Goal: Task Accomplishment & Management: Manage account settings

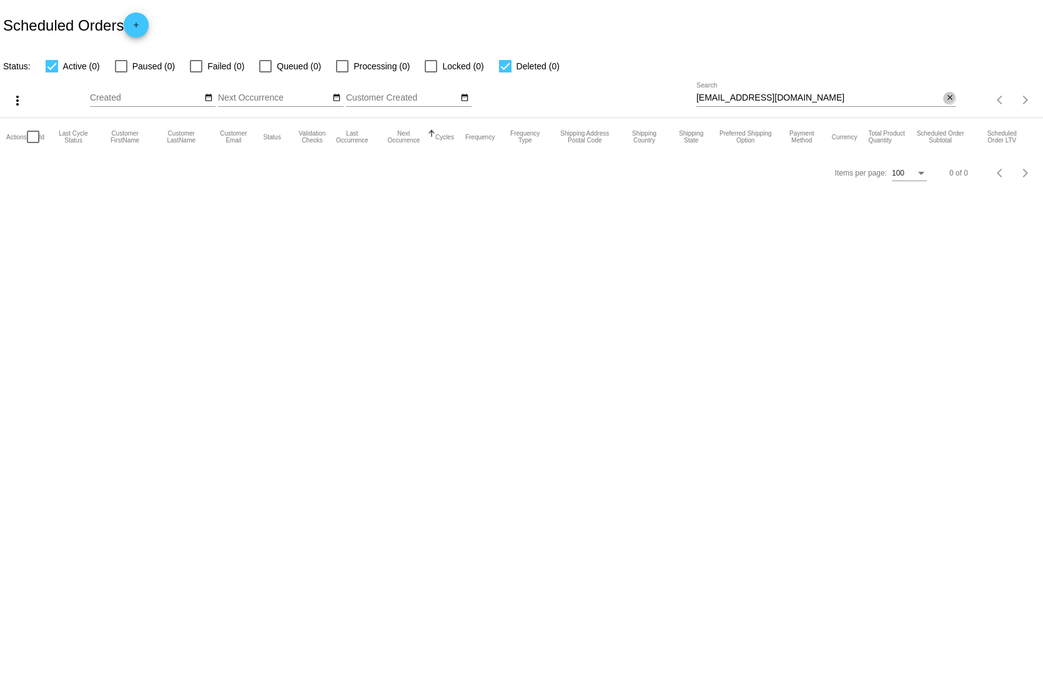
click at [947, 92] on button "close" at bounding box center [949, 98] width 13 height 13
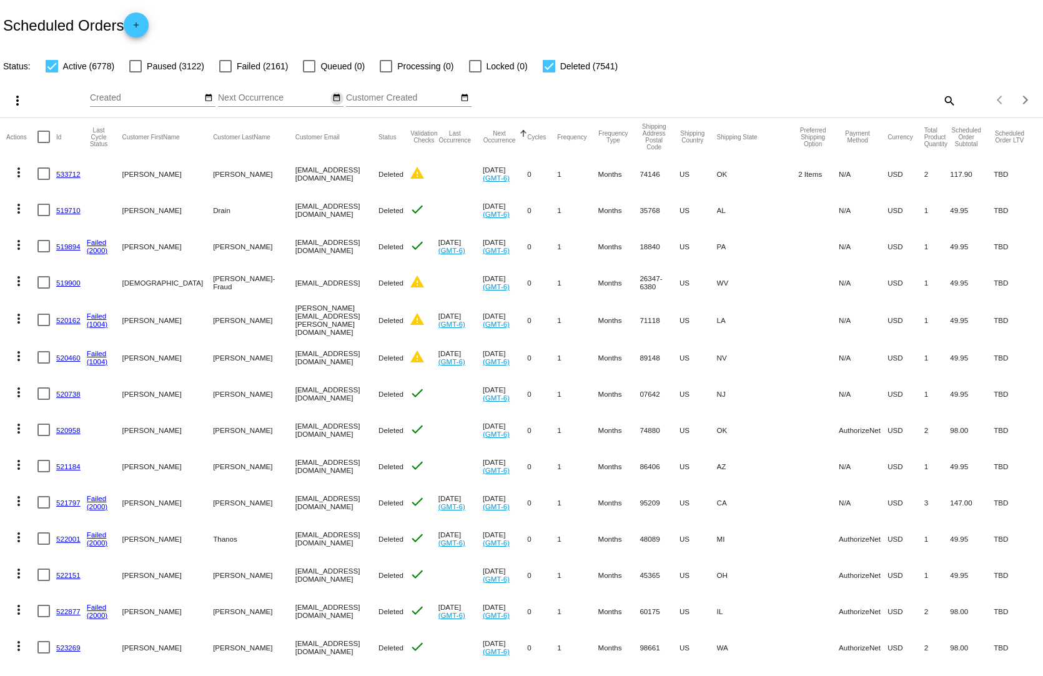
click at [332, 93] on mat-icon "date_range" at bounding box center [336, 98] width 9 height 10
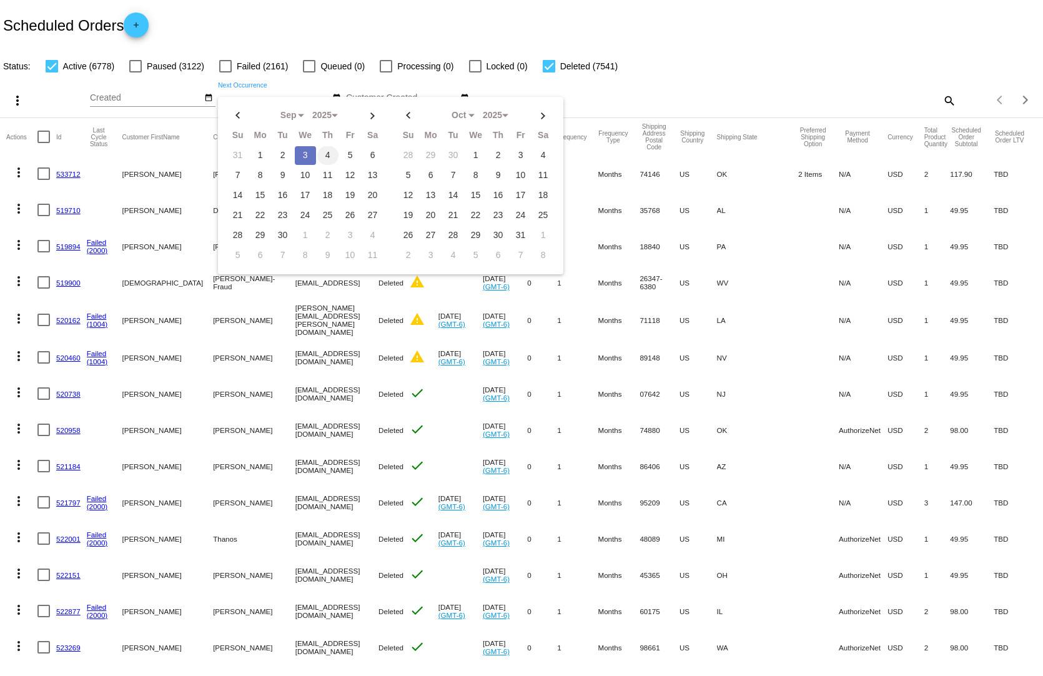
click at [322, 146] on td "4" at bounding box center [327, 155] width 21 height 19
type input "[DATE] - [DATE]"
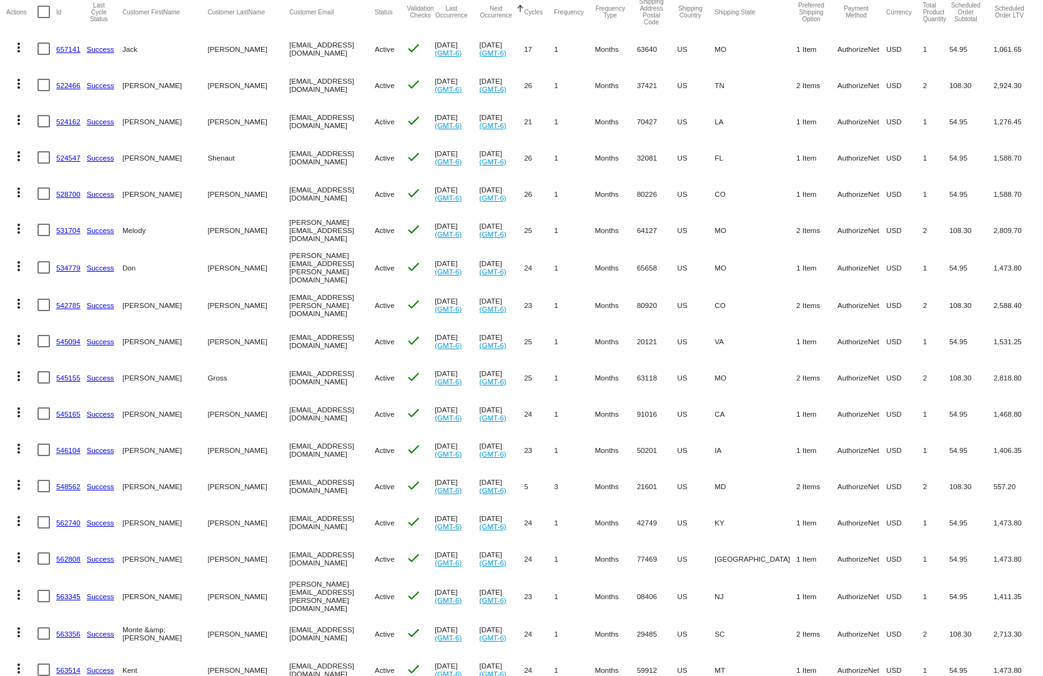
scroll to position [187, 0]
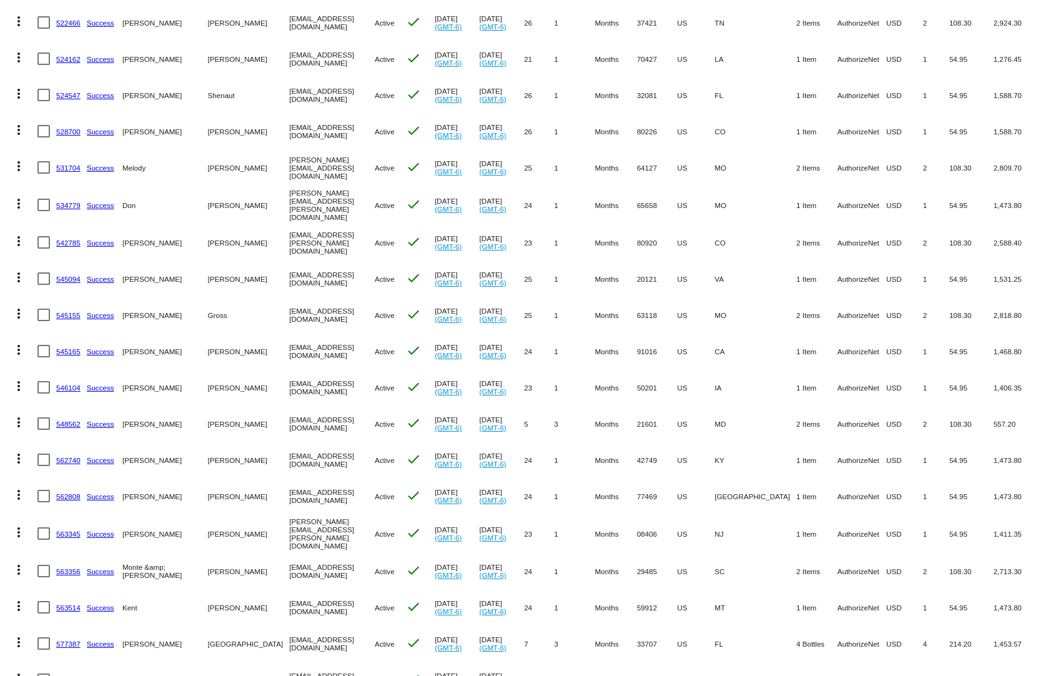
drag, startPoint x: 904, startPoint y: 484, endPoint x: 737, endPoint y: 478, distance: 166.8
click at [746, 478] on mat-row "more_vert 562808 Success [PERSON_NAME][GEOGRAPHIC_DATA] [EMAIL_ADDRESS][DOMAIN_…" at bounding box center [521, 496] width 1030 height 36
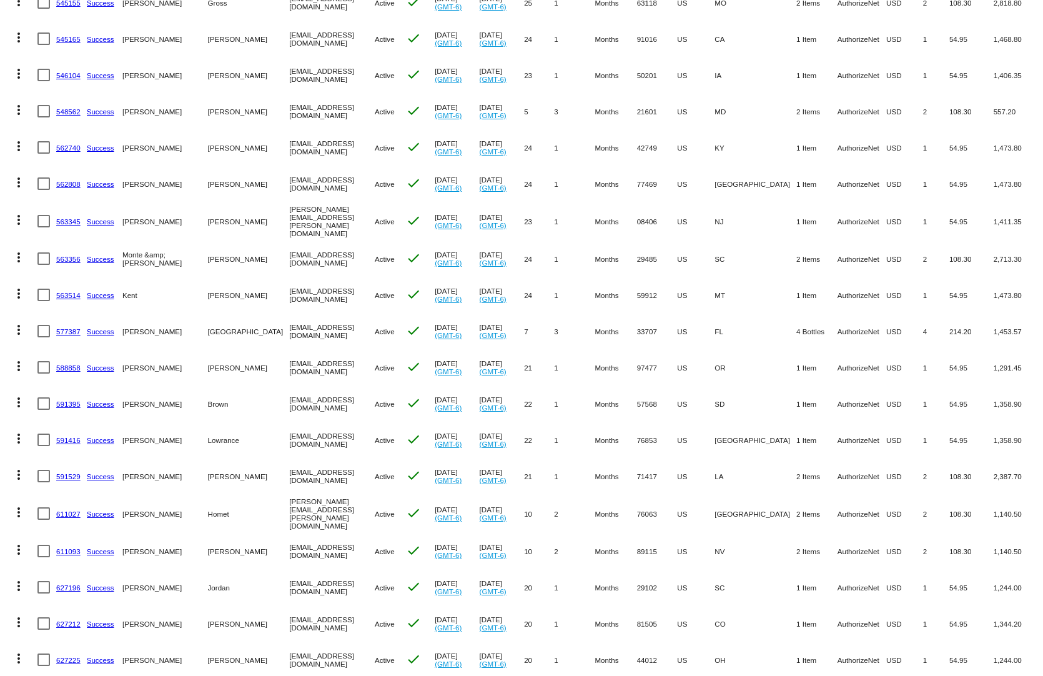
scroll to position [624, 0]
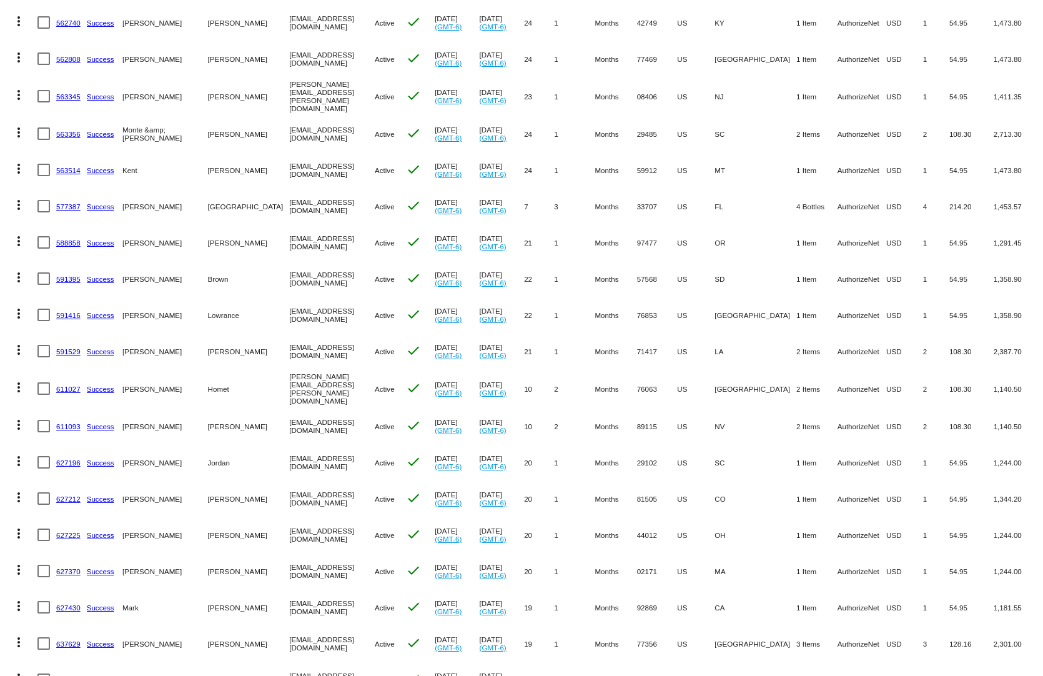
click at [69, 202] on link "577387" at bounding box center [68, 206] width 24 height 8
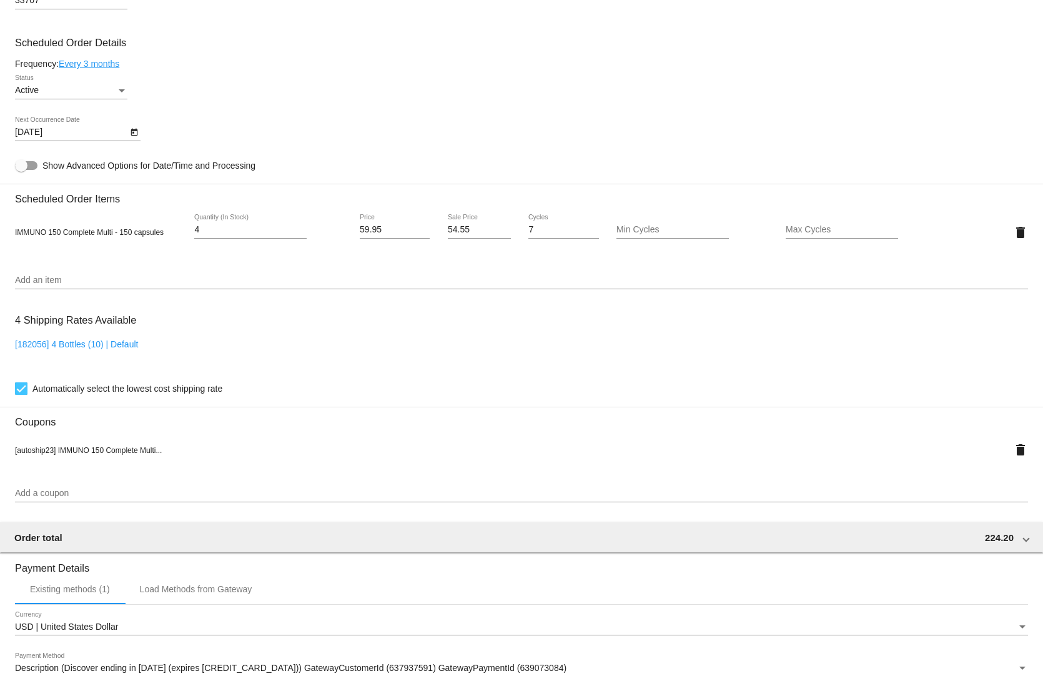
scroll to position [874, 0]
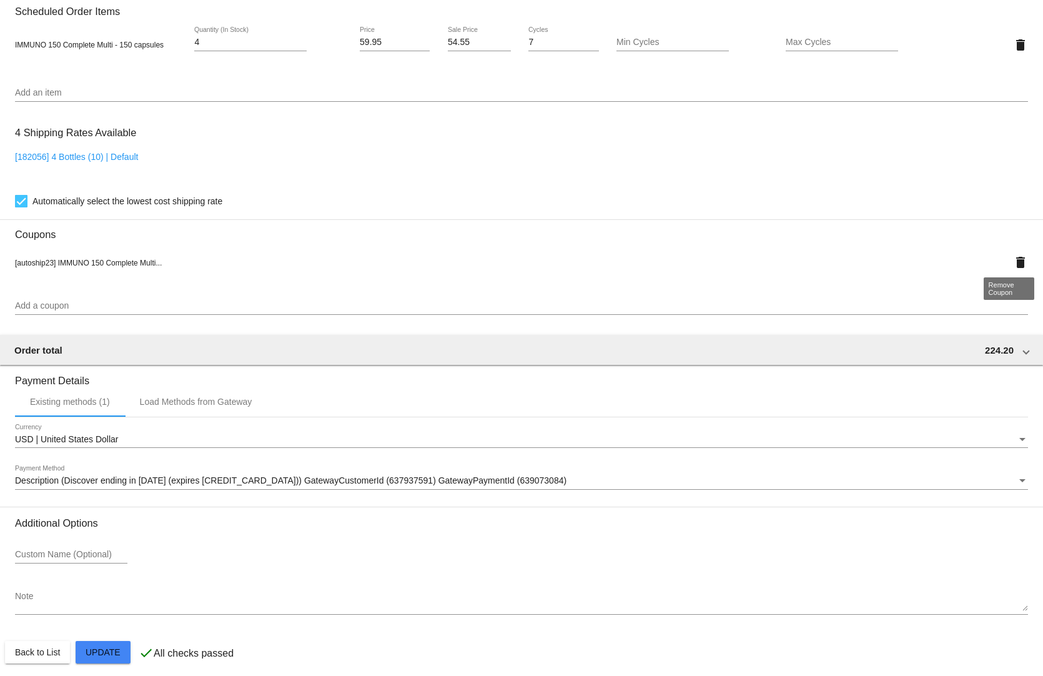
click at [1013, 257] on mat-icon "delete" at bounding box center [1020, 262] width 15 height 15
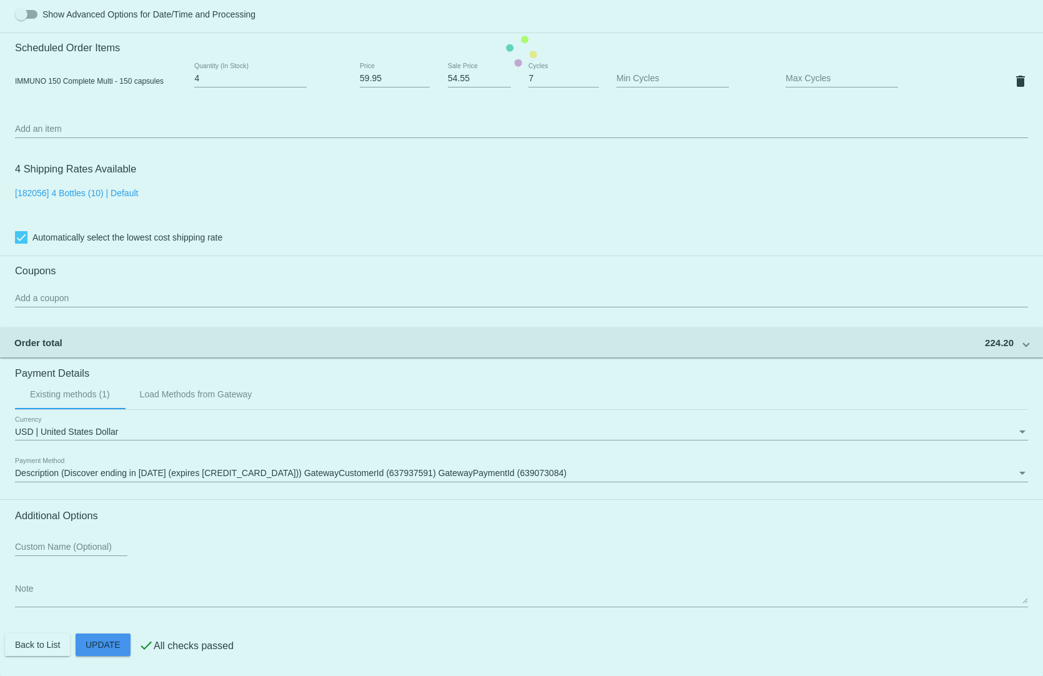
scroll to position [833, 0]
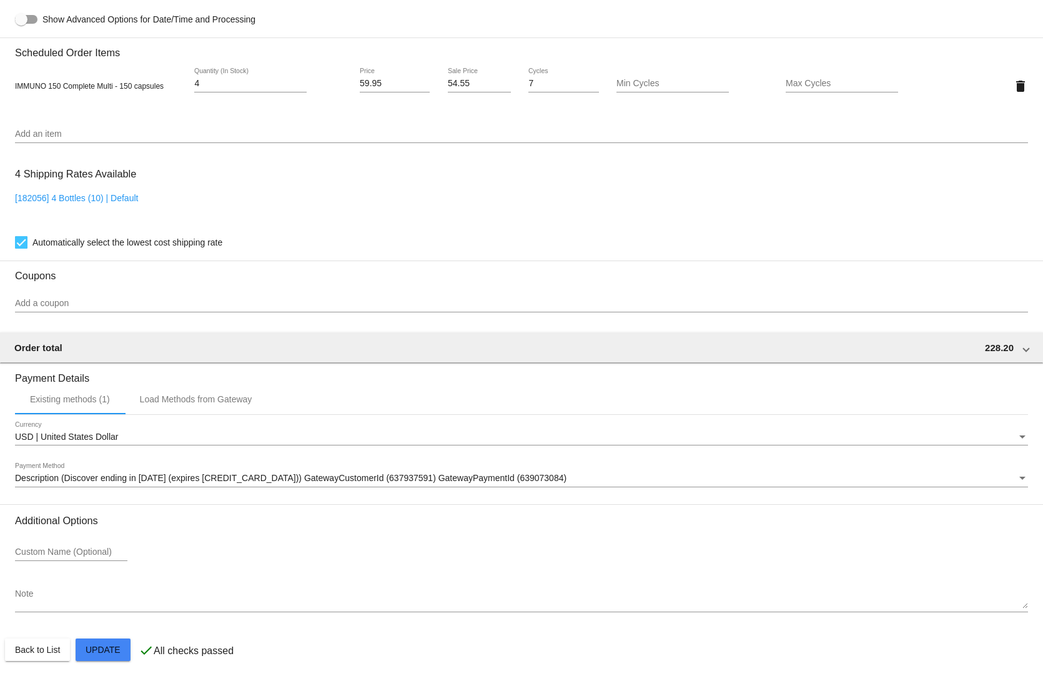
click at [87, 639] on mat-card "Customer 2856053: [PERSON_NAME] [EMAIL_ADDRESS][DOMAIN_NAME] Customer Shipping …" at bounding box center [521, 56] width 1043 height 1249
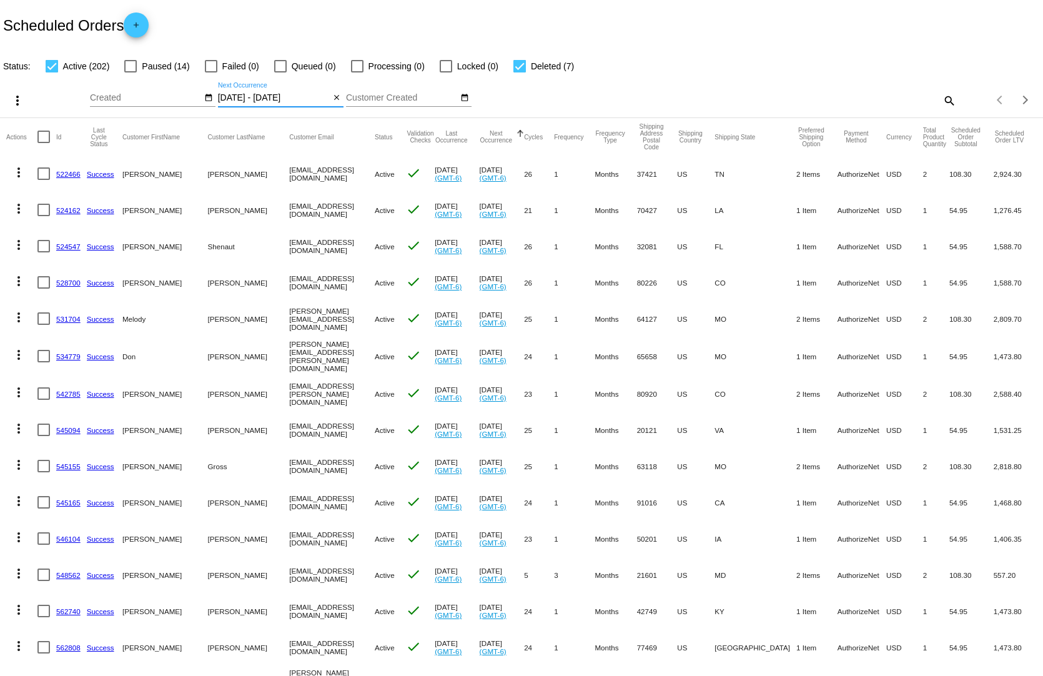
click at [277, 93] on input "[DATE] - [DATE]" at bounding box center [274, 98] width 112 height 10
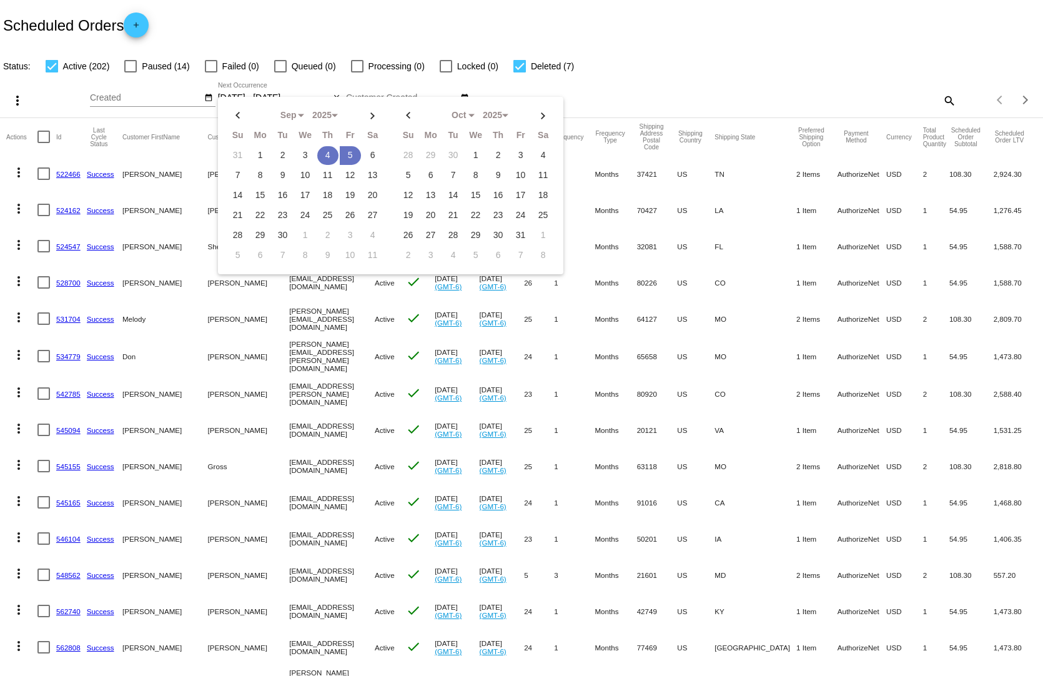
click at [327, 147] on td "4" at bounding box center [327, 155] width 21 height 19
type input "[DATE] - [DATE]"
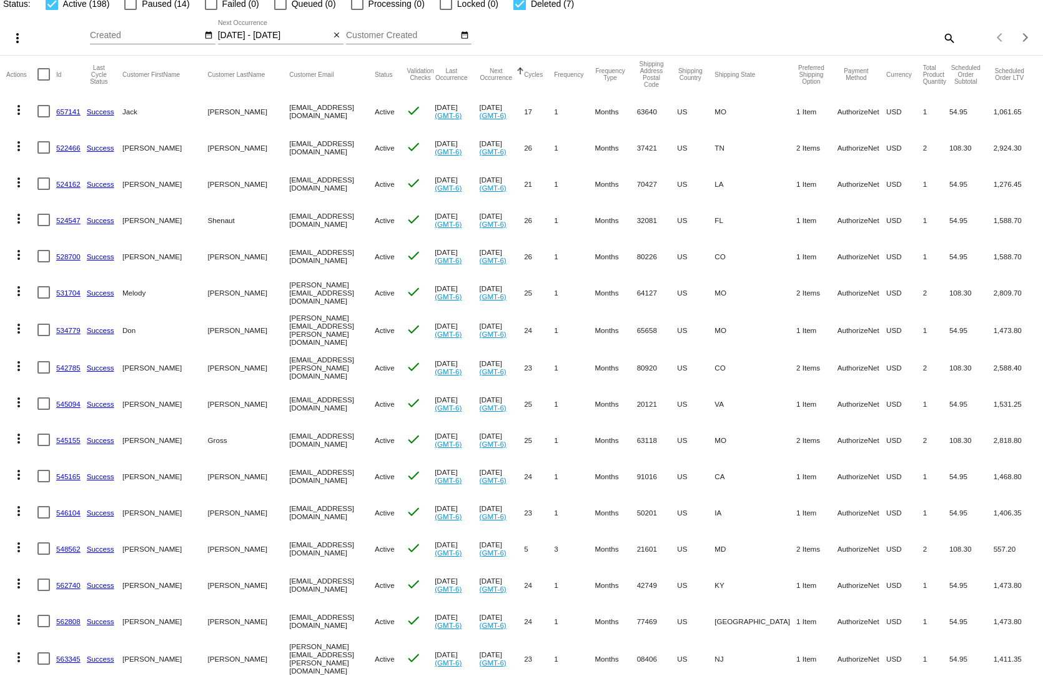
scroll to position [125, 0]
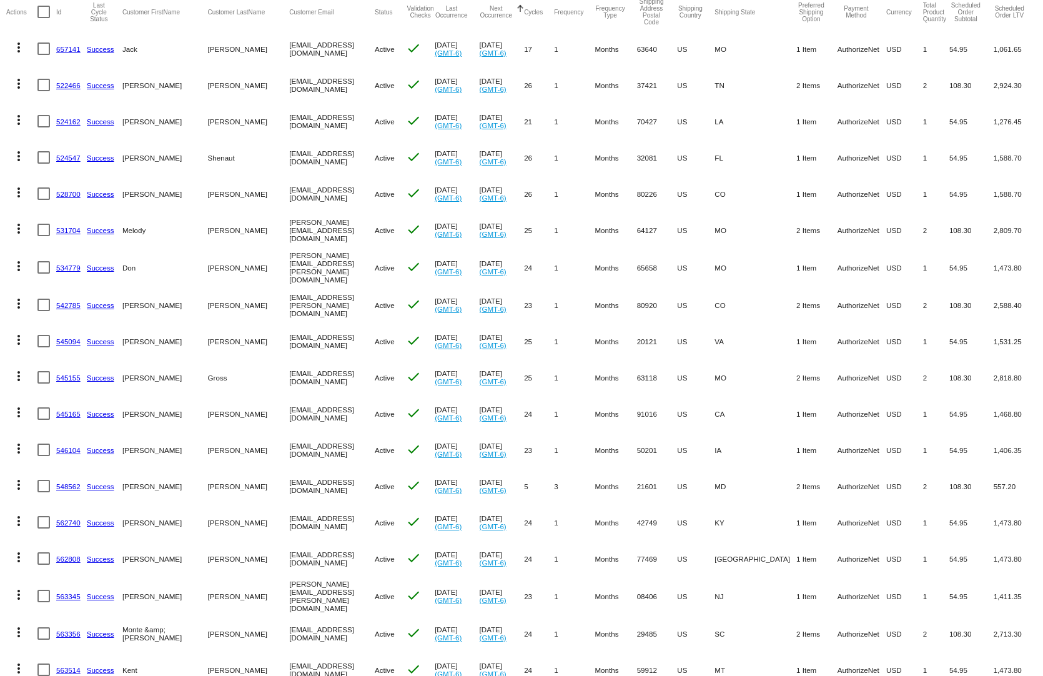
drag, startPoint x: 891, startPoint y: 587, endPoint x: 588, endPoint y: 600, distance: 303.1
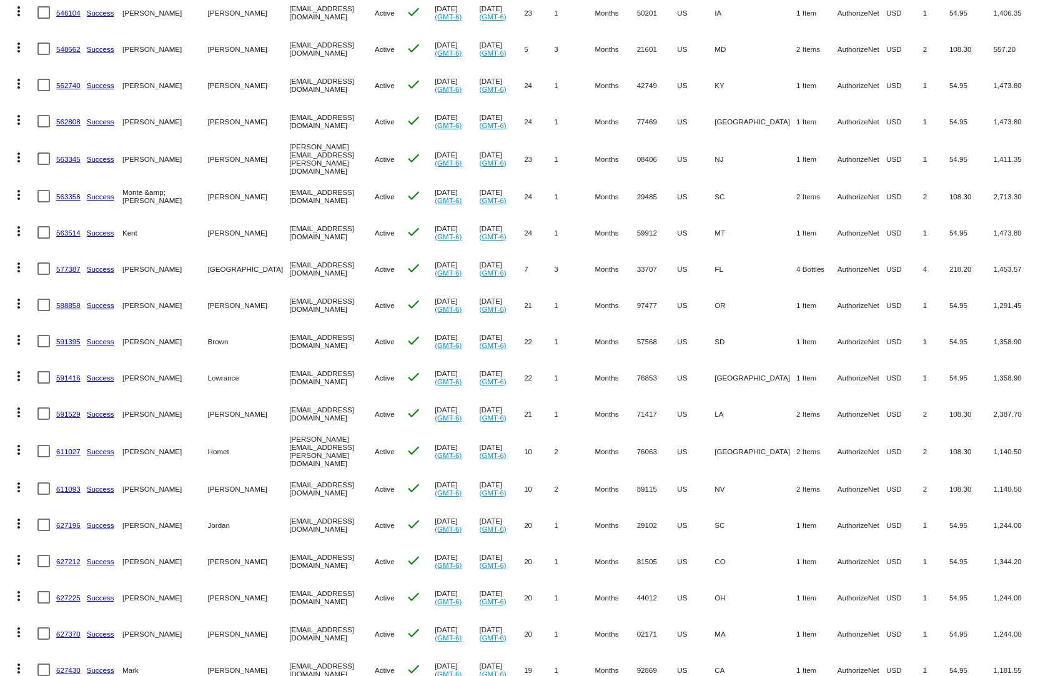
scroll to position [624, 0]
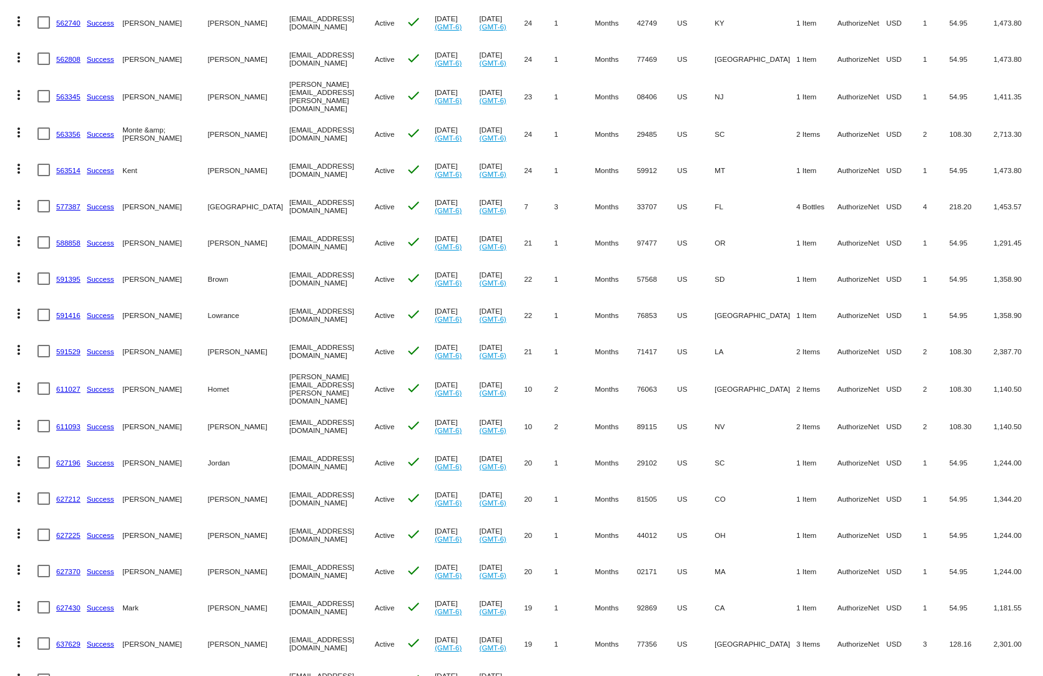
drag, startPoint x: 809, startPoint y: 556, endPoint x: 543, endPoint y: 576, distance: 266.1
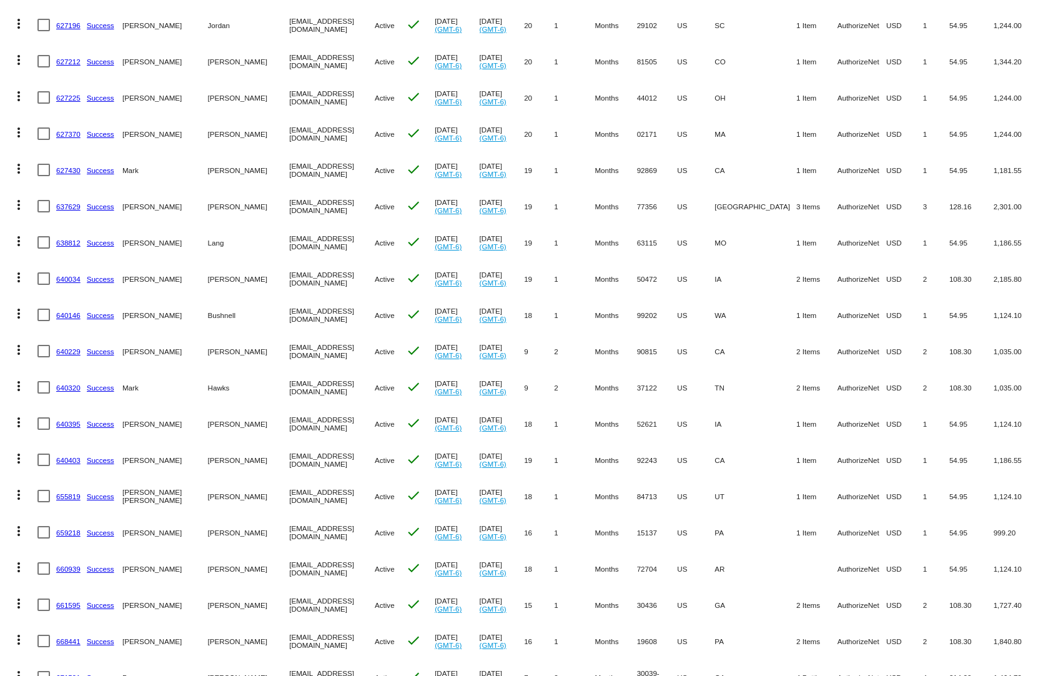
scroll to position [1124, 0]
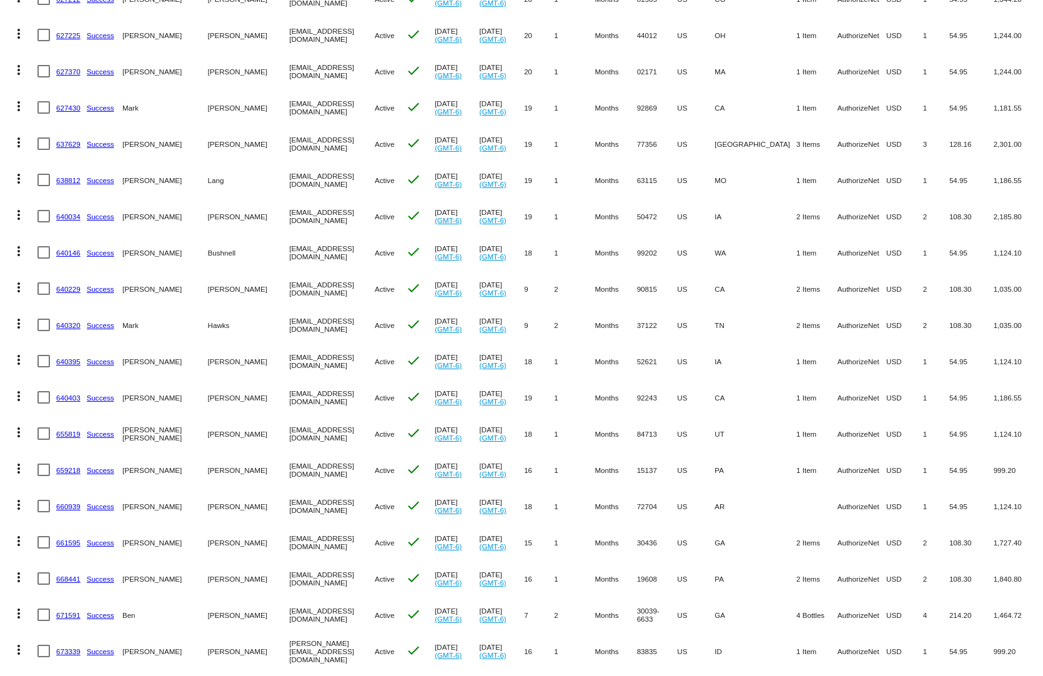
click at [64, 611] on link "671591" at bounding box center [68, 615] width 24 height 8
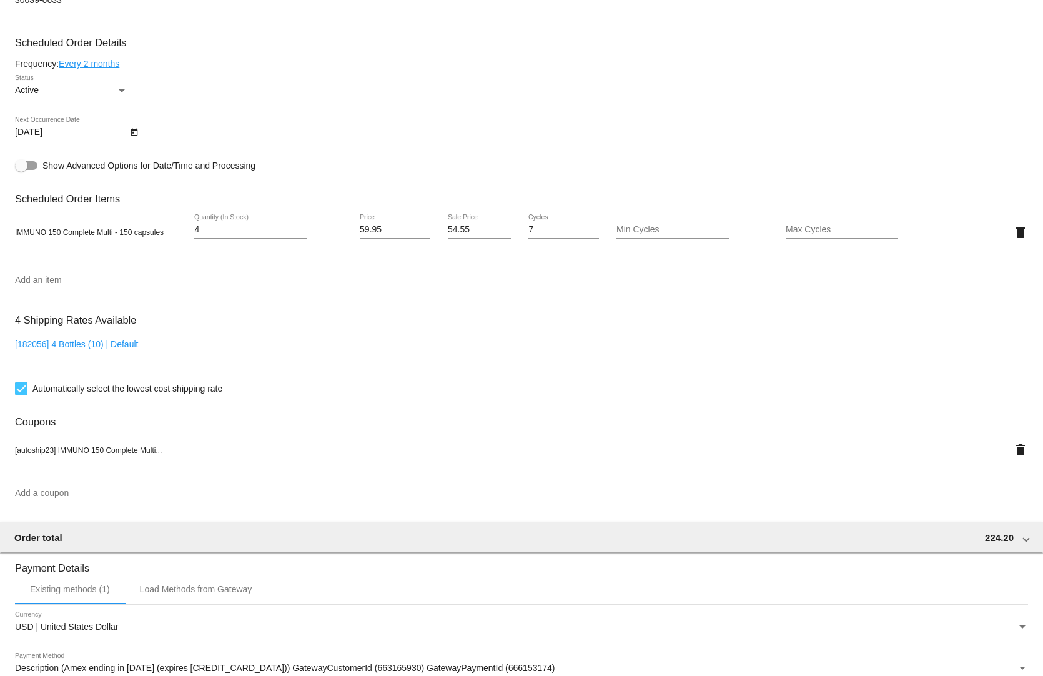
scroll to position [749, 0]
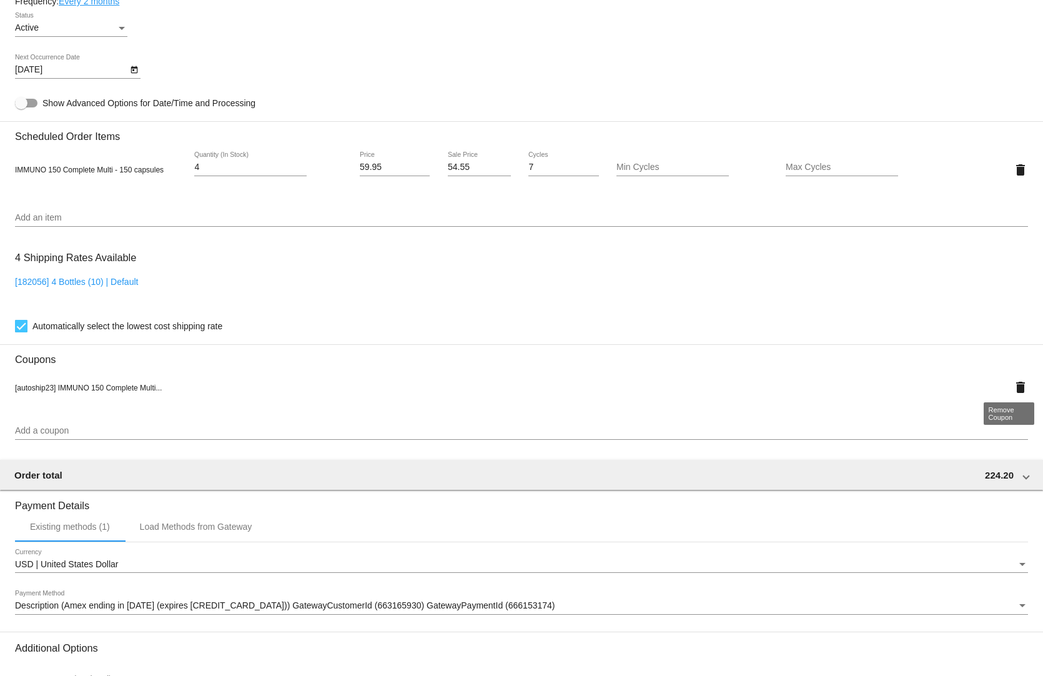
click at [1013, 383] on mat-icon "delete" at bounding box center [1020, 387] width 15 height 15
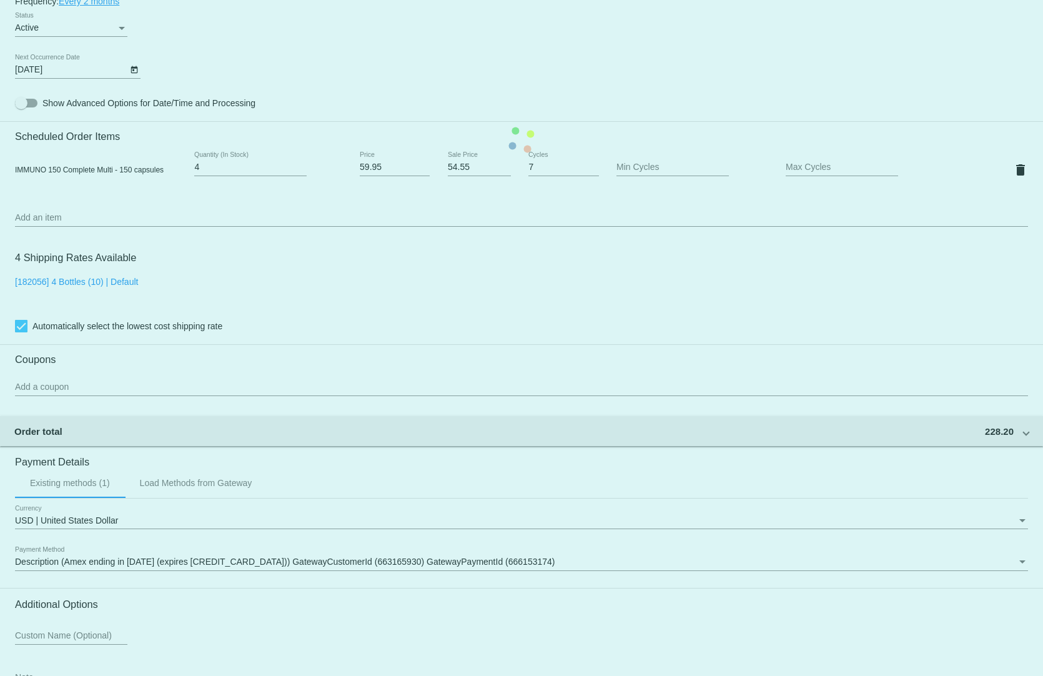
scroll to position [833, 0]
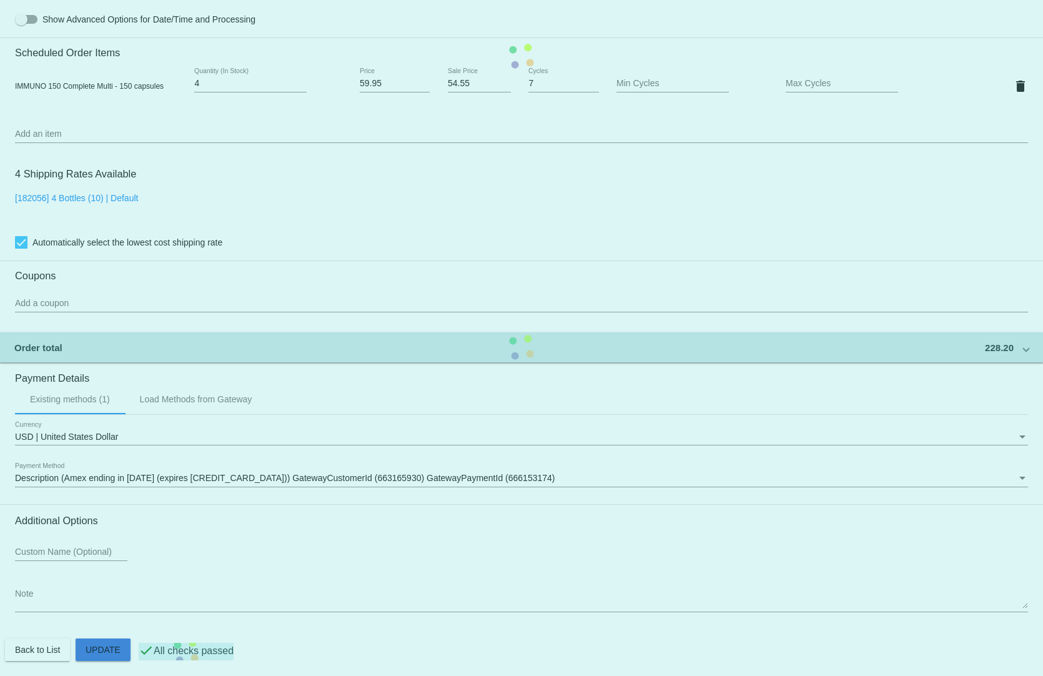
click at [94, 646] on mat-card "Customer 4345532: [PERSON_NAME] [EMAIL_ADDRESS][DOMAIN_NAME] Customer Shipping …" at bounding box center [521, 56] width 1043 height 1249
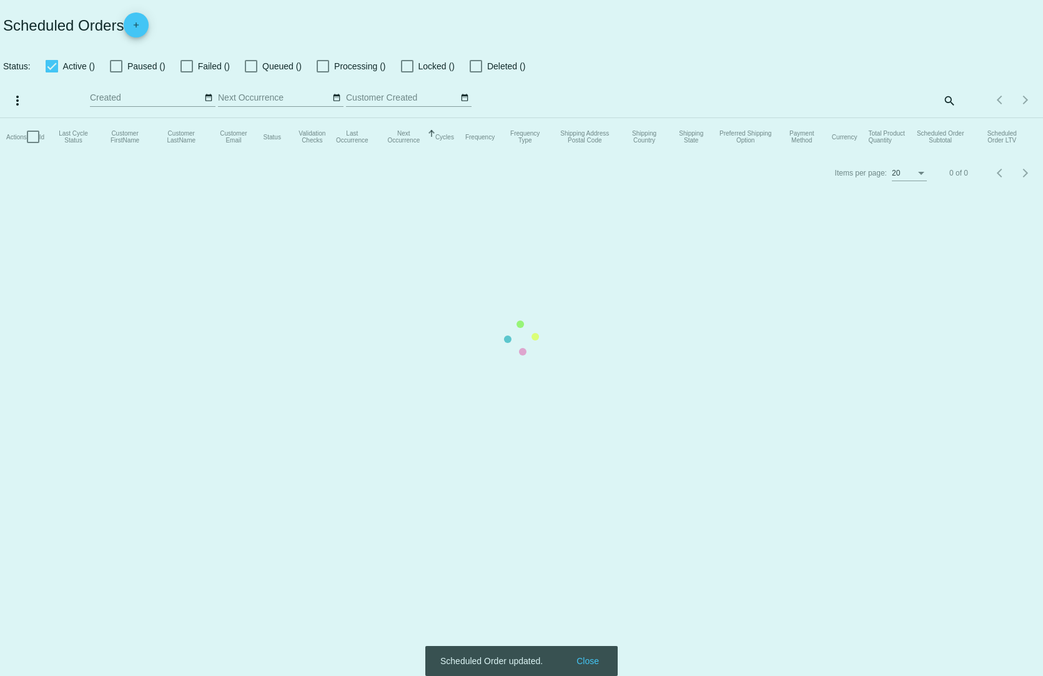
checkbox input "true"
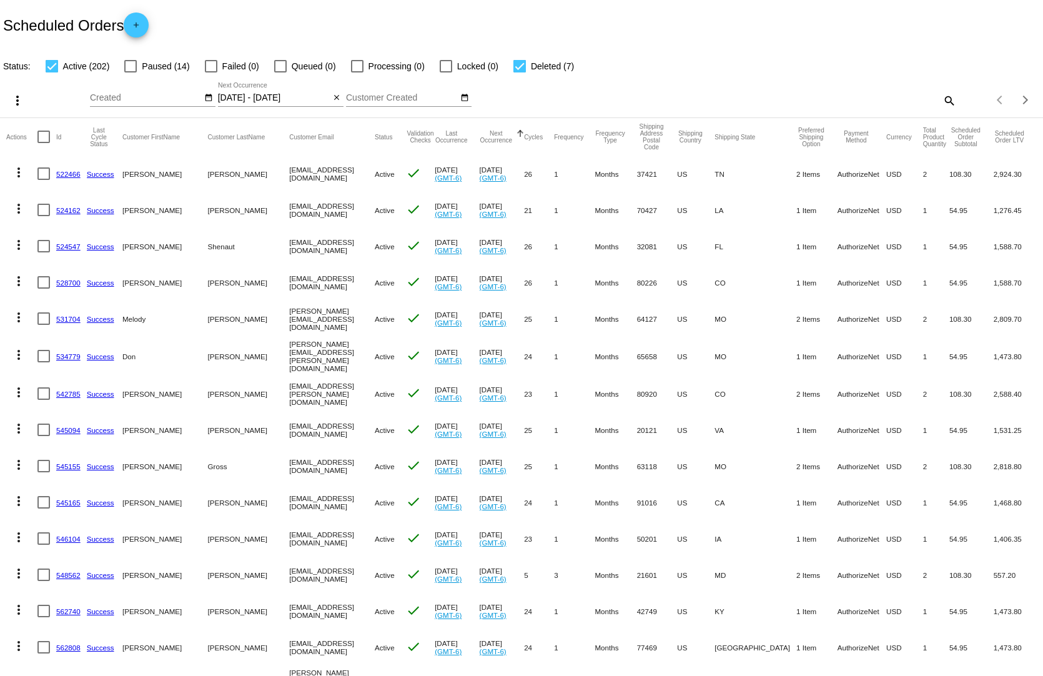
click at [238, 82] on div "[DATE] - [DATE] Sep Jan Feb Mar Apr Su" at bounding box center [274, 94] width 112 height 24
click at [269, 93] on input "[DATE] - [DATE]" at bounding box center [274, 98] width 112 height 10
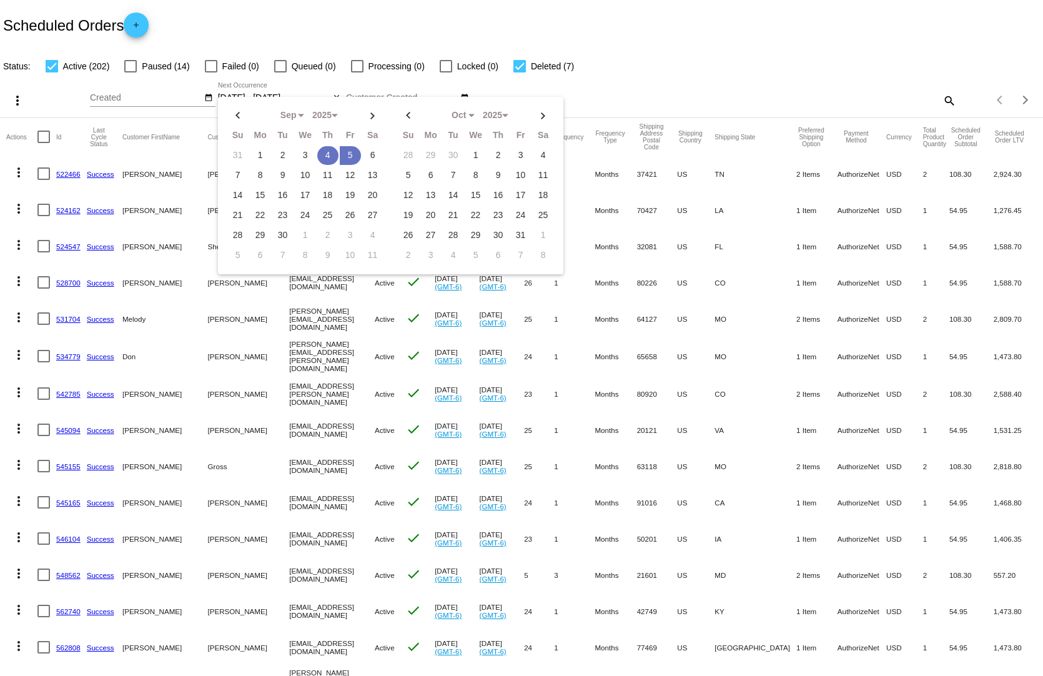
click at [322, 146] on td "4" at bounding box center [327, 155] width 21 height 19
type input "[DATE] - [DATE]"
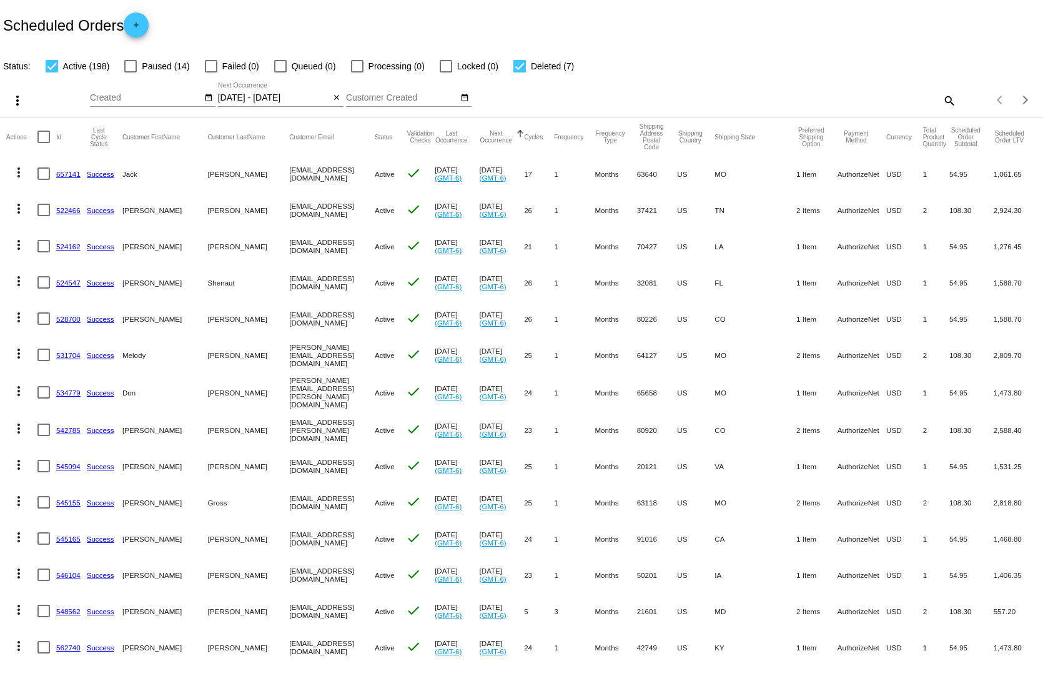
drag, startPoint x: 909, startPoint y: 673, endPoint x: 769, endPoint y: 673, distance: 139.9
click at [769, 673] on mat-row "more_vert 562808 Success [PERSON_NAME][GEOGRAPHIC_DATA] [EMAIL_ADDRESS][DOMAIN_…" at bounding box center [521, 683] width 1030 height 36
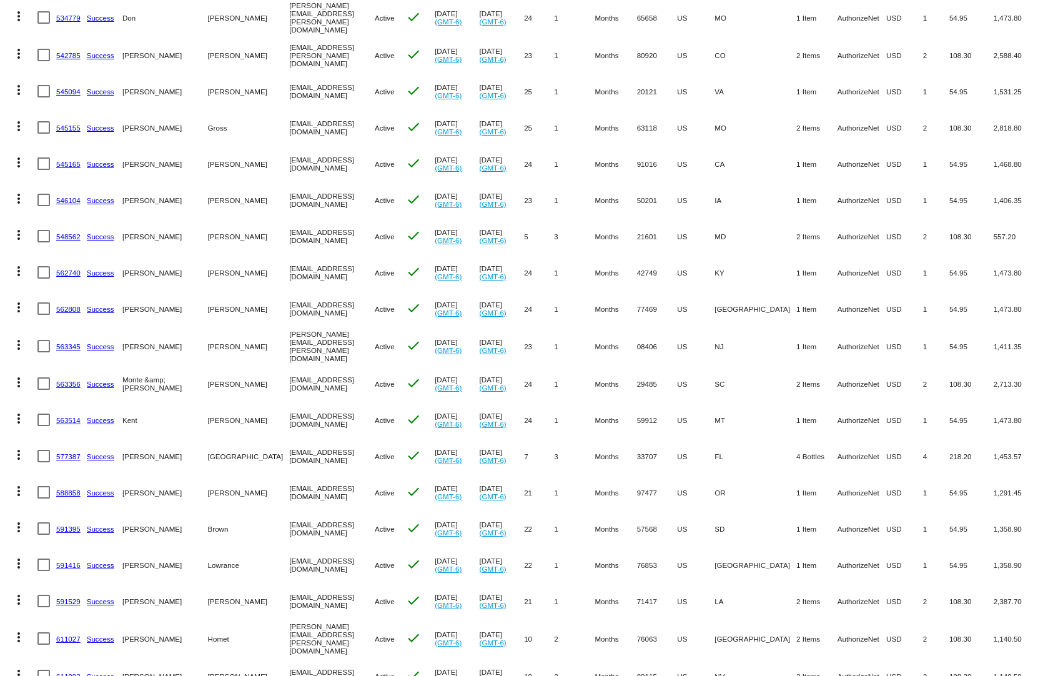
scroll to position [500, 0]
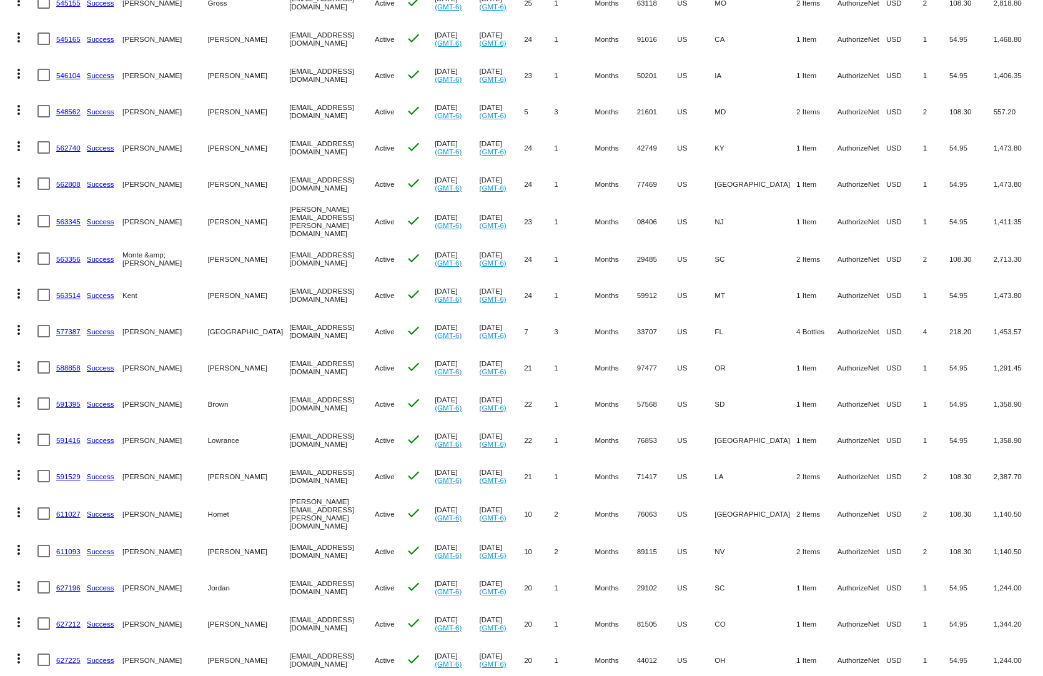
drag, startPoint x: 763, startPoint y: 632, endPoint x: 698, endPoint y: 636, distance: 65.7
click at [698, 641] on mat-row "more_vert 627225 Success [PERSON_NAME] [EMAIL_ADDRESS][DOMAIN_NAME] Active chec…" at bounding box center [521, 659] width 1030 height 36
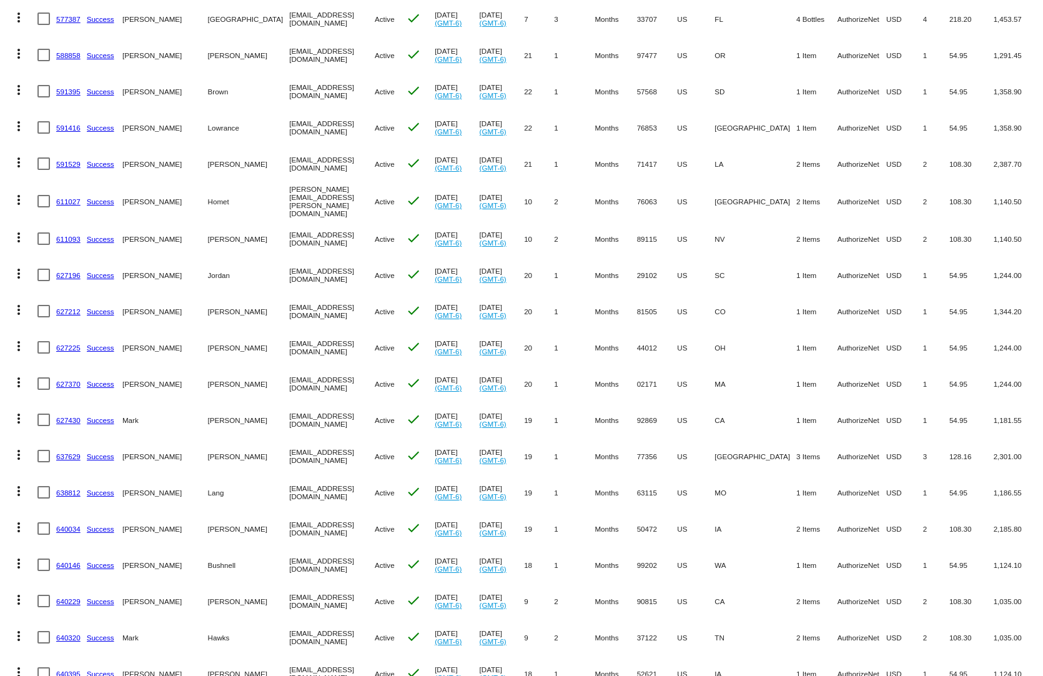
scroll to position [937, 0]
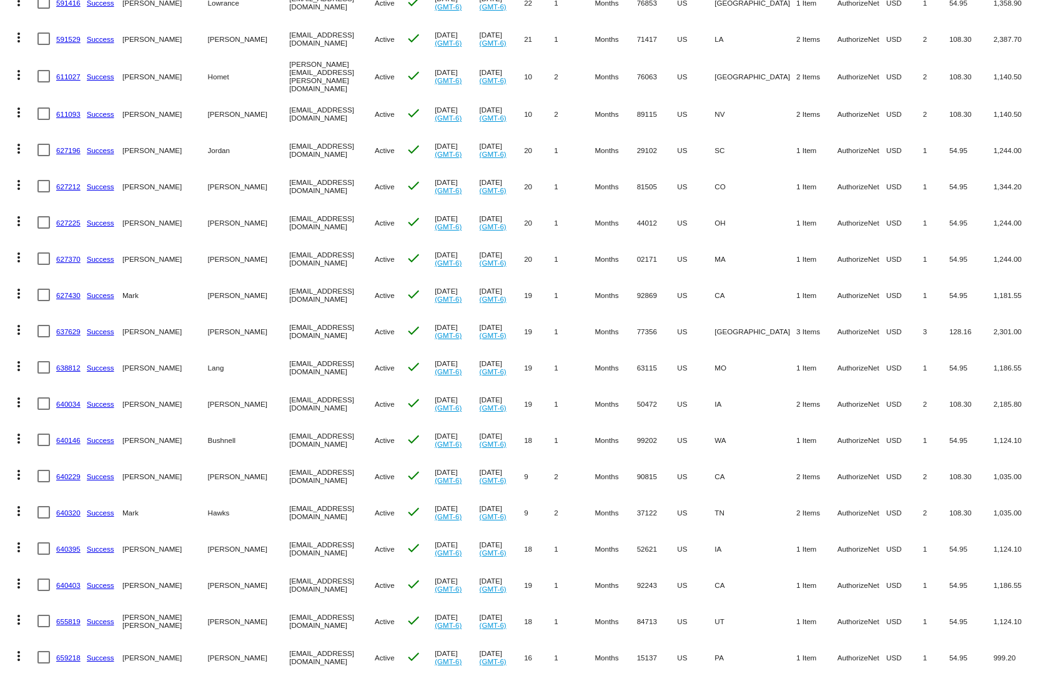
drag, startPoint x: 869, startPoint y: 623, endPoint x: 619, endPoint y: 626, distance: 249.2
click at [619, 639] on mat-row "more_vert 659218 Success [PERSON_NAME][GEOGRAPHIC_DATA] [EMAIL_ADDRESS][DOMAIN_…" at bounding box center [521, 657] width 1030 height 36
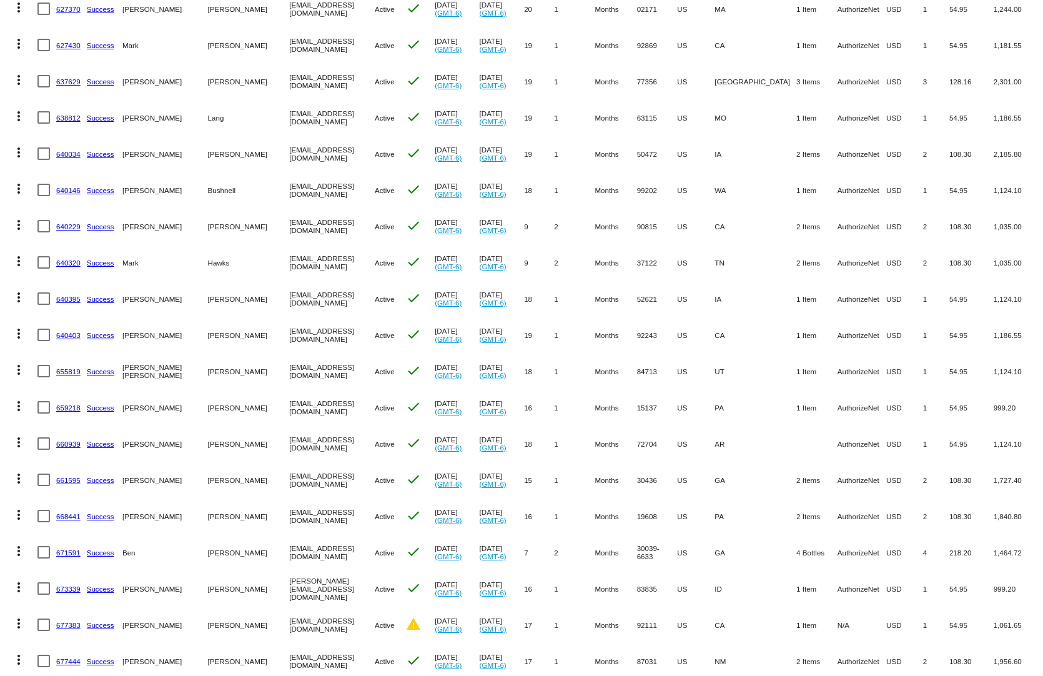
scroll to position [1374, 0]
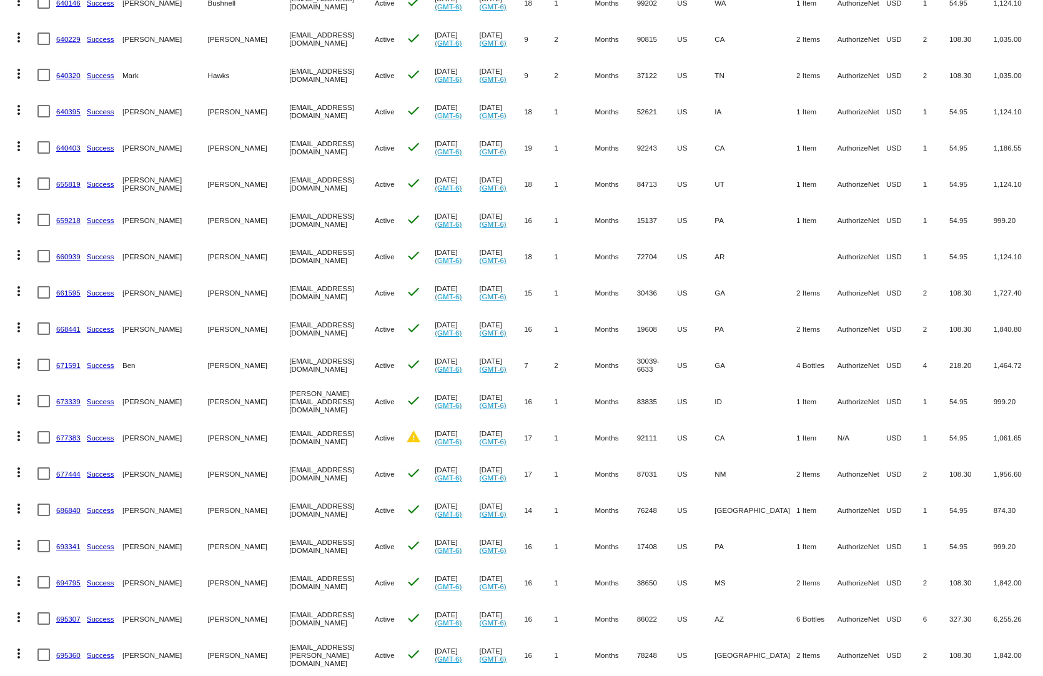
drag, startPoint x: 638, startPoint y: 625, endPoint x: 485, endPoint y: 627, distance: 152.4
click at [485, 636] on mat-row "more_vert 695360 Success [PERSON_NAME] [EMAIL_ADDRESS][PERSON_NAME][DOMAIN_NAME…" at bounding box center [521, 654] width 1030 height 36
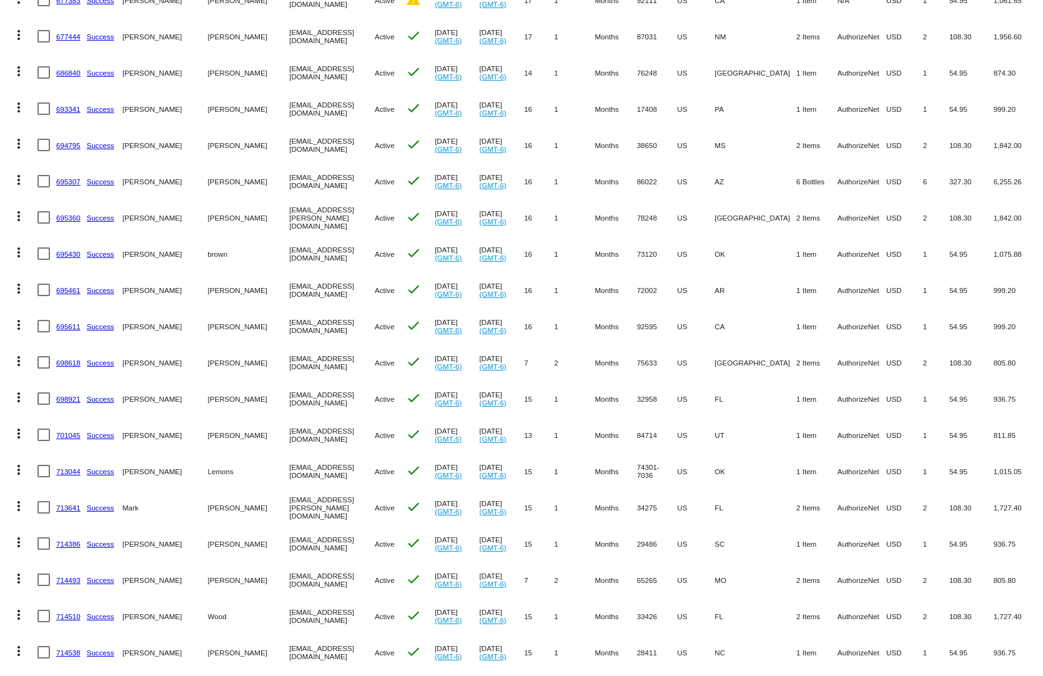
scroll to position [1873, 0]
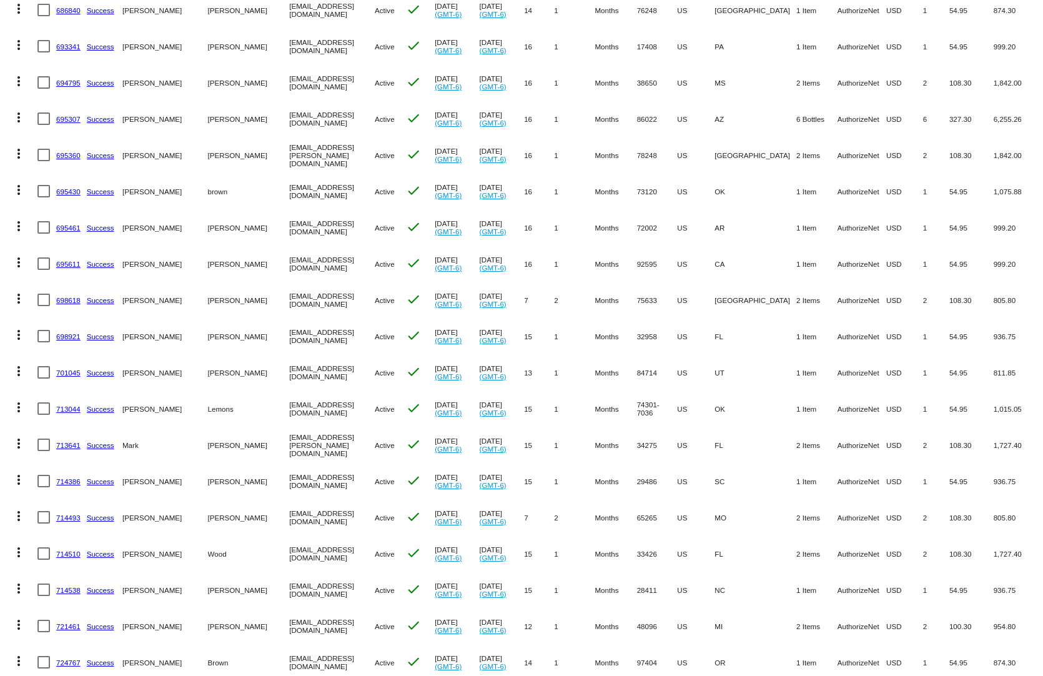
drag, startPoint x: 756, startPoint y: 618, endPoint x: 601, endPoint y: 618, distance: 154.9
click at [601, 618] on mat-row "more_vert 721461 Success [PERSON_NAME] [EMAIL_ADDRESS][DOMAIN_NAME] Active chec…" at bounding box center [521, 626] width 1030 height 36
click at [64, 622] on link "721461" at bounding box center [68, 626] width 24 height 8
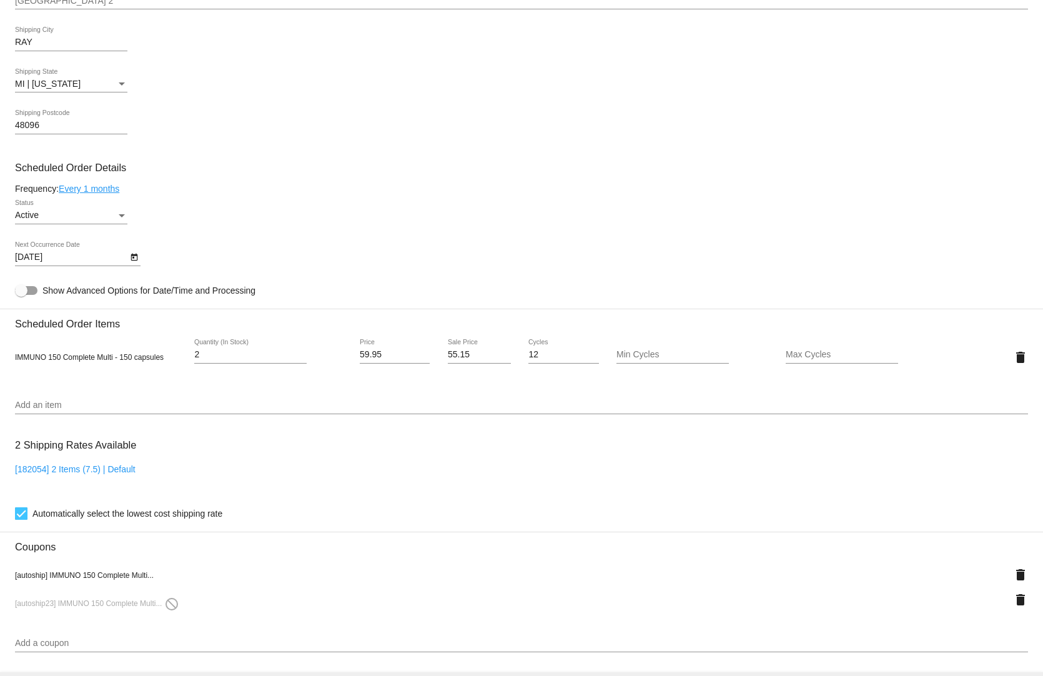
scroll to position [902, 0]
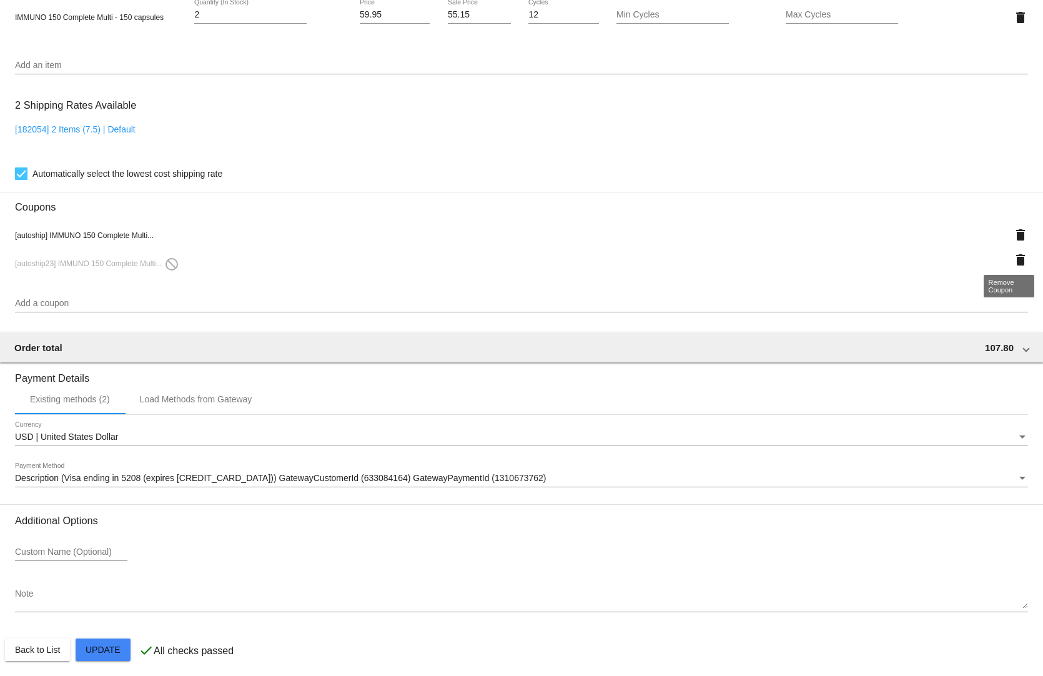
click at [1013, 252] on mat-icon "delete" at bounding box center [1020, 259] width 15 height 15
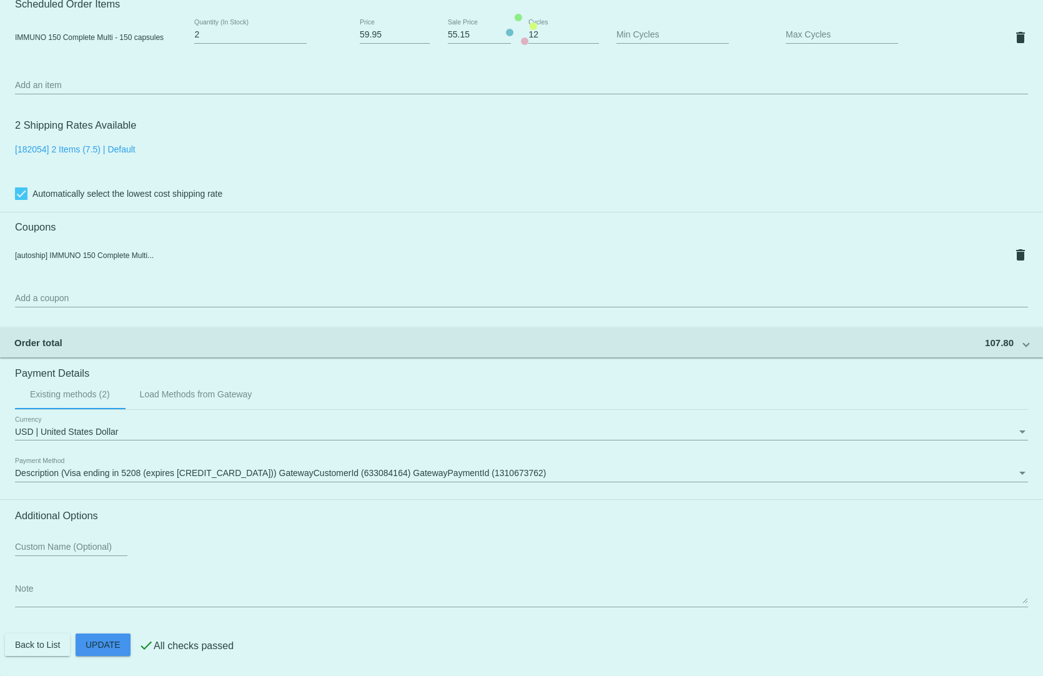
scroll to position [877, 0]
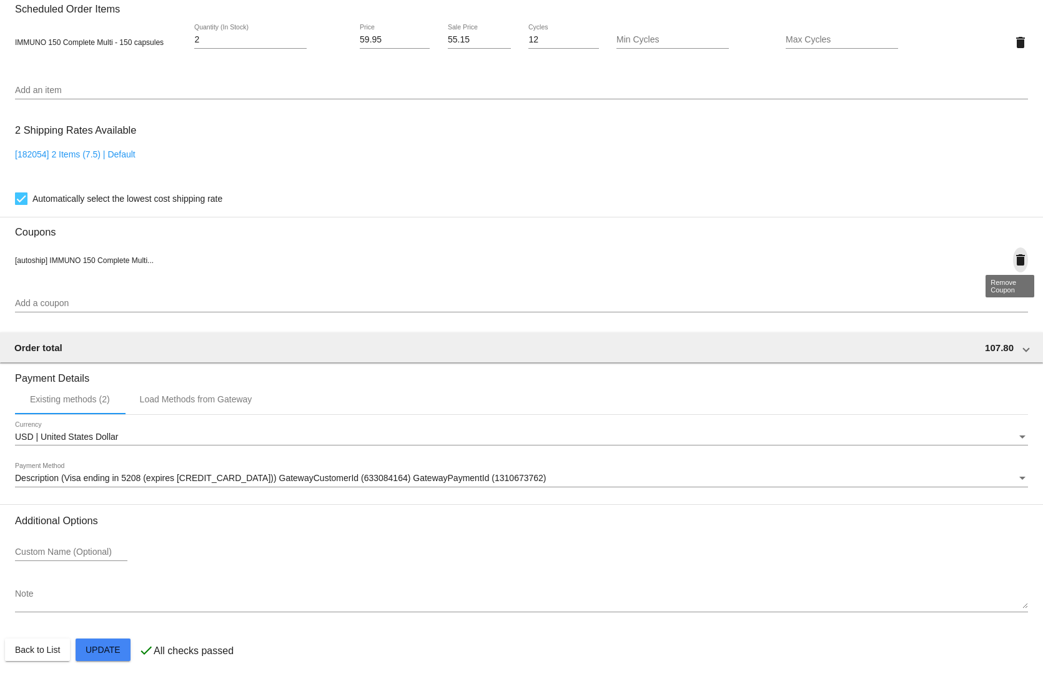
click at [1013, 252] on mat-icon "delete" at bounding box center [1020, 259] width 15 height 15
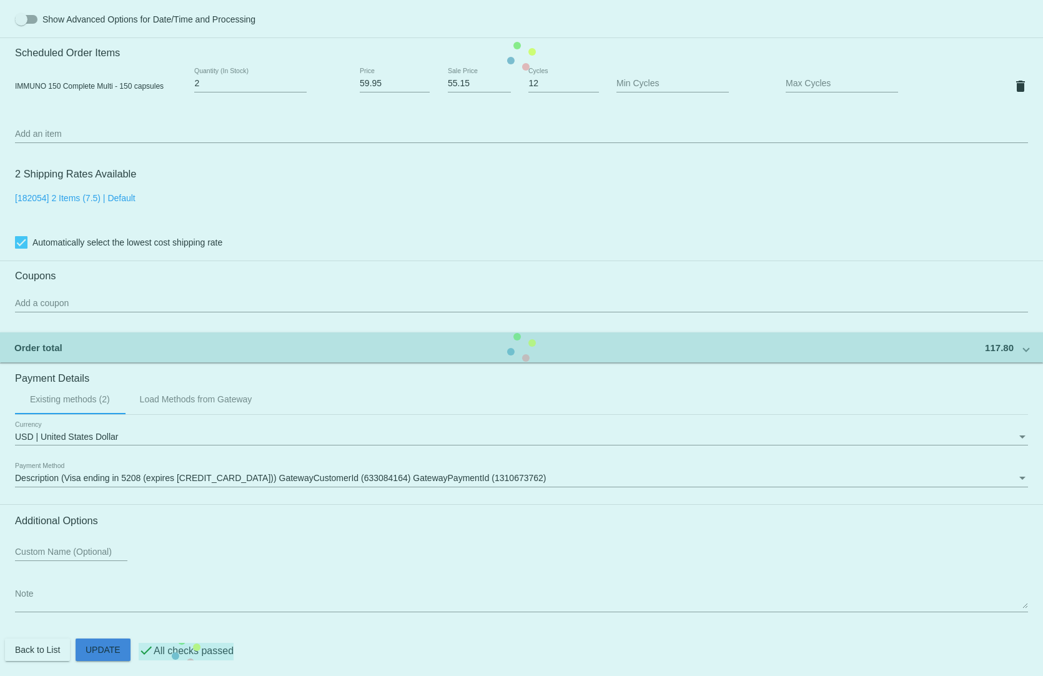
click at [81, 643] on mat-card "Customer 3307540: [PERSON_NAME] [EMAIL_ADDRESS][DOMAIN_NAME] Customer Shipping …" at bounding box center [521, 56] width 1043 height 1249
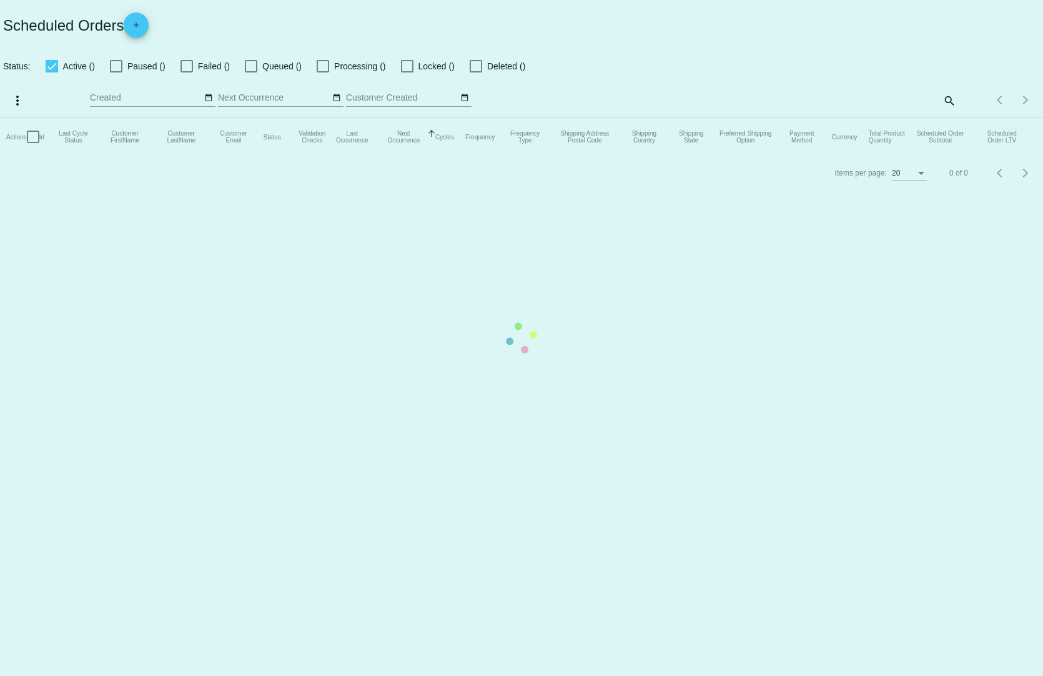
checkbox input "true"
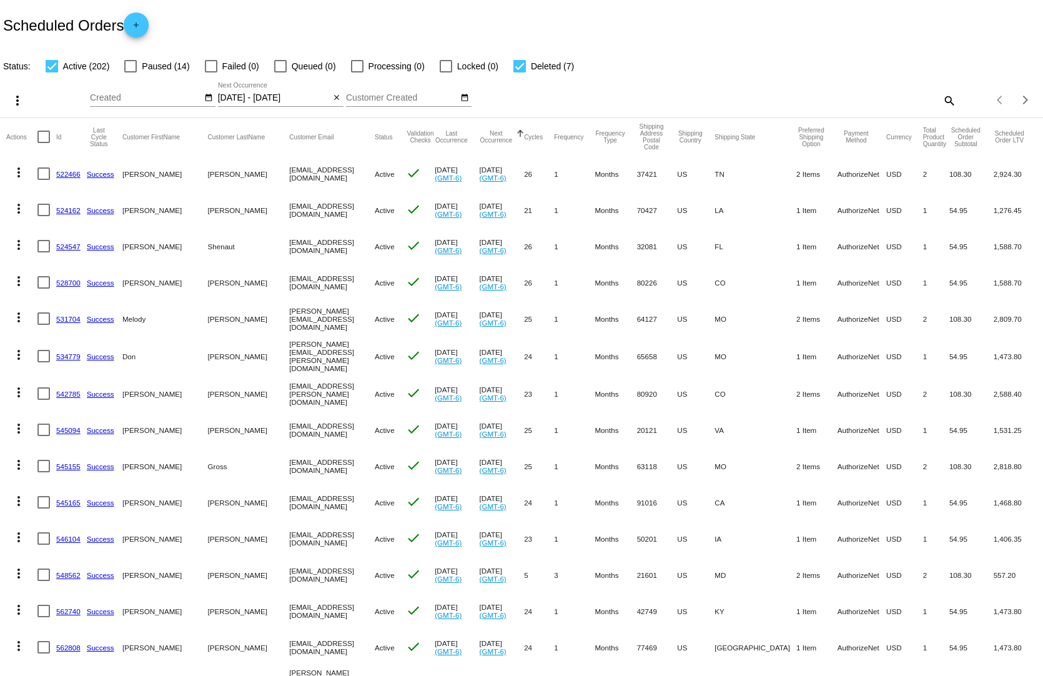
click at [259, 82] on div "[DATE] - [DATE] Sep Jan Feb Mar Apr Su" at bounding box center [274, 94] width 112 height 24
click at [298, 93] on input "[DATE] - [DATE]" at bounding box center [274, 98] width 112 height 10
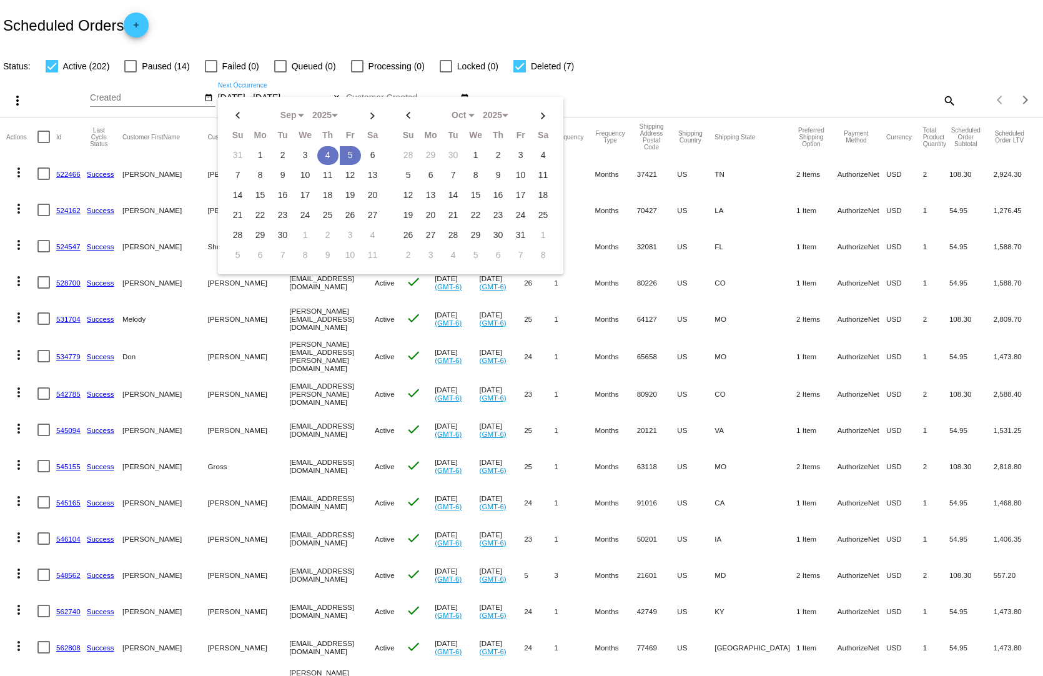
click at [325, 146] on td "4" at bounding box center [327, 155] width 21 height 19
type input "[DATE] - [DATE]"
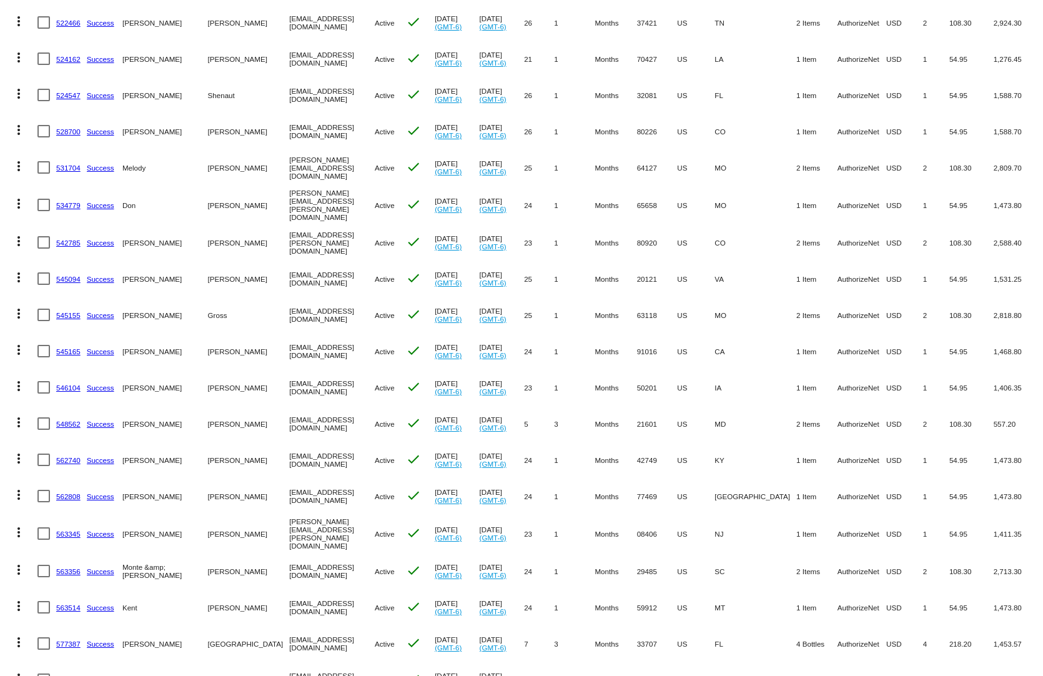
scroll to position [250, 0]
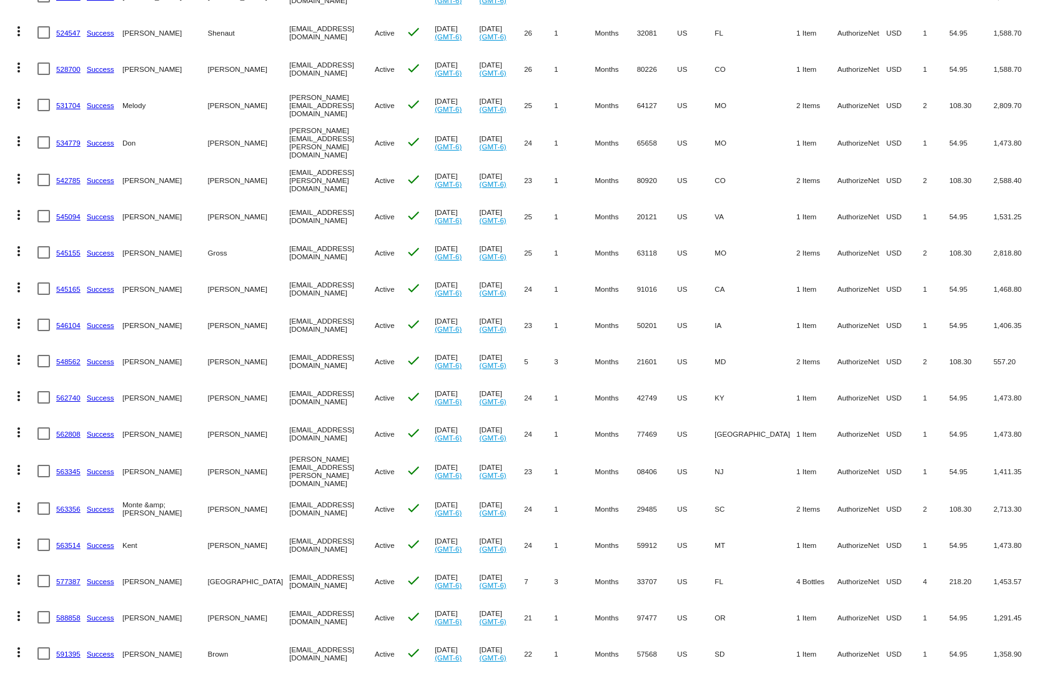
drag, startPoint x: 730, startPoint y: 456, endPoint x: 700, endPoint y: 461, distance: 30.3
click at [701, 461] on mat-row "more_vert 563345 Success [PERSON_NAME] [PERSON_NAME][EMAIL_ADDRESS][PERSON_NAME…" at bounding box center [521, 470] width 1030 height 39
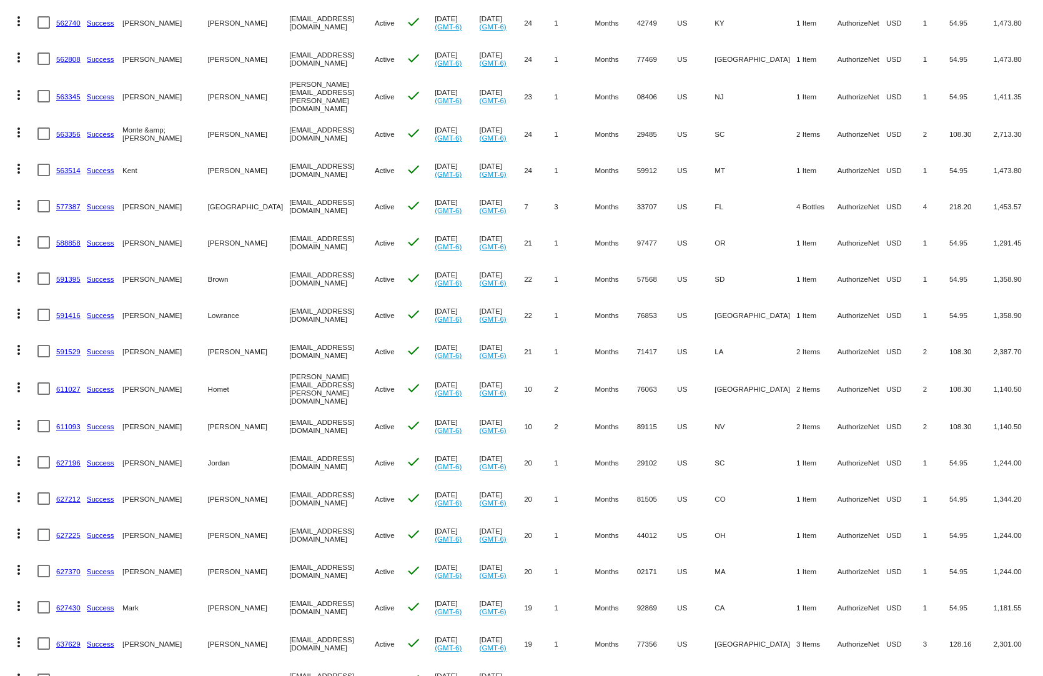
scroll to position [749, 0]
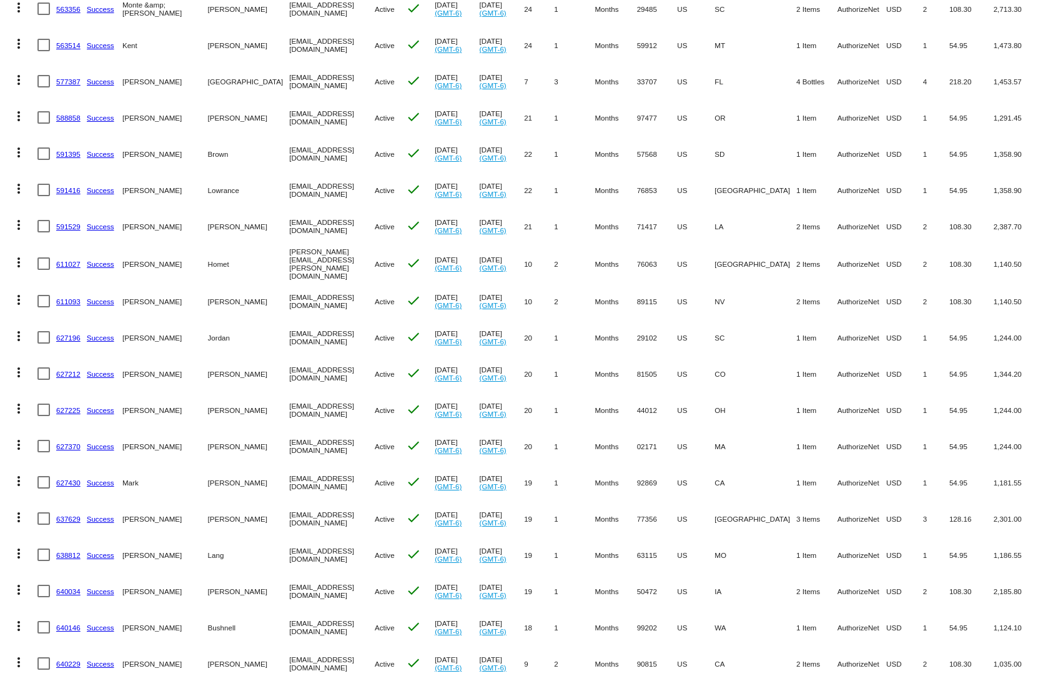
drag, startPoint x: 928, startPoint y: 468, endPoint x: 732, endPoint y: 474, distance: 196.2
click at [723, 478] on mat-row "more_vert 627430 Success [PERSON_NAME] [EMAIL_ADDRESS][DOMAIN_NAME] Active chec…" at bounding box center [521, 482] width 1030 height 36
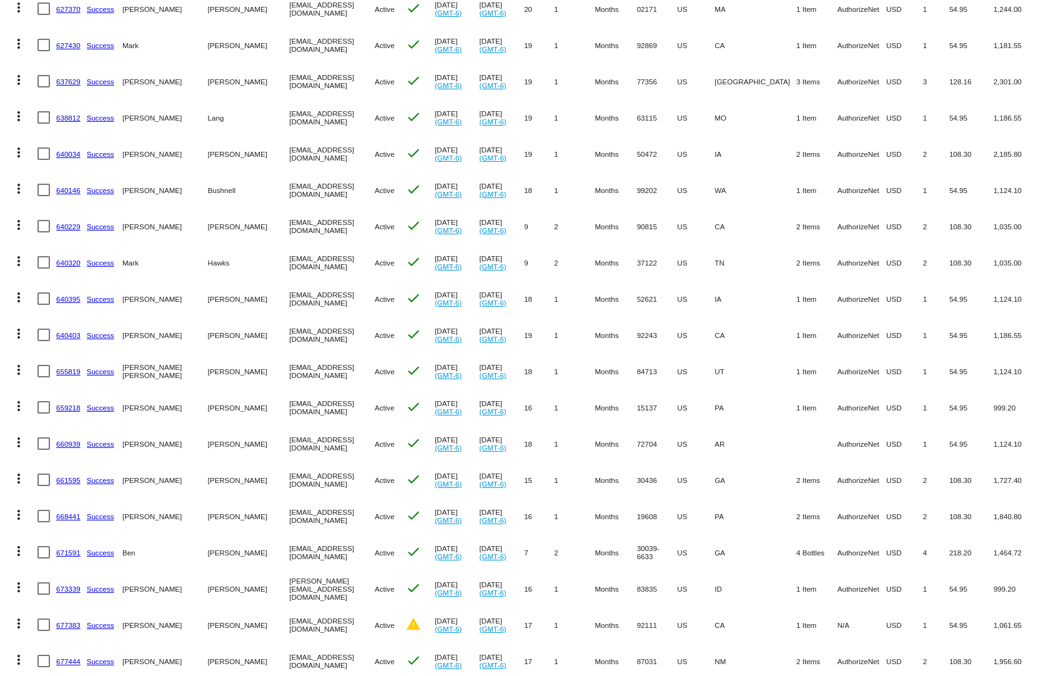
drag, startPoint x: 930, startPoint y: 458, endPoint x: 642, endPoint y: 464, distance: 288.6
click at [642, 464] on mat-row "more_vert 661595 Success [PERSON_NAME] [EMAIL_ADDRESS][DOMAIN_NAME] Active chec…" at bounding box center [521, 479] width 1030 height 36
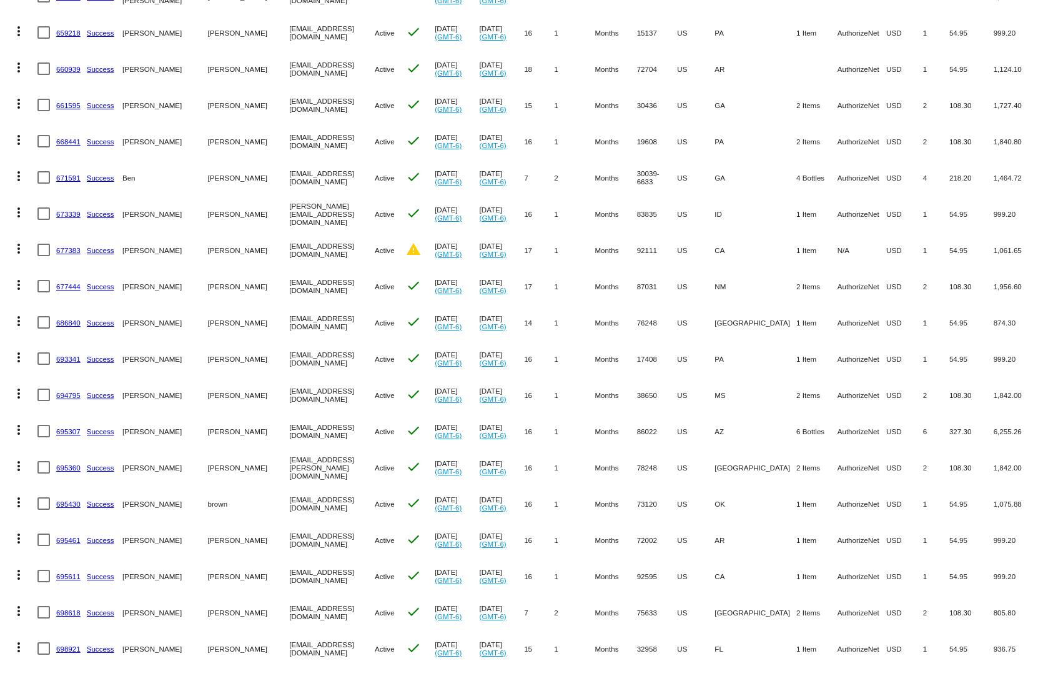
scroll to position [1624, 0]
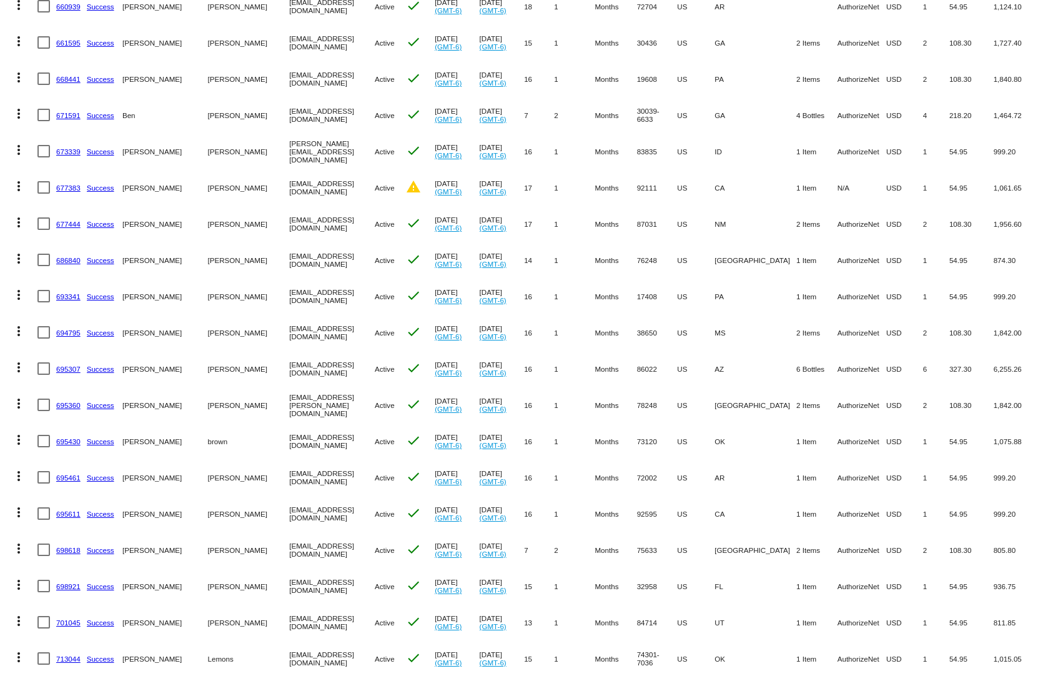
click at [866, 471] on mat-cell "AuthorizeNet" at bounding box center [861, 477] width 49 height 36
drag, startPoint x: 875, startPoint y: 462, endPoint x: 679, endPoint y: 463, distance: 196.7
click at [679, 463] on mat-row "more_vert 695461 Success [PERSON_NAME] [EMAIL_ADDRESS][DOMAIN_NAME] Active chec…" at bounding box center [521, 477] width 1030 height 36
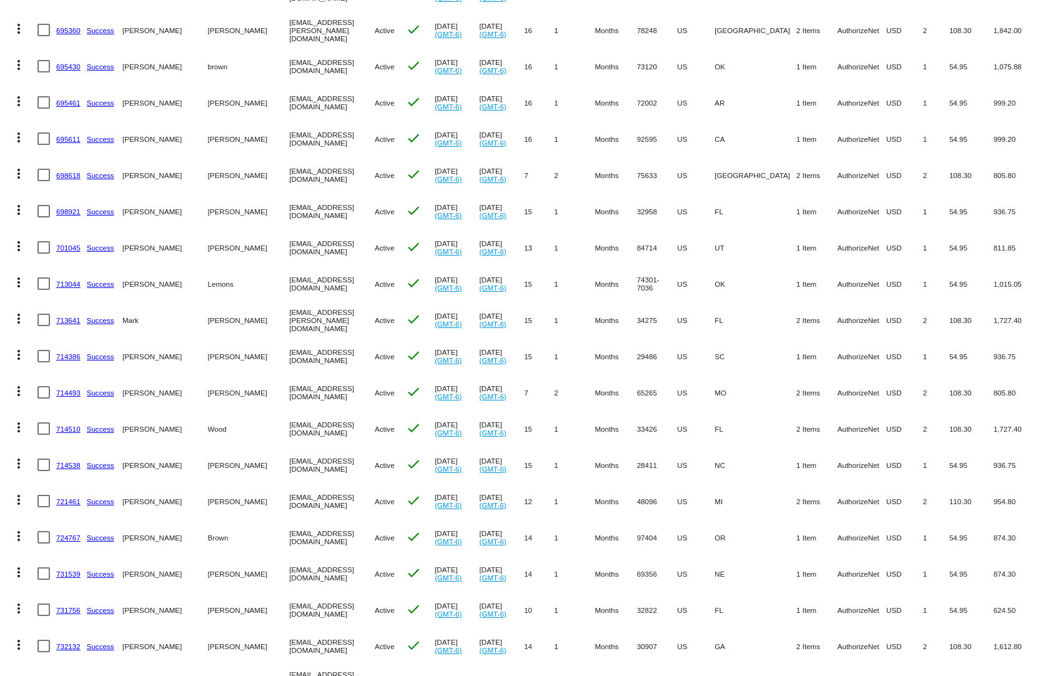
scroll to position [2061, 0]
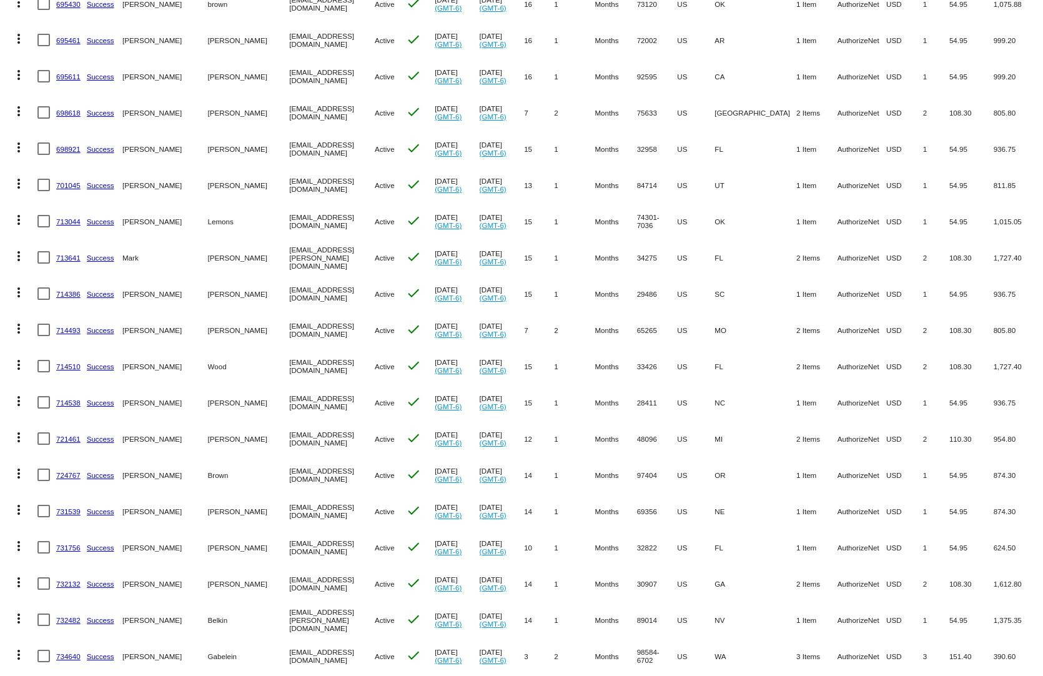
drag, startPoint x: 907, startPoint y: 449, endPoint x: 720, endPoint y: 459, distance: 187.6
click at [722, 459] on mat-row "more_vert 724767 Success [PERSON_NAME] [EMAIL_ADDRESS][DOMAIN_NAME] Active chec…" at bounding box center [521, 474] width 1030 height 36
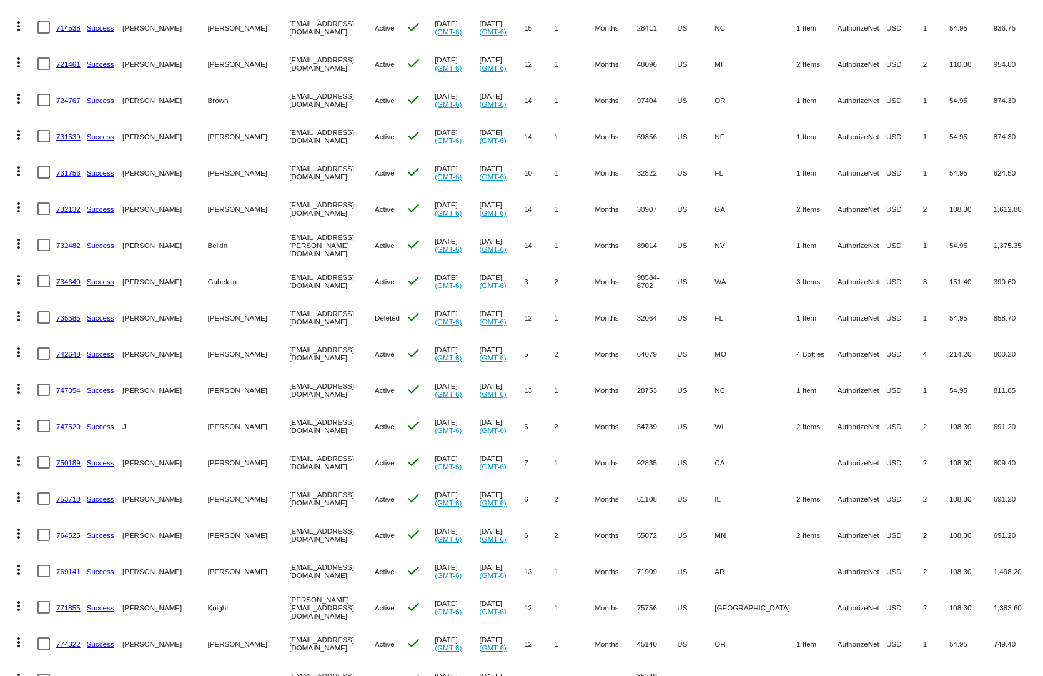
scroll to position [2498, 0]
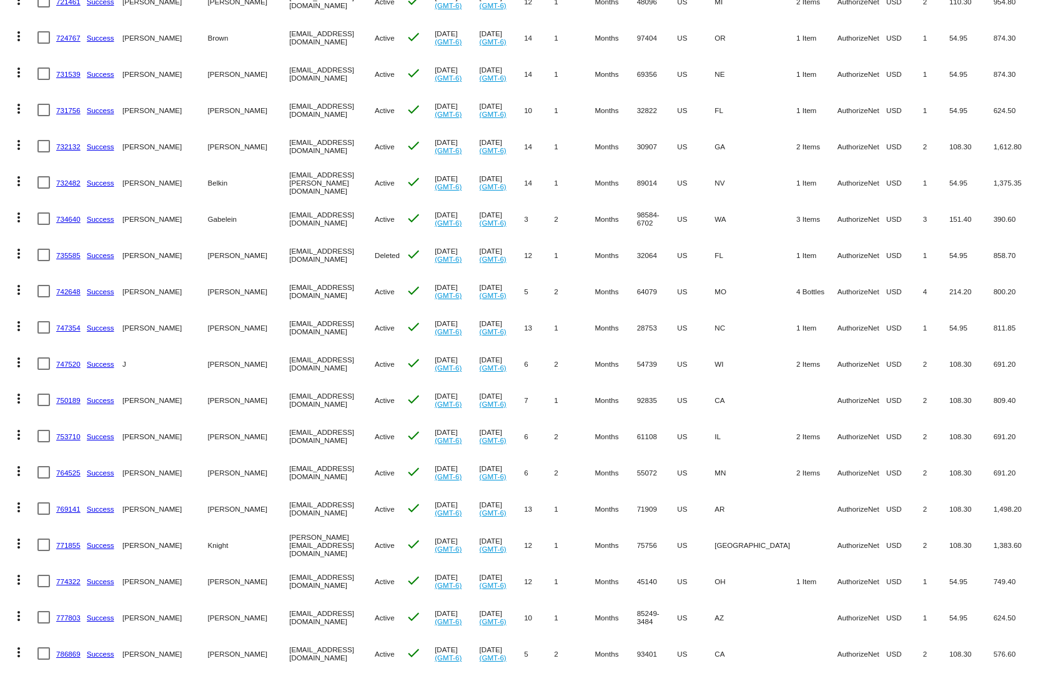
click at [71, 287] on link "742648" at bounding box center [68, 291] width 24 height 8
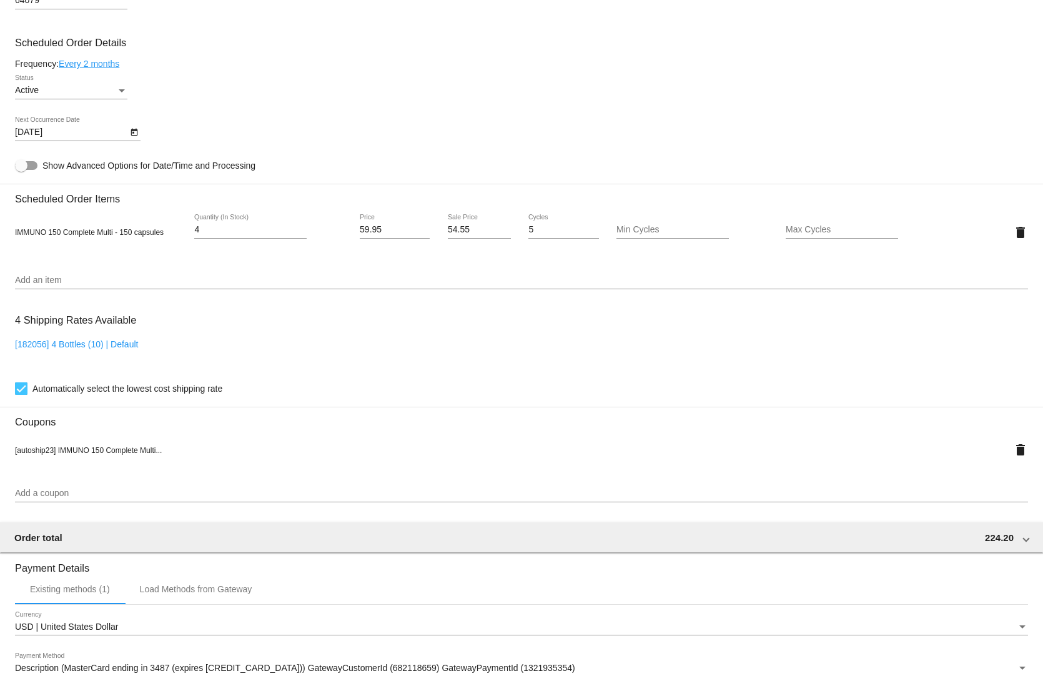
scroll to position [874, 0]
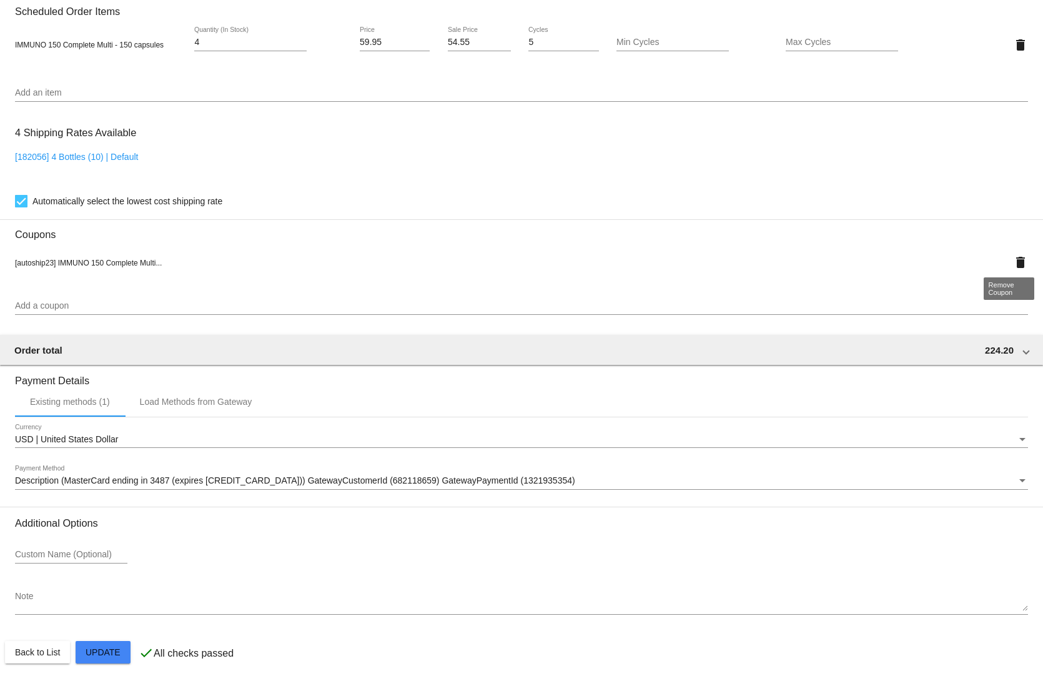
click at [1013, 257] on mat-icon "delete" at bounding box center [1020, 262] width 15 height 15
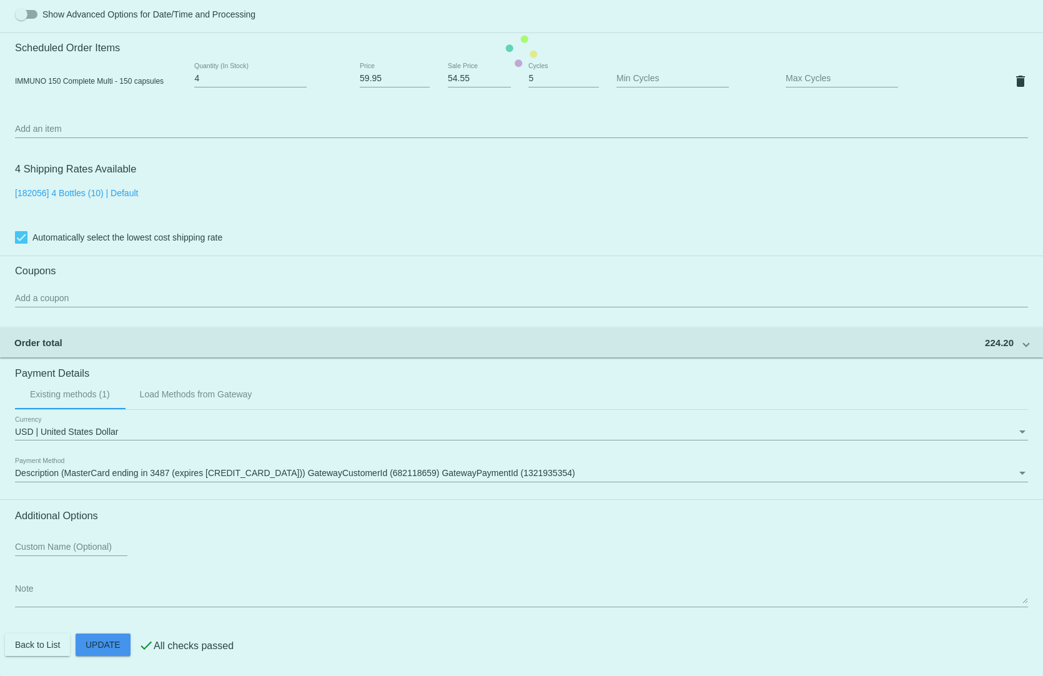
scroll to position [833, 0]
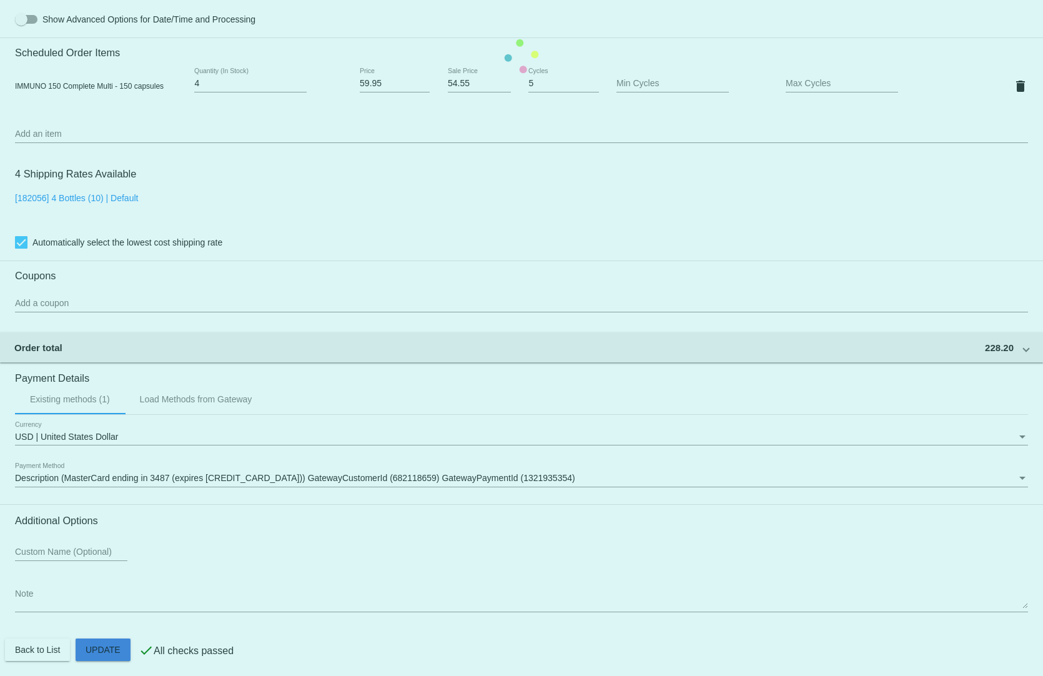
click at [104, 645] on mat-card "Customer 4987430: [PERSON_NAME] [EMAIL_ADDRESS][DOMAIN_NAME] Customer Shipping …" at bounding box center [521, 56] width 1043 height 1249
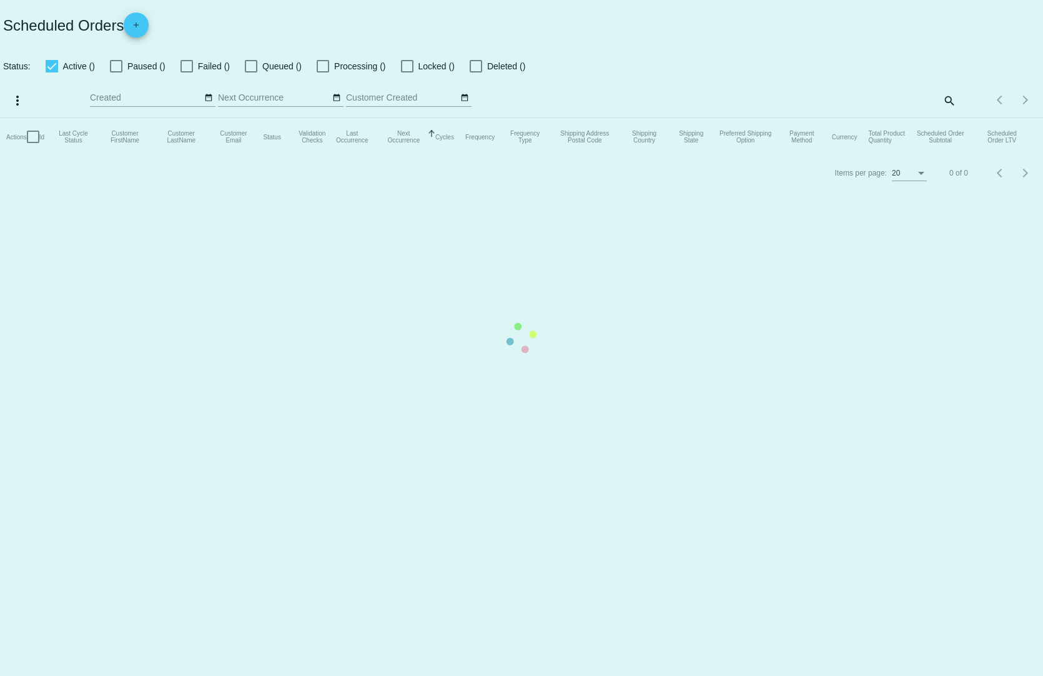
checkbox input "true"
type input "[DATE] - [DATE]"
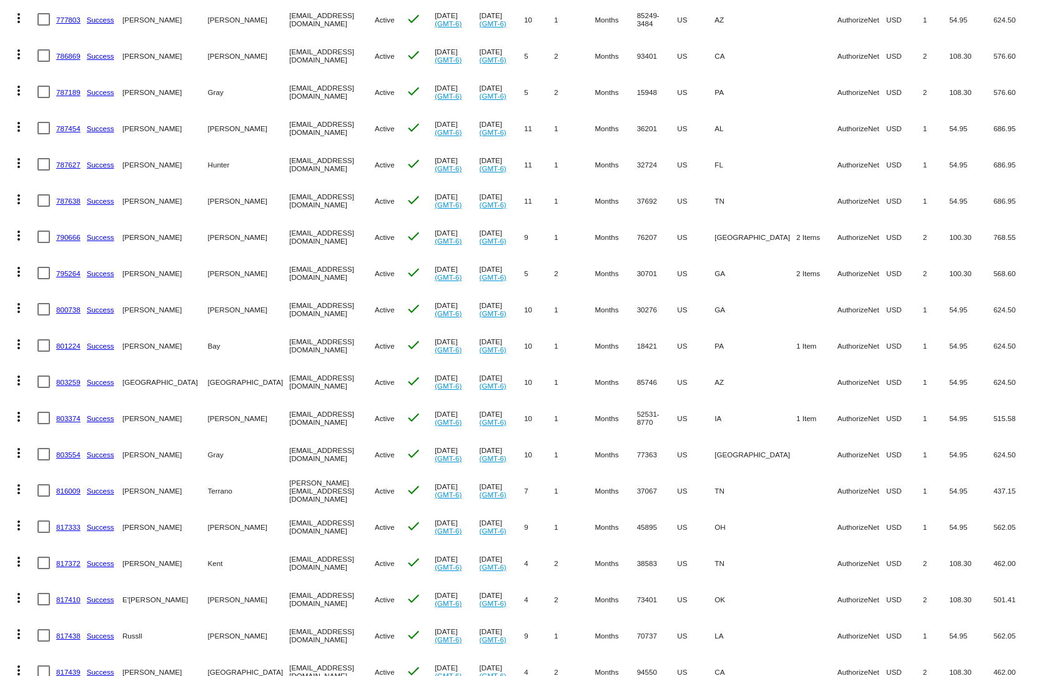
scroll to position [3135, 0]
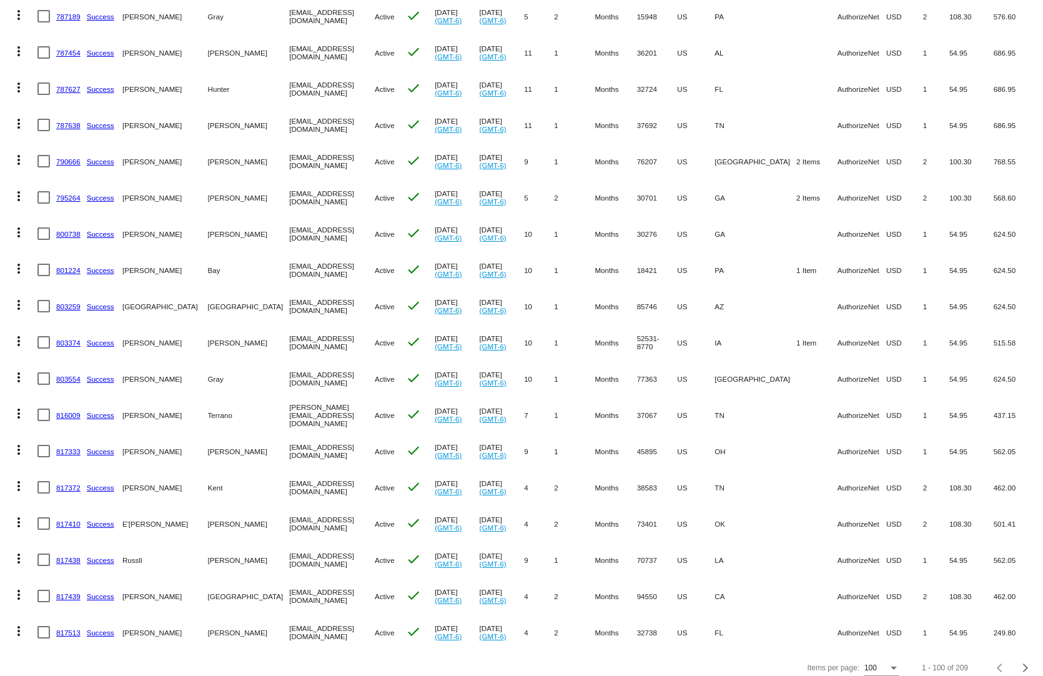
click at [61, 194] on link "795264" at bounding box center [68, 198] width 24 height 8
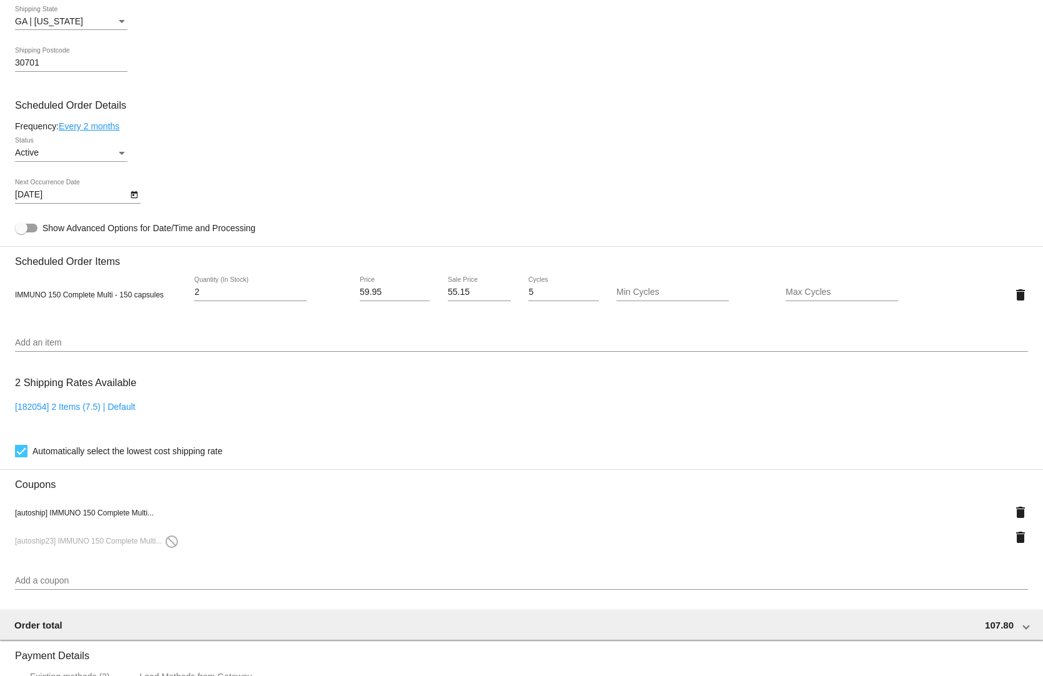
scroll to position [902, 0]
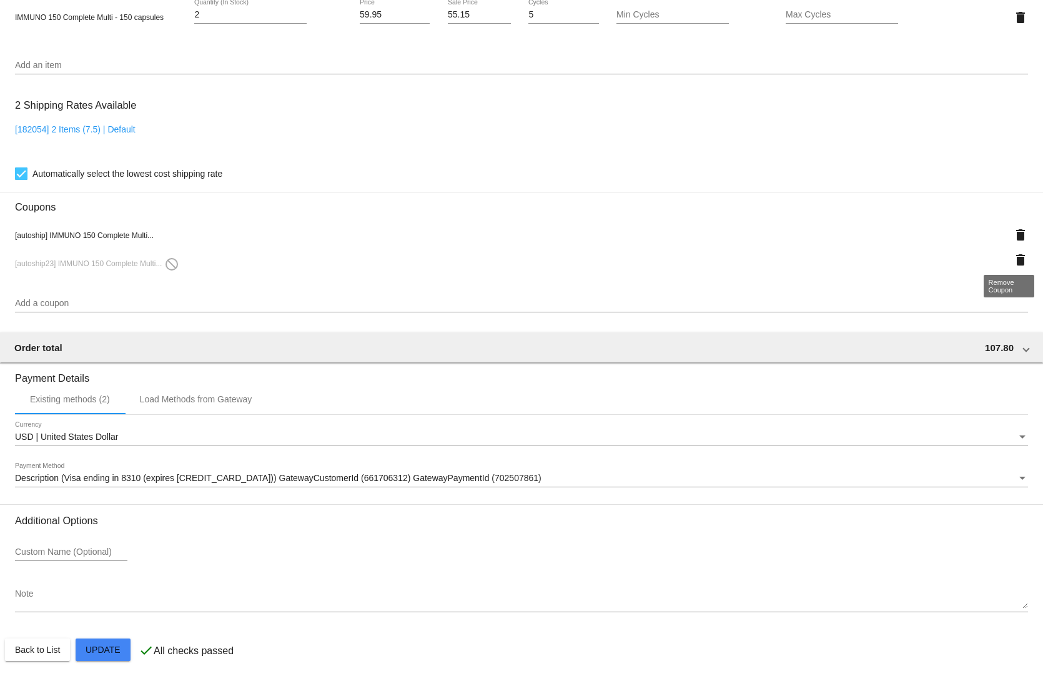
click at [1013, 254] on mat-icon "delete" at bounding box center [1020, 259] width 15 height 15
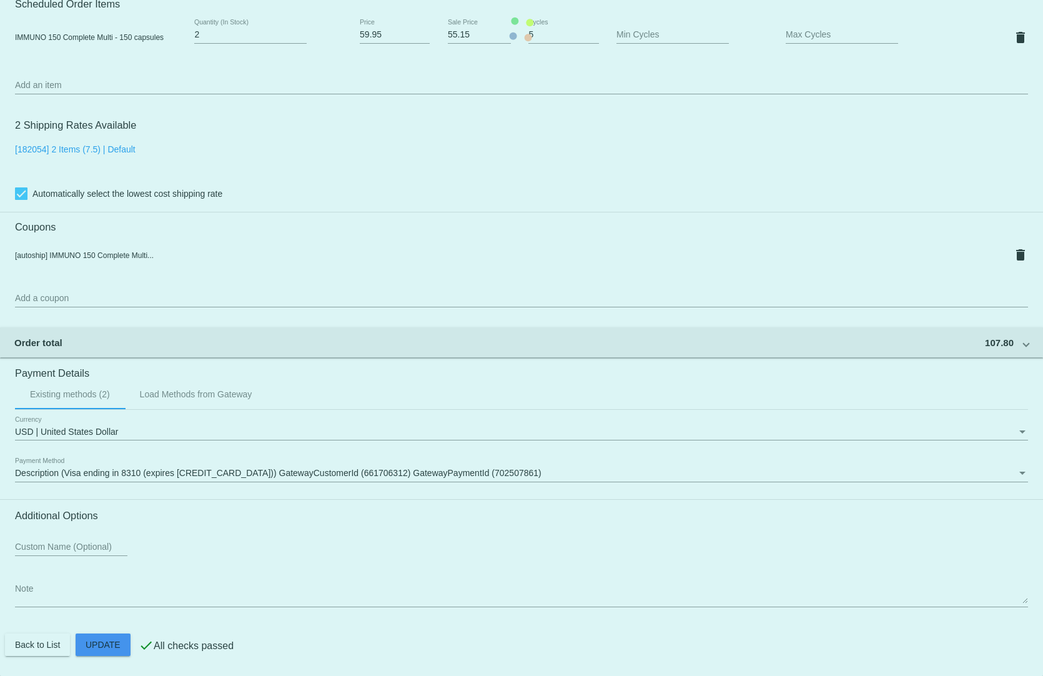
scroll to position [877, 0]
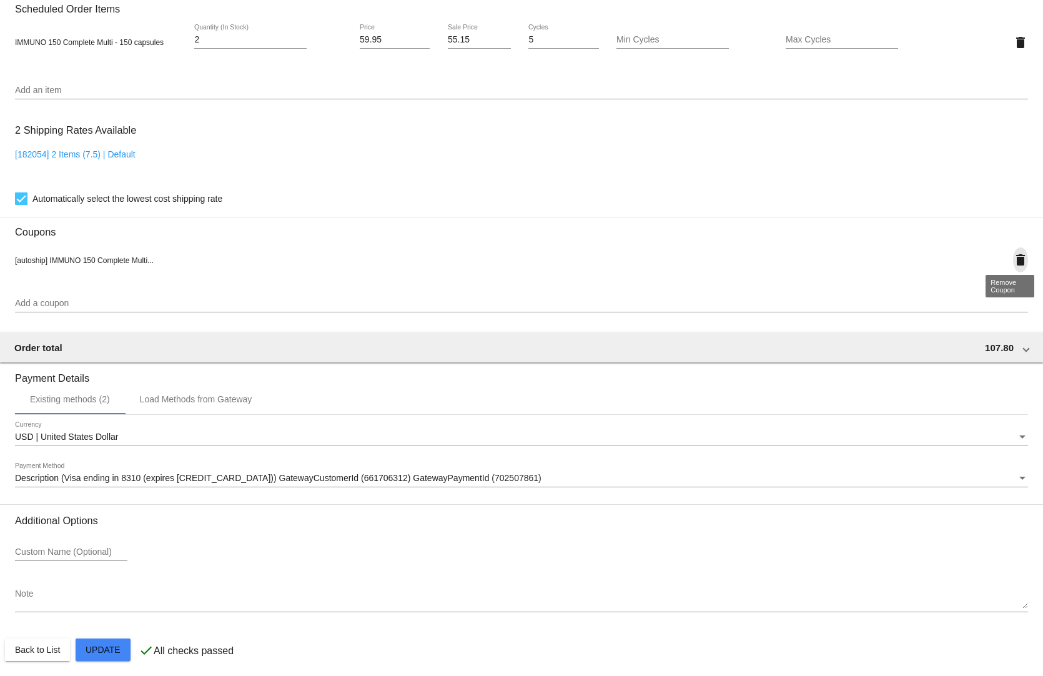
drag, startPoint x: 1010, startPoint y: 250, endPoint x: 984, endPoint y: 284, distance: 43.6
click at [1013, 252] on mat-icon "delete" at bounding box center [1020, 259] width 15 height 15
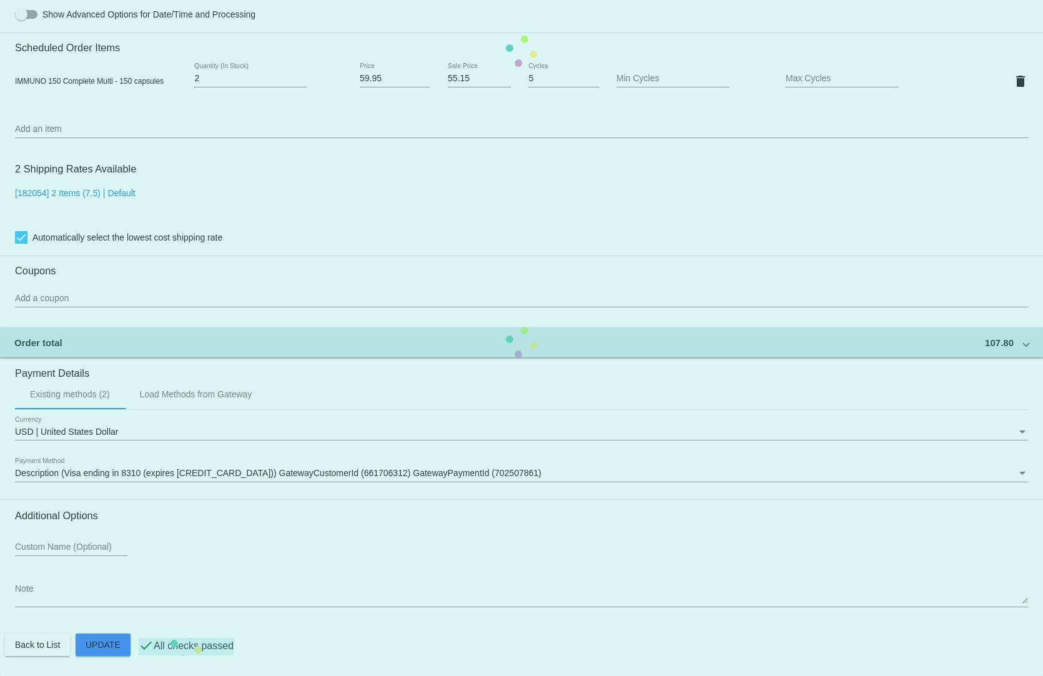
scroll to position [833, 0]
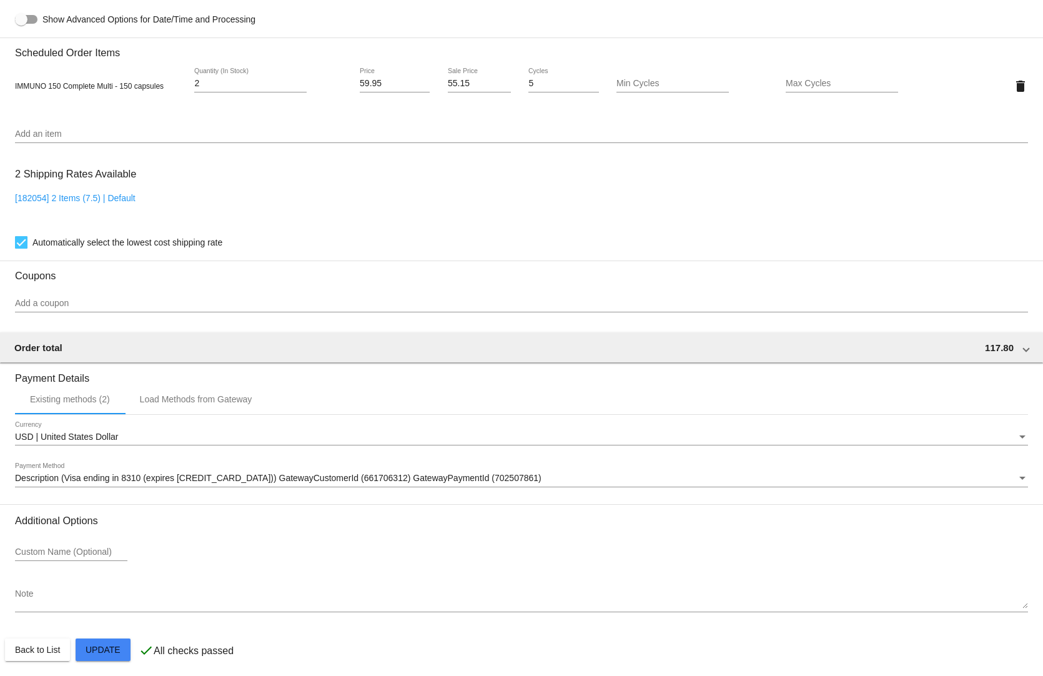
click at [105, 646] on mat-card "Customer 4321356: [PERSON_NAME] [EMAIL_ADDRESS][DOMAIN_NAME] Customer Shipping …" at bounding box center [521, 56] width 1043 height 1249
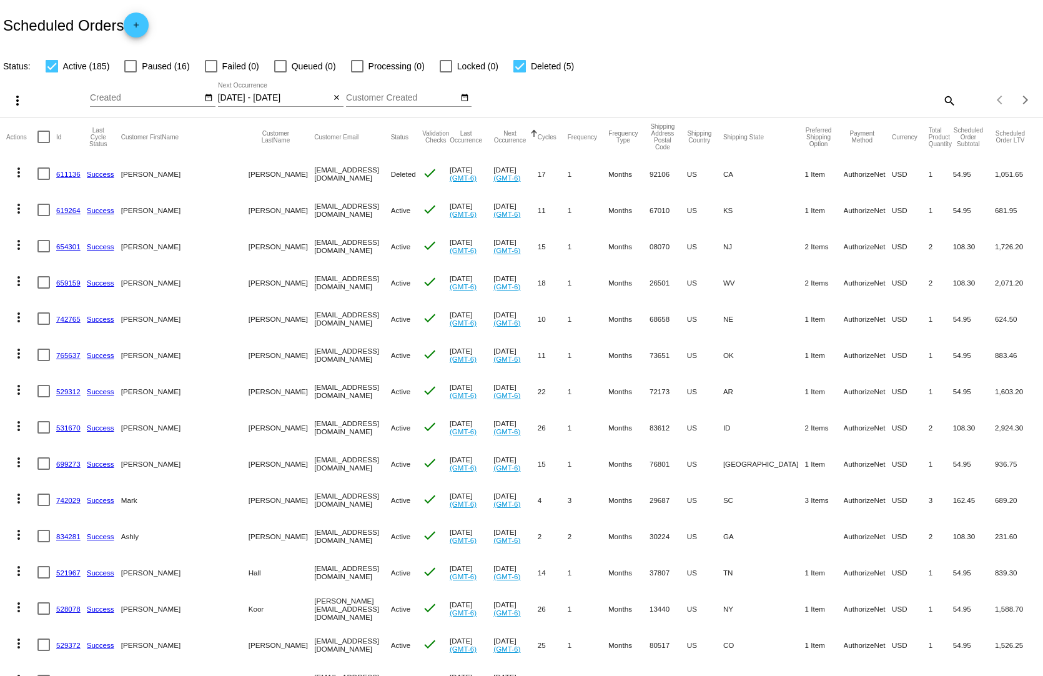
click at [282, 82] on div "[DATE] - [DATE] Sep Jan Feb Mar Apr Su" at bounding box center [274, 94] width 112 height 24
click at [284, 93] on input "[DATE] - [DATE]" at bounding box center [274, 98] width 112 height 10
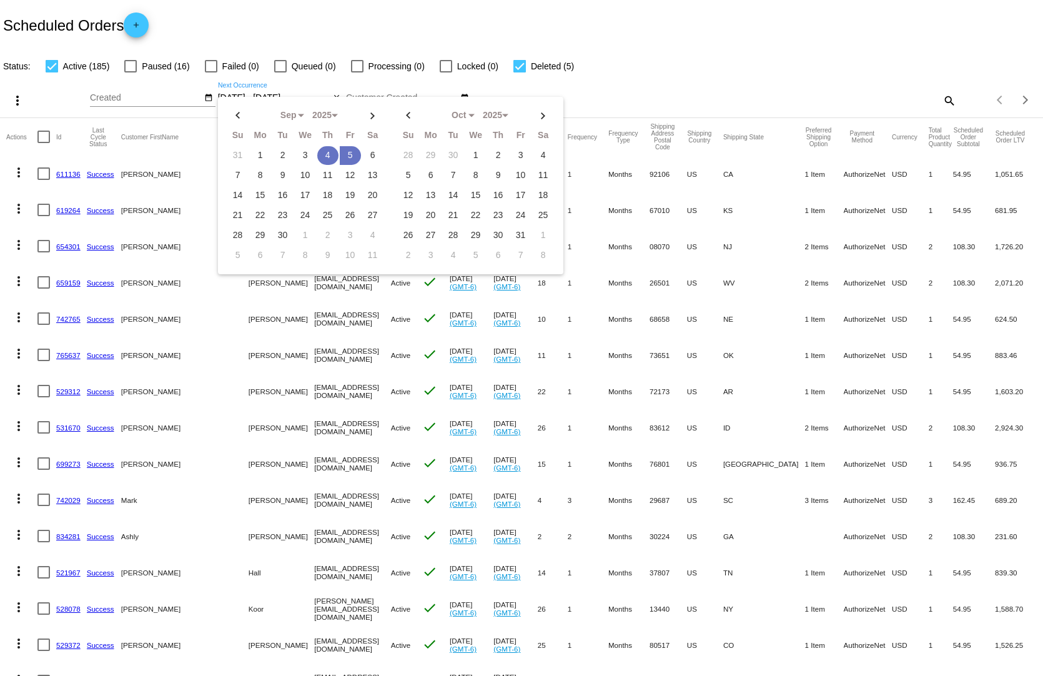
click at [324, 146] on td "4" at bounding box center [327, 155] width 21 height 19
type input "[DATE] - [DATE]"
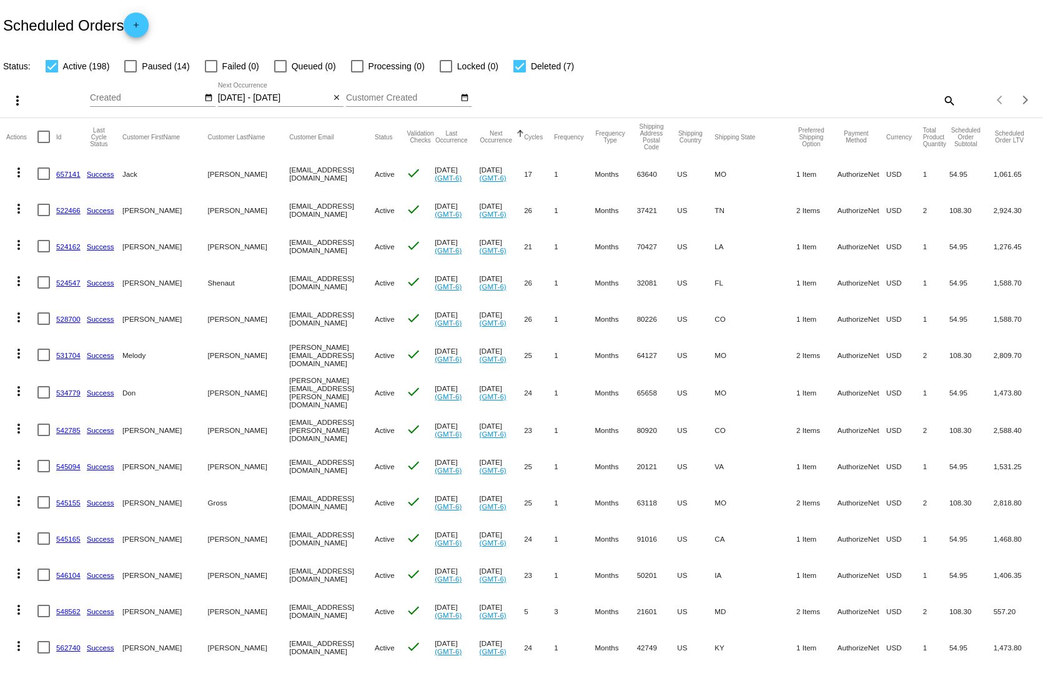
drag, startPoint x: 934, startPoint y: 638, endPoint x: 715, endPoint y: 638, distance: 218.6
click at [715, 638] on mat-row "more_vert 562740 Success [PERSON_NAME] [EMAIL_ADDRESS][DOMAIN_NAME] Active chec…" at bounding box center [521, 647] width 1030 height 36
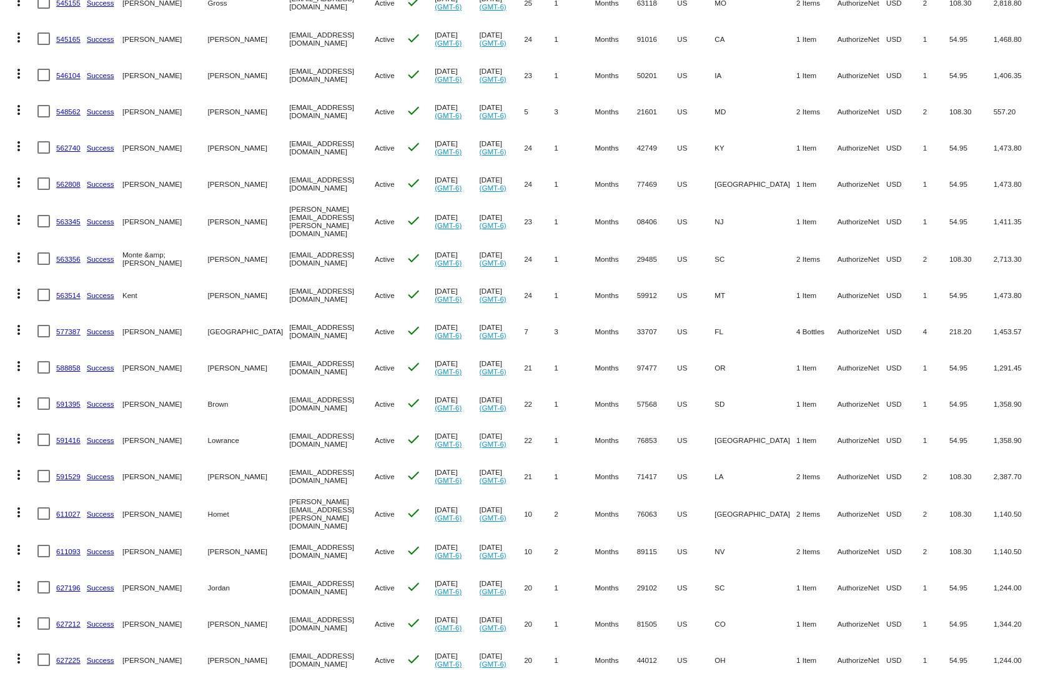
scroll to position [562, 0]
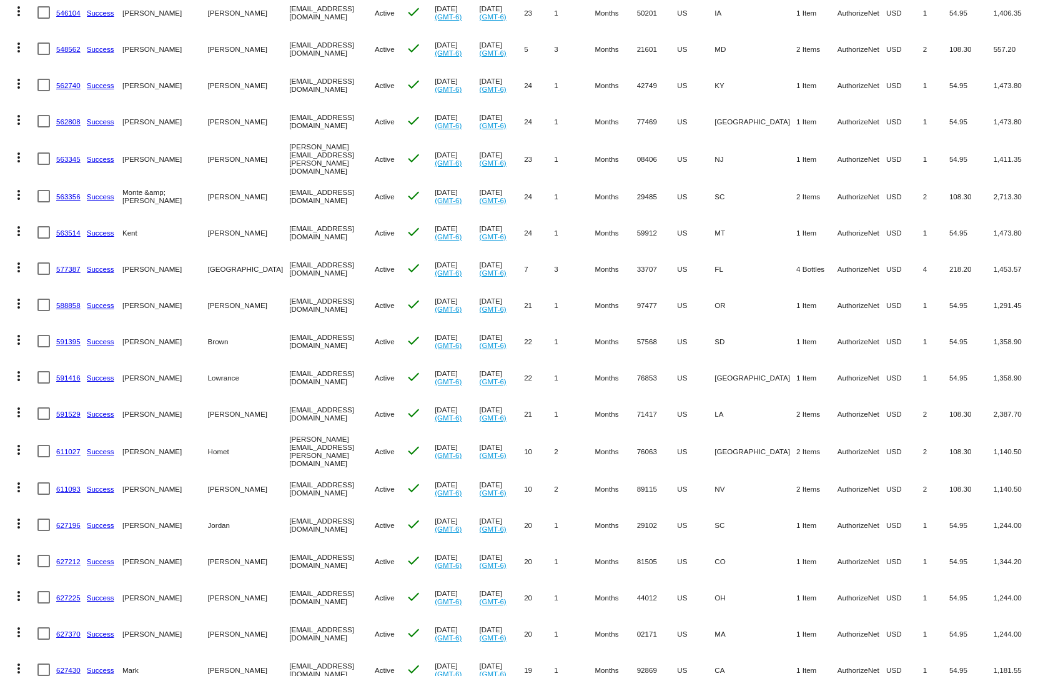
drag, startPoint x: 878, startPoint y: 634, endPoint x: 725, endPoint y: 636, distance: 153.0
click at [725, 651] on mat-row "more_vert 627430 Success [PERSON_NAME] [EMAIL_ADDRESS][DOMAIN_NAME] Active chec…" at bounding box center [521, 669] width 1030 height 36
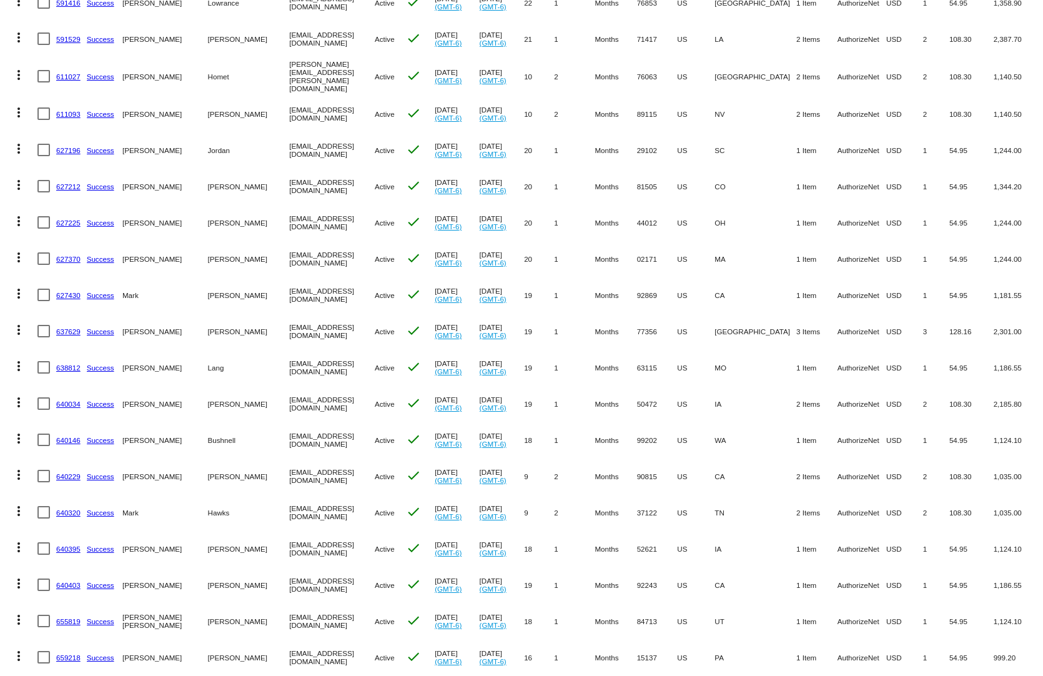
scroll to position [1124, 0]
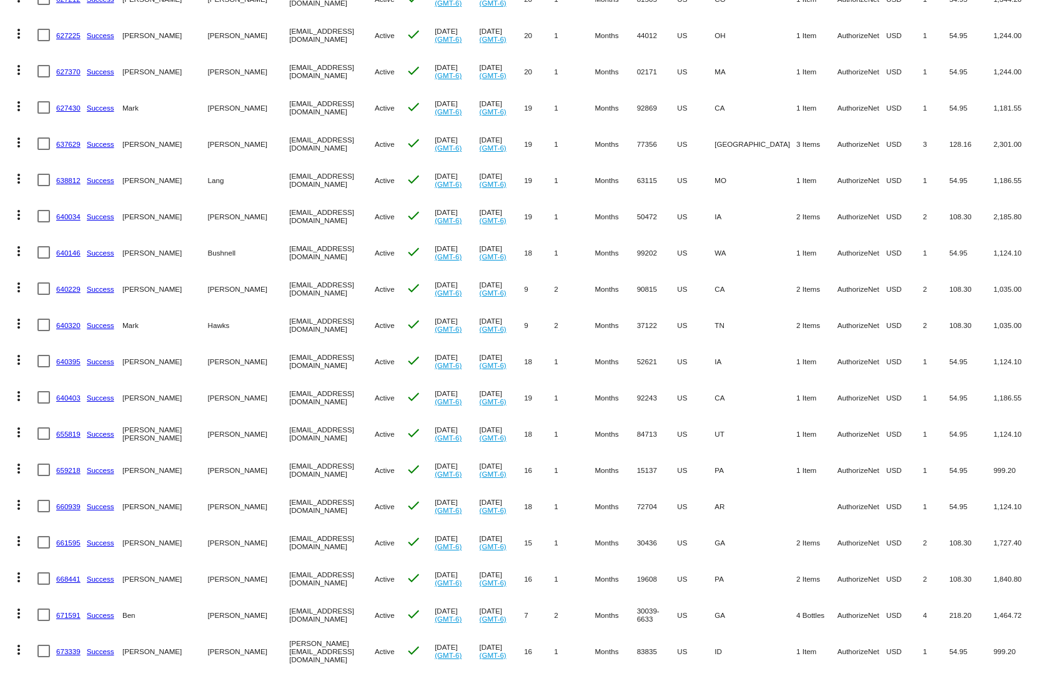
drag, startPoint x: 882, startPoint y: 613, endPoint x: 742, endPoint y: 628, distance: 140.7
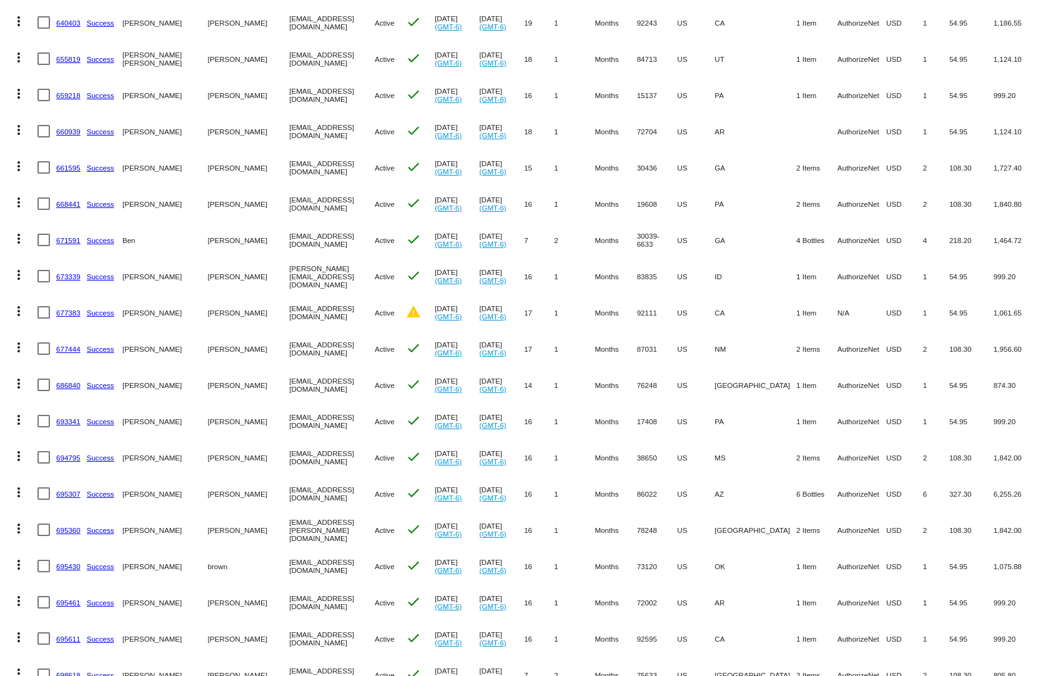
scroll to position [1624, 0]
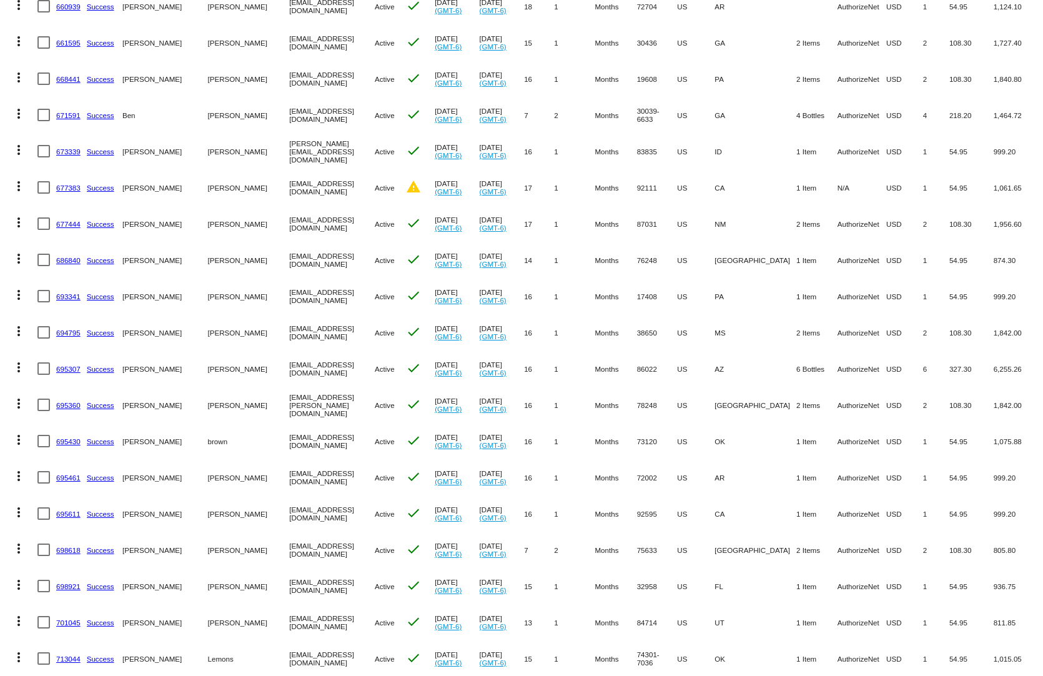
drag, startPoint x: 846, startPoint y: 606, endPoint x: 689, endPoint y: 619, distance: 157.3
click at [689, 620] on mat-row "more_vert 701045 Success [PERSON_NAME] [EMAIL_ADDRESS][DOMAIN_NAME] Active chec…" at bounding box center [521, 622] width 1030 height 36
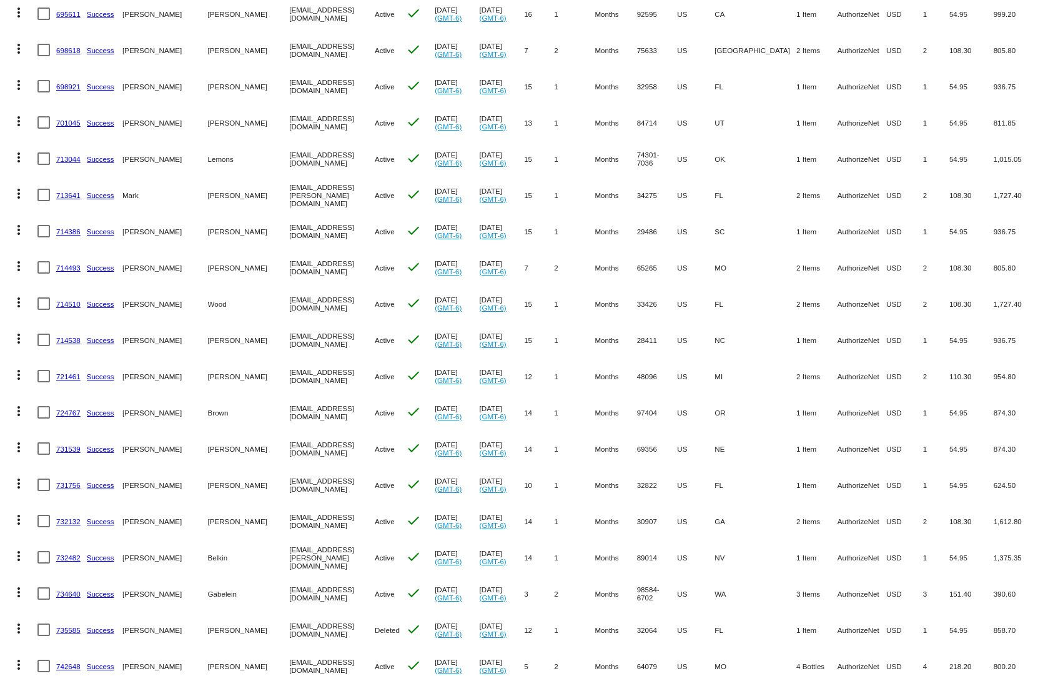
scroll to position [2186, 0]
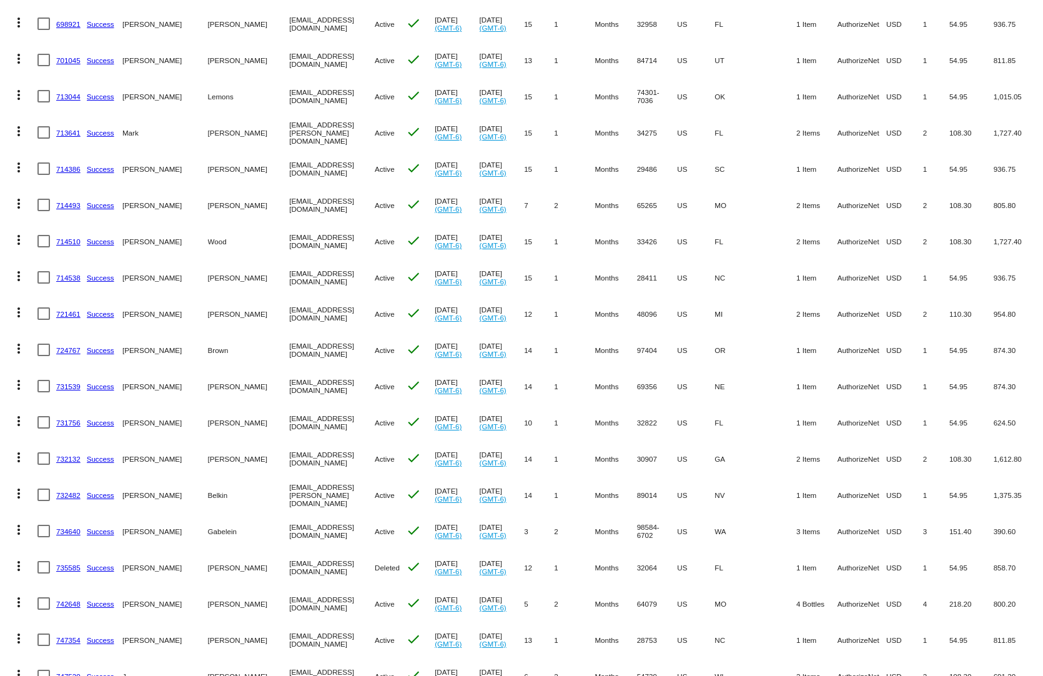
drag, startPoint x: 927, startPoint y: 635, endPoint x: 739, endPoint y: 636, distance: 188.6
click at [739, 636] on mat-row "more_vert 747354 Success [PERSON_NAME][GEOGRAPHIC_DATA] [EMAIL_ADDRESS][DOMAIN_…" at bounding box center [521, 639] width 1030 height 36
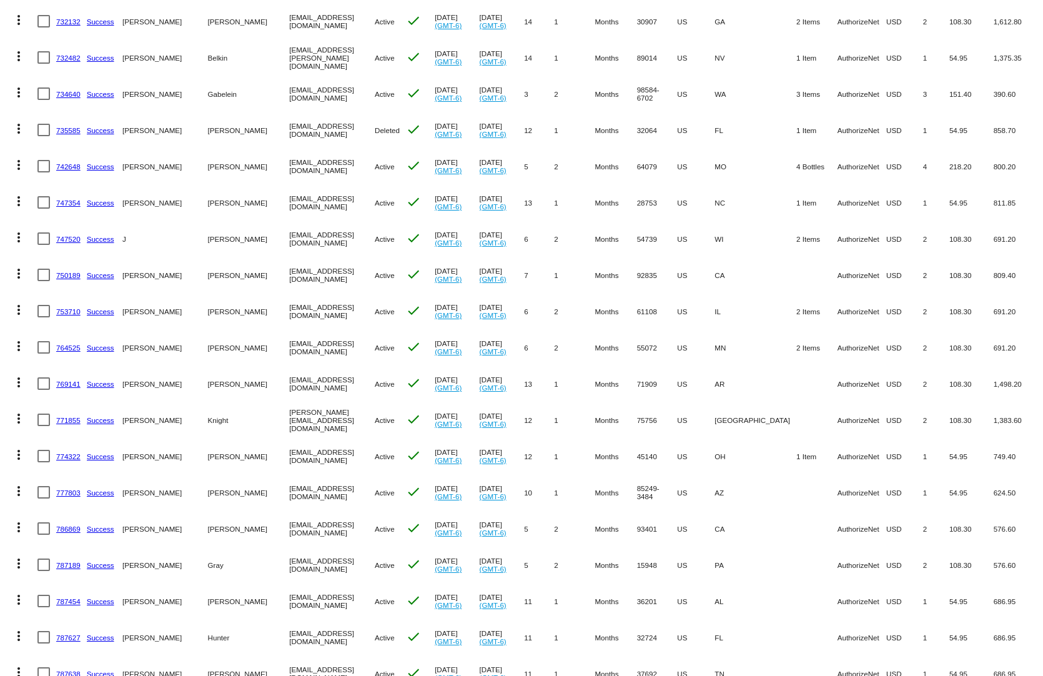
scroll to position [2685, 0]
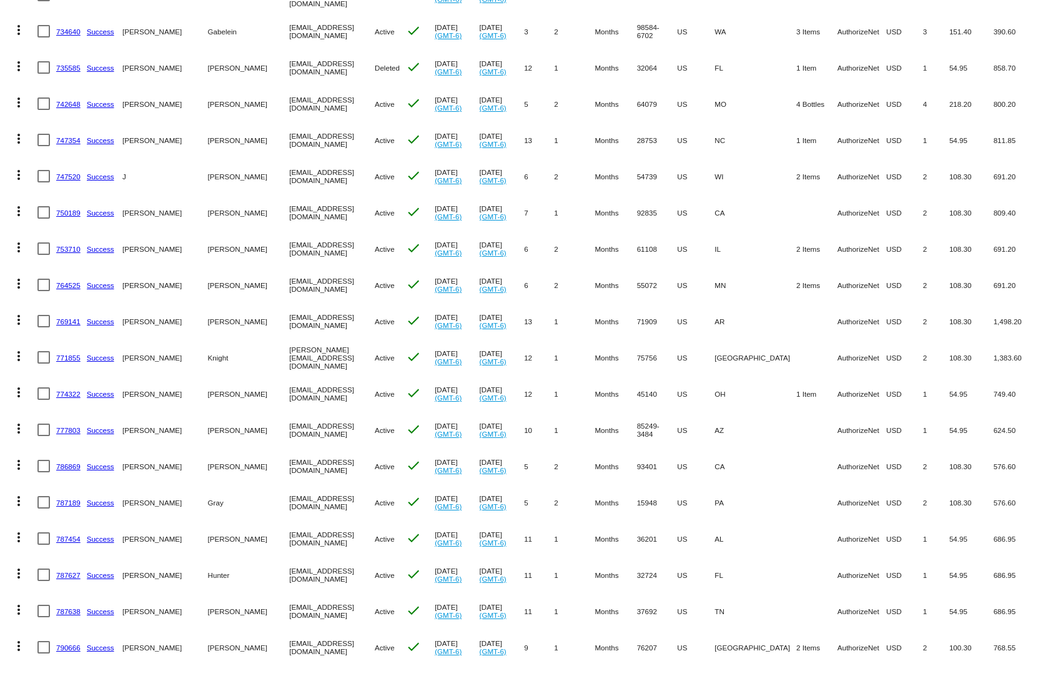
drag, startPoint x: 836, startPoint y: 629, endPoint x: 714, endPoint y: 636, distance: 122.6
click at [714, 636] on mat-row "more_vert 790666 Success [PERSON_NAME][GEOGRAPHIC_DATA] [EMAIL_ADDRESS][DOMAIN_…" at bounding box center [521, 647] width 1030 height 36
click at [74, 643] on link "790666" at bounding box center [68, 647] width 24 height 8
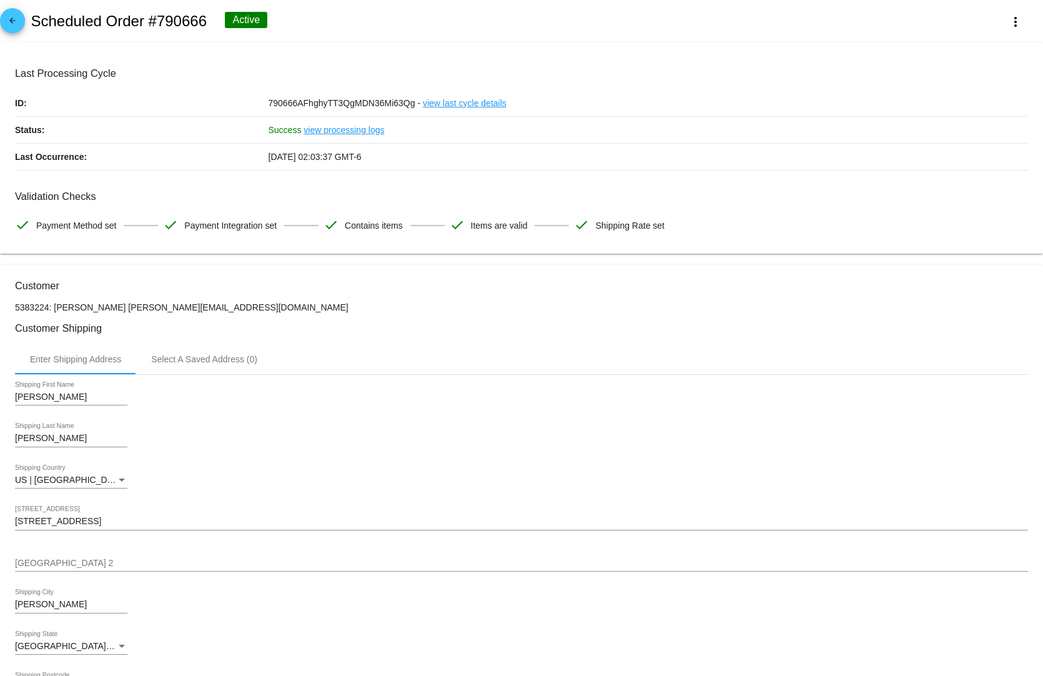
scroll to position [624, 0]
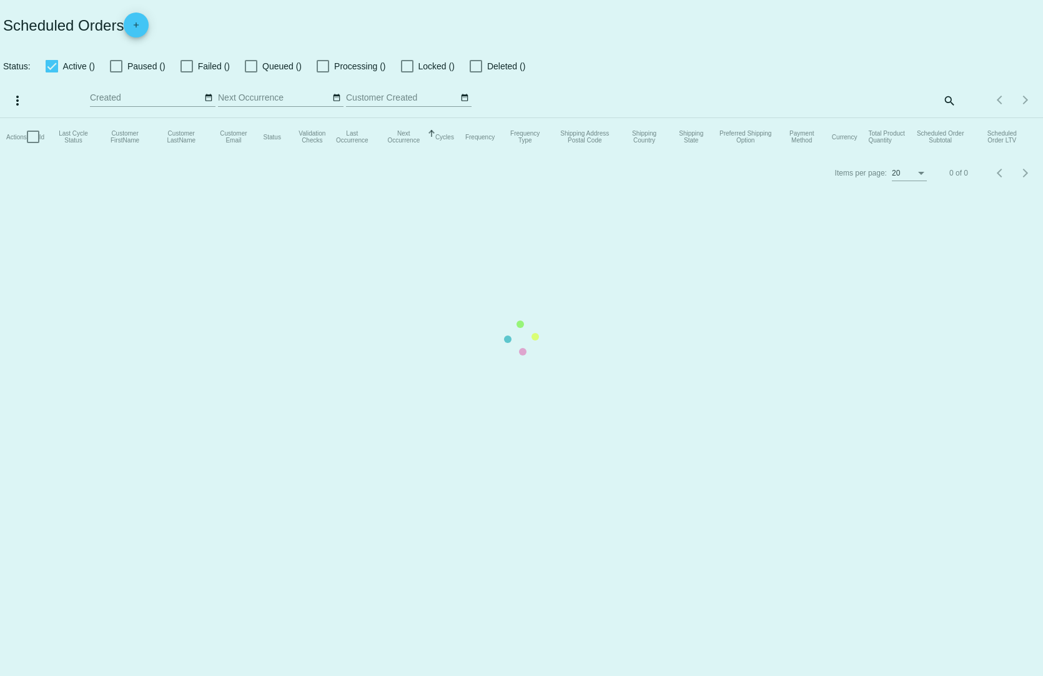
checkbox input "true"
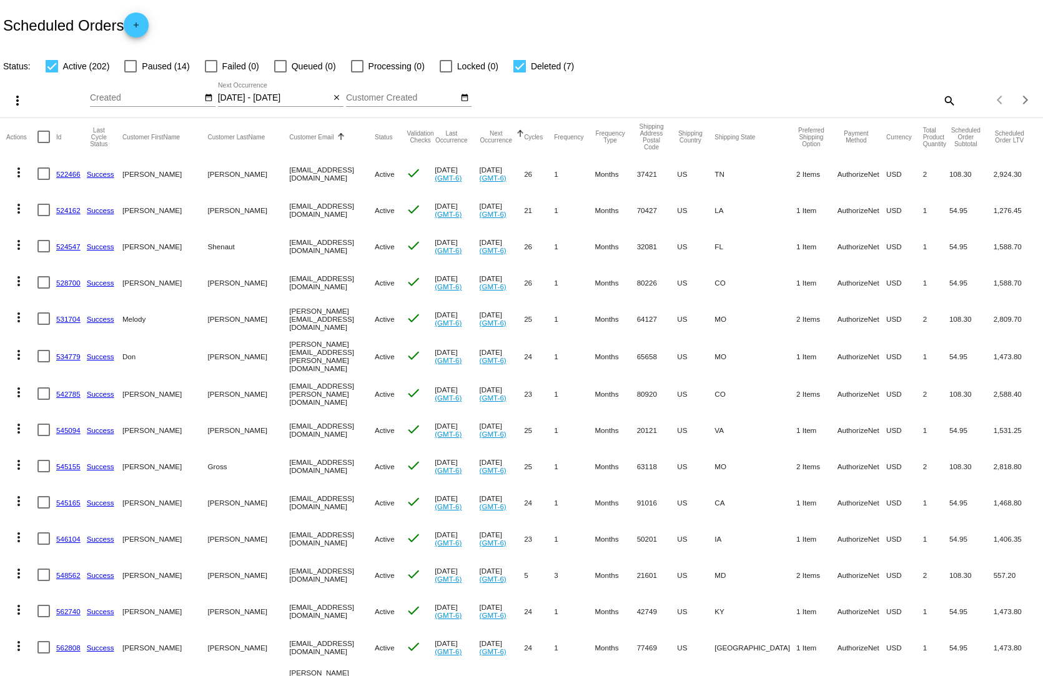
click at [277, 93] on input "[DATE] - [DATE]" at bounding box center [274, 98] width 112 height 10
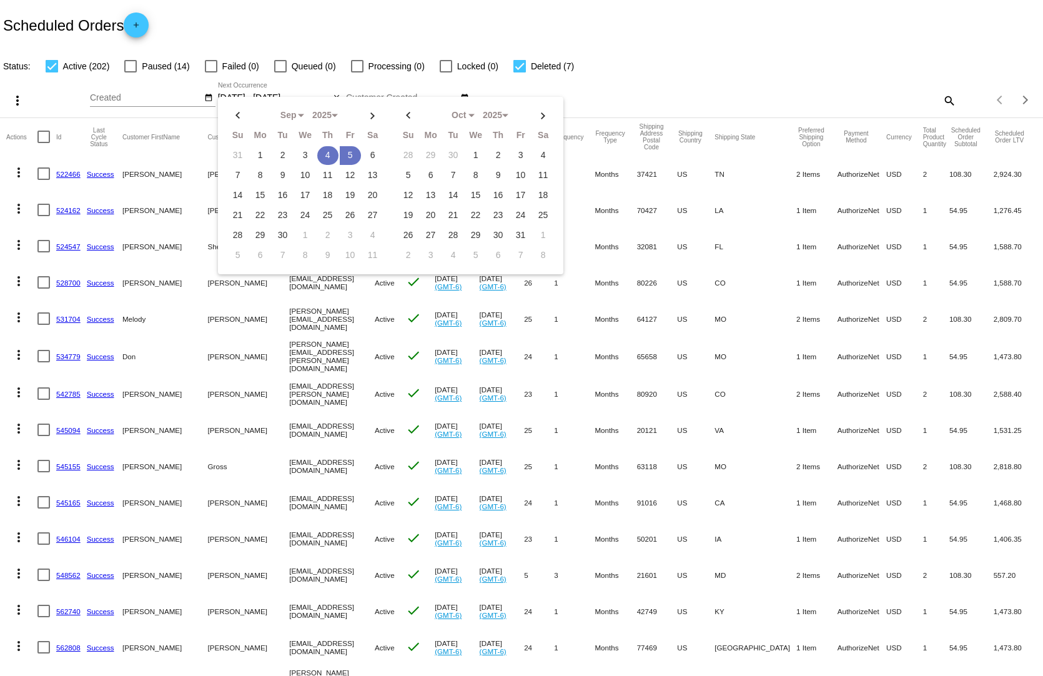
click at [326, 146] on td "4" at bounding box center [327, 155] width 21 height 19
type input "[DATE] - [DATE]"
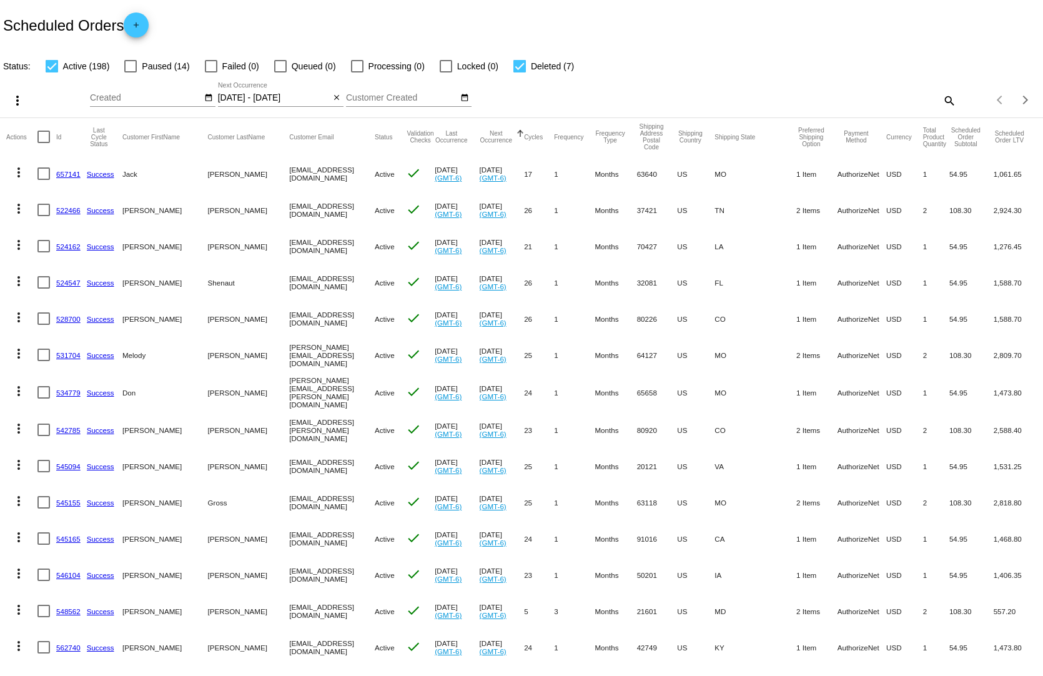
scroll to position [62, 0]
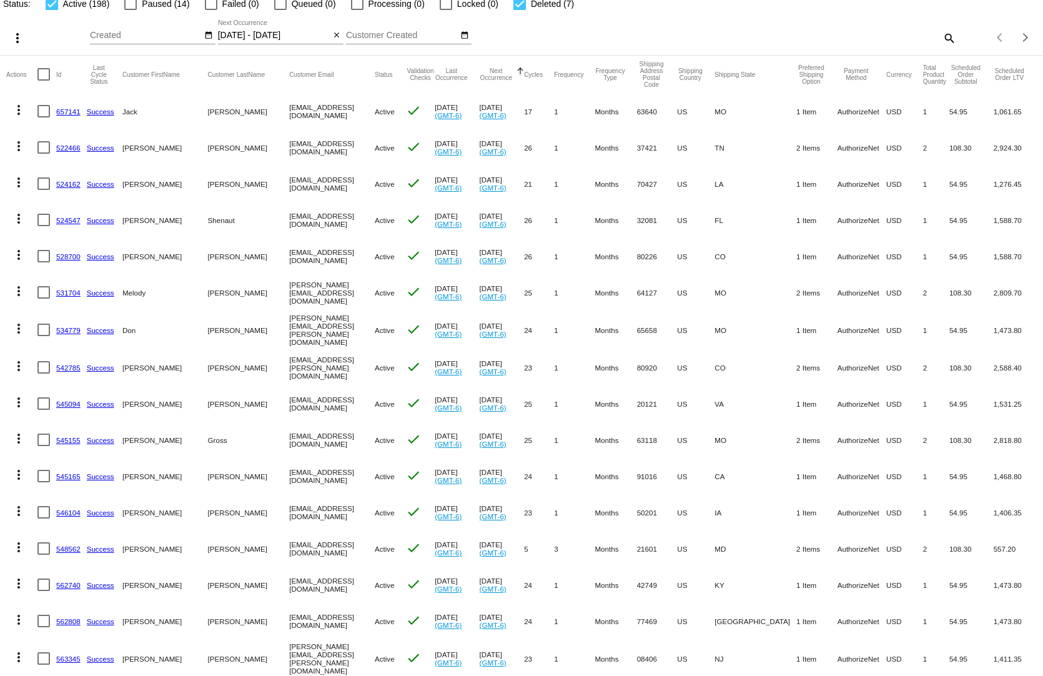
click at [675, 608] on mat-row "more_vert 562808 Success [PERSON_NAME][GEOGRAPHIC_DATA] [EMAIL_ADDRESS][DOMAIN_…" at bounding box center [521, 621] width 1030 height 36
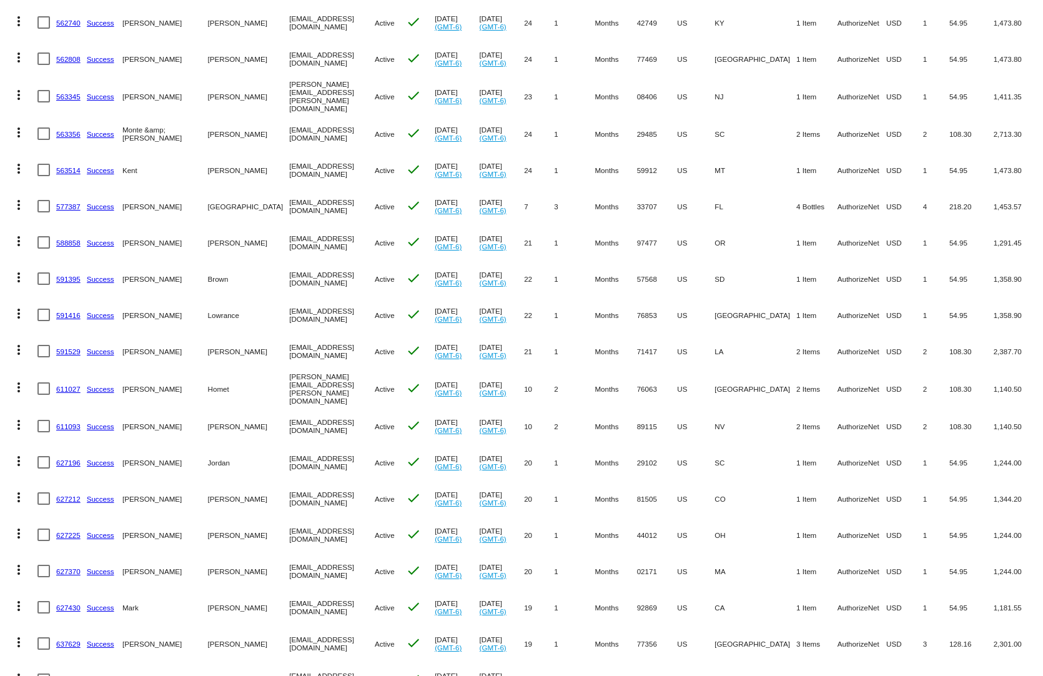
scroll to position [687, 0]
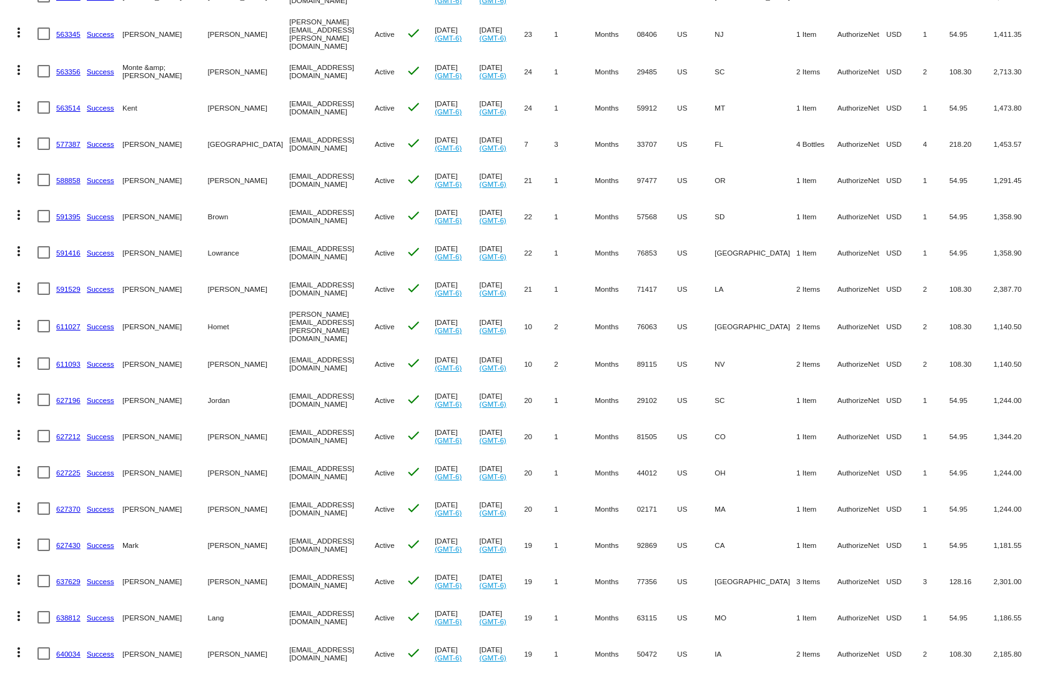
drag, startPoint x: 892, startPoint y: 643, endPoint x: 613, endPoint y: 636, distance: 279.2
click at [613, 638] on mat-row "more_vert 640034 Success [PERSON_NAME][GEOGRAPHIC_DATA] [EMAIL_ADDRESS][DOMAIN_…" at bounding box center [521, 653] width 1030 height 36
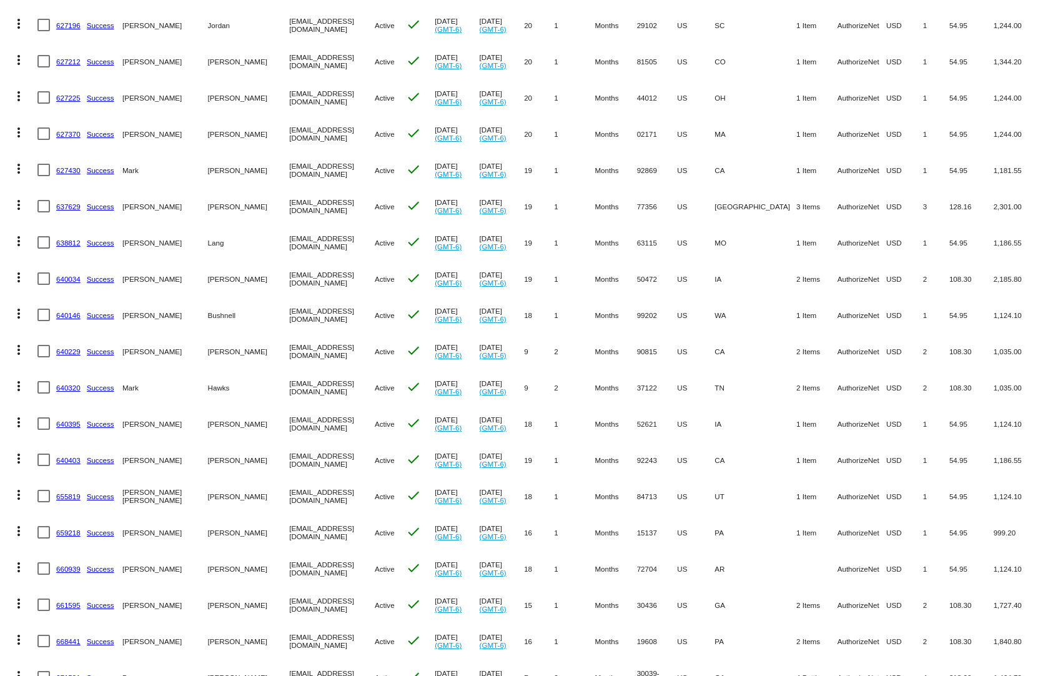
scroll to position [1186, 0]
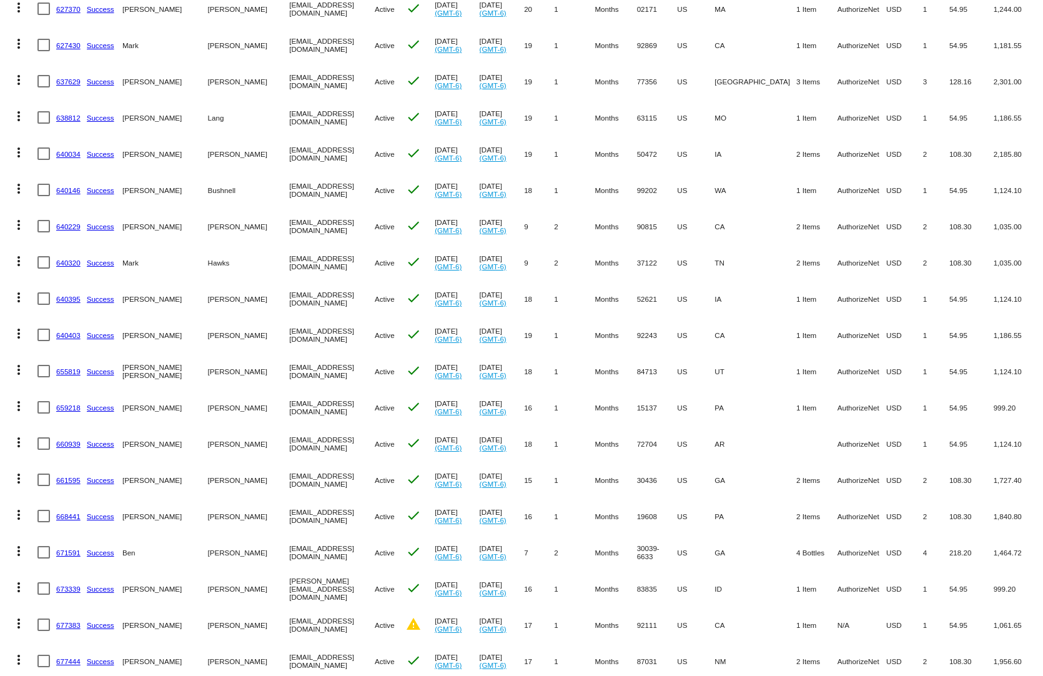
click at [586, 606] on mat-row "more_vert 677383 Success [PERSON_NAME][GEOGRAPHIC_DATA] [EMAIL_ADDRESS][DOMAIN_…" at bounding box center [521, 624] width 1030 height 36
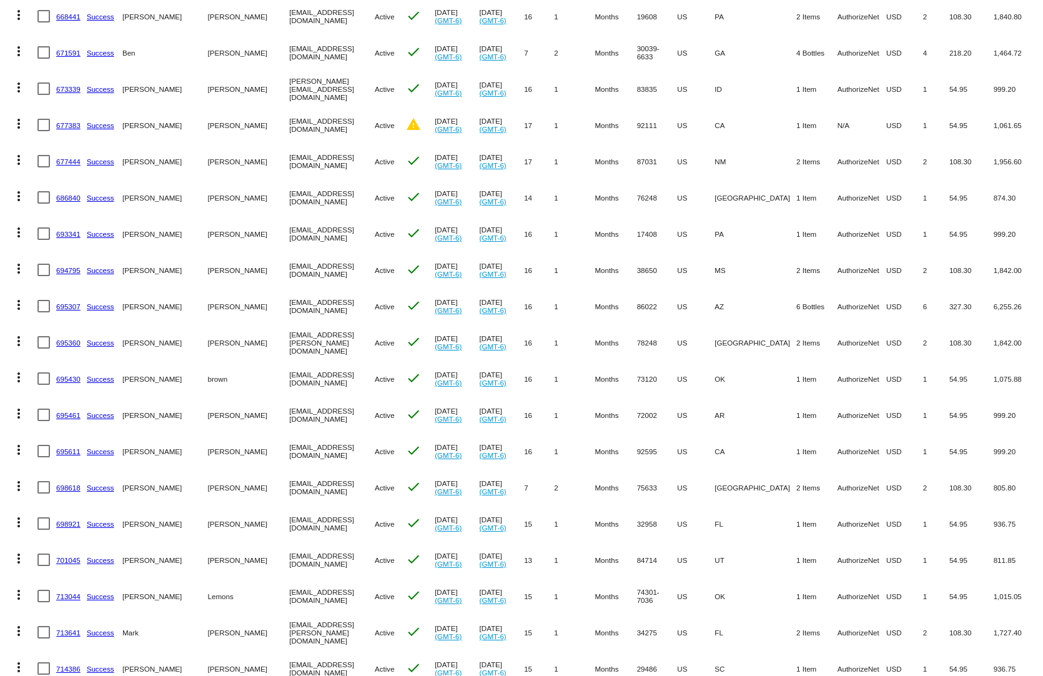
drag, startPoint x: 701, startPoint y: 618, endPoint x: 549, endPoint y: 619, distance: 151.7
click at [548, 619] on mat-row "more_vert 713641 Success [PERSON_NAME] [EMAIL_ADDRESS][PERSON_NAME][DOMAIN_NAME…" at bounding box center [521, 632] width 1030 height 36
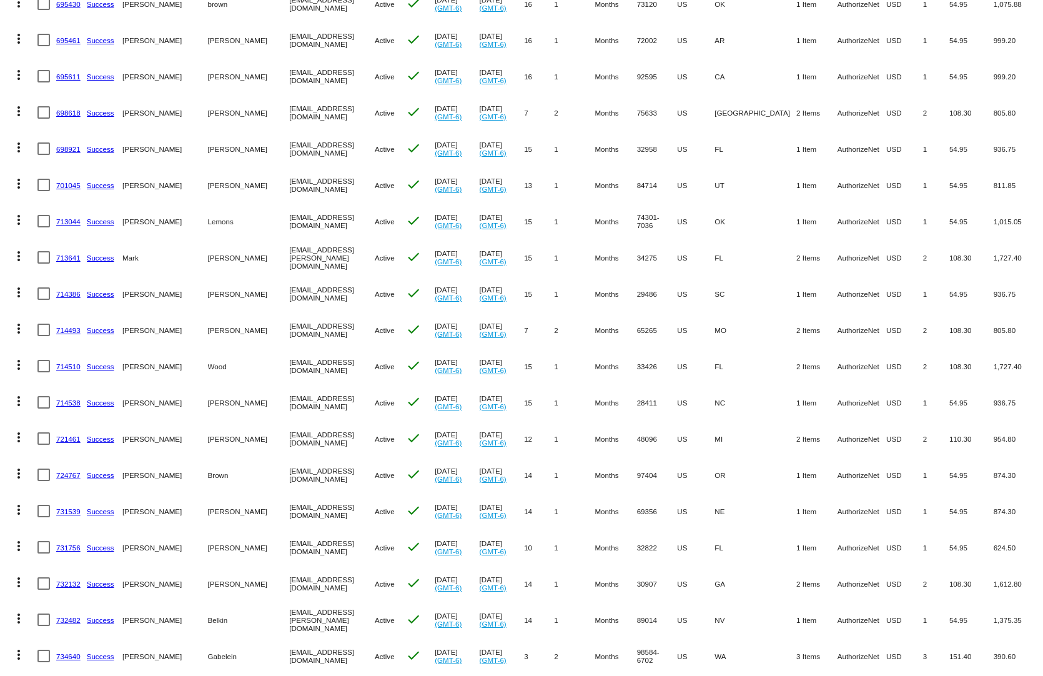
scroll to position [2248, 0]
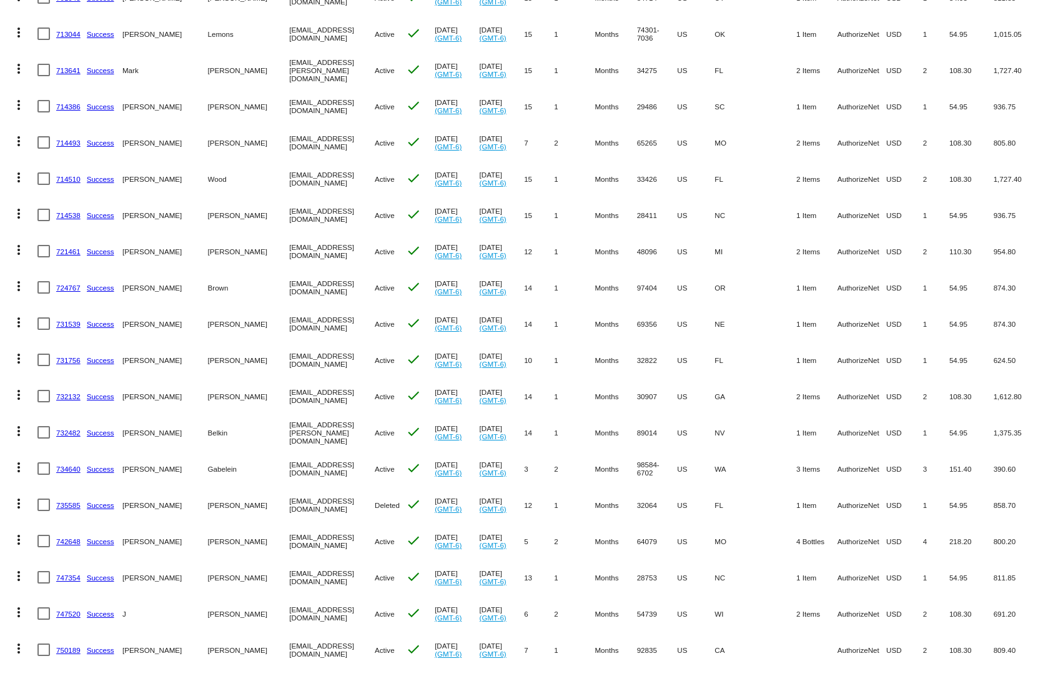
drag, startPoint x: 646, startPoint y: 634, endPoint x: 615, endPoint y: 634, distance: 31.2
click at [615, 634] on mat-row "more_vert 750189 Success [PERSON_NAME] [EMAIL_ADDRESS][DOMAIN_NAME] Active chec…" at bounding box center [521, 649] width 1030 height 36
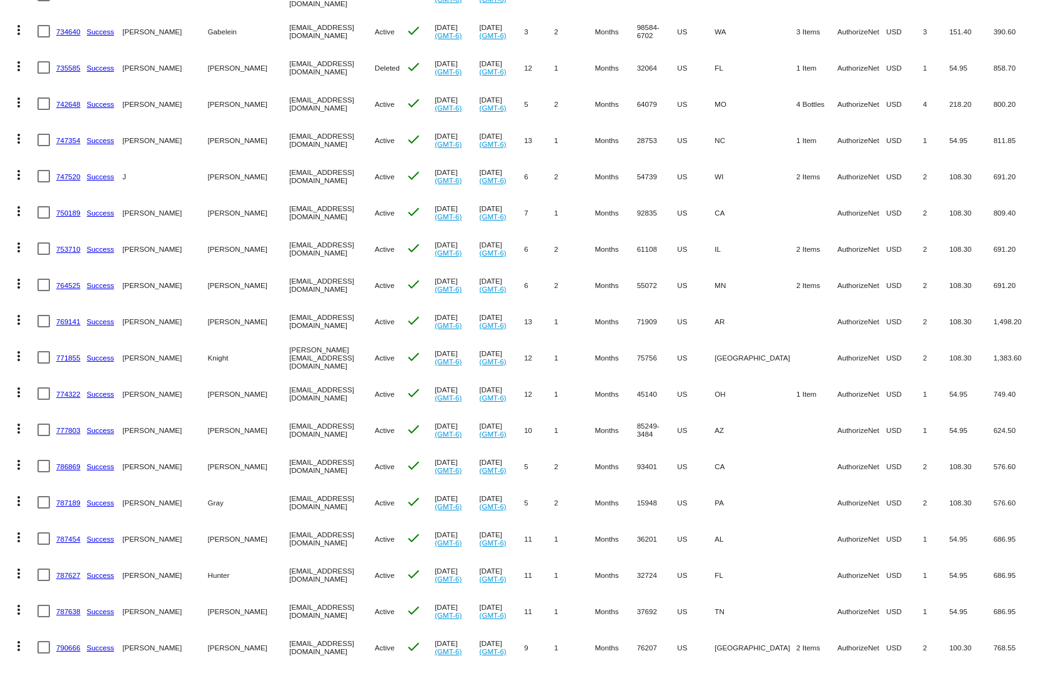
scroll to position [2748, 0]
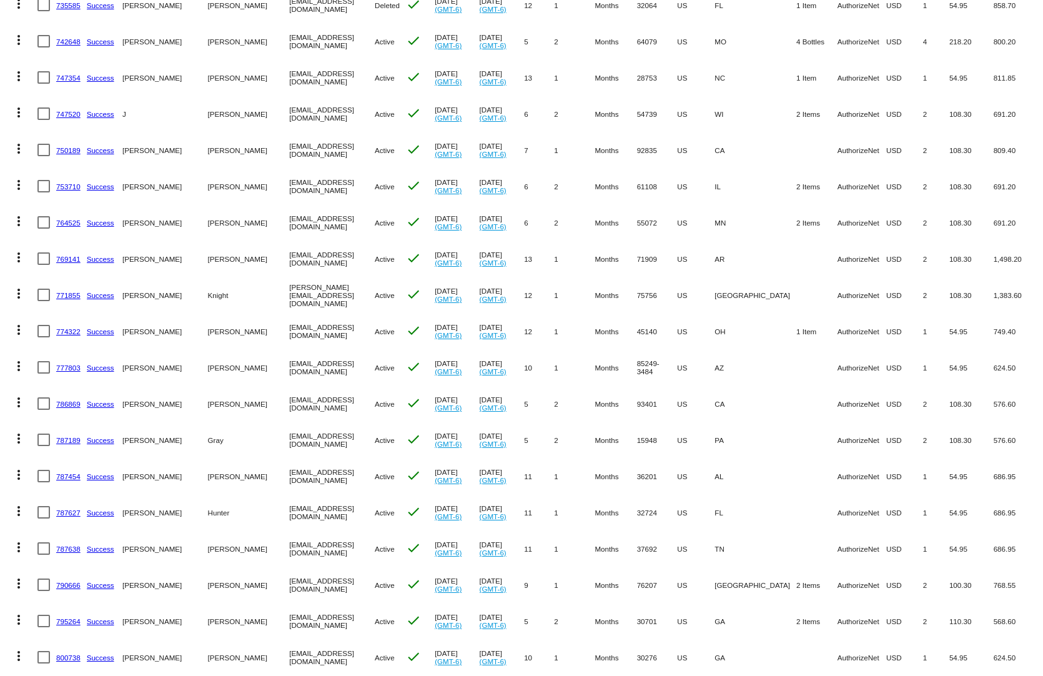
drag, startPoint x: 846, startPoint y: 630, endPoint x: 538, endPoint y: 640, distance: 308.0
click at [538, 640] on mat-row "more_vert 800738 Success [PERSON_NAME] [EMAIL_ADDRESS][DOMAIN_NAME] Active chec…" at bounding box center [521, 657] width 1030 height 36
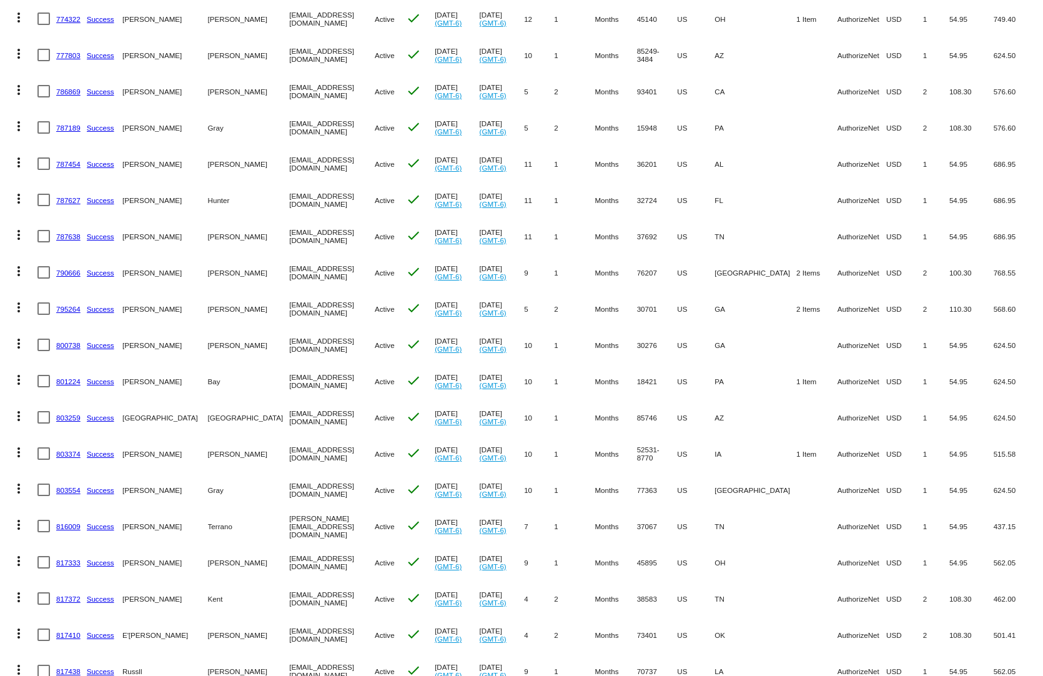
scroll to position [2997, 0]
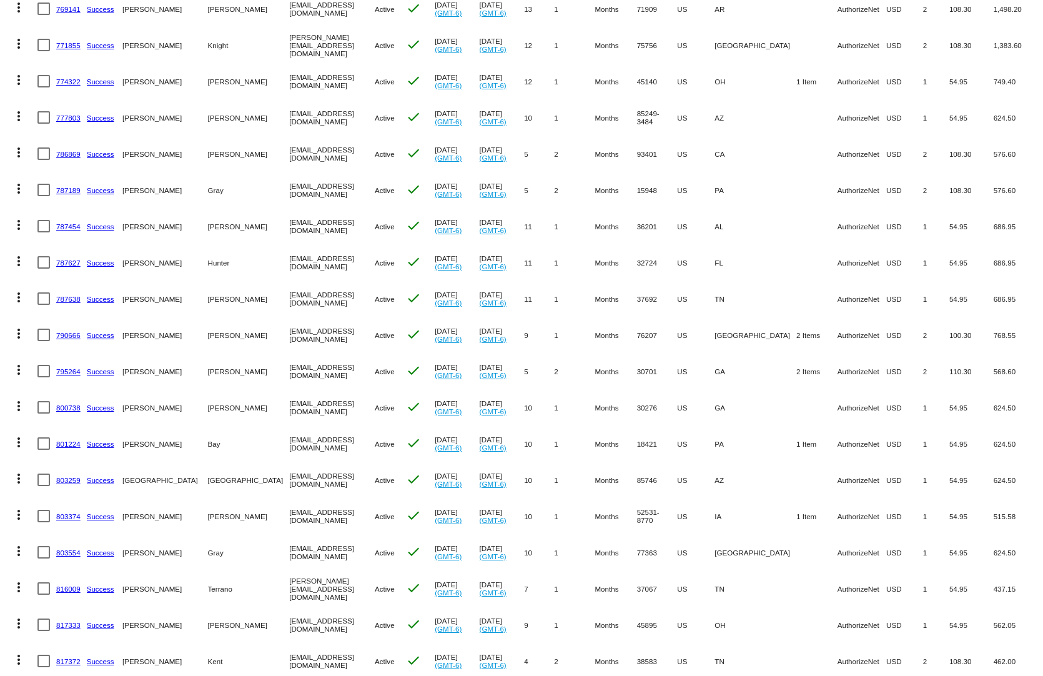
click at [71, 331] on link "790666" at bounding box center [68, 335] width 24 height 8
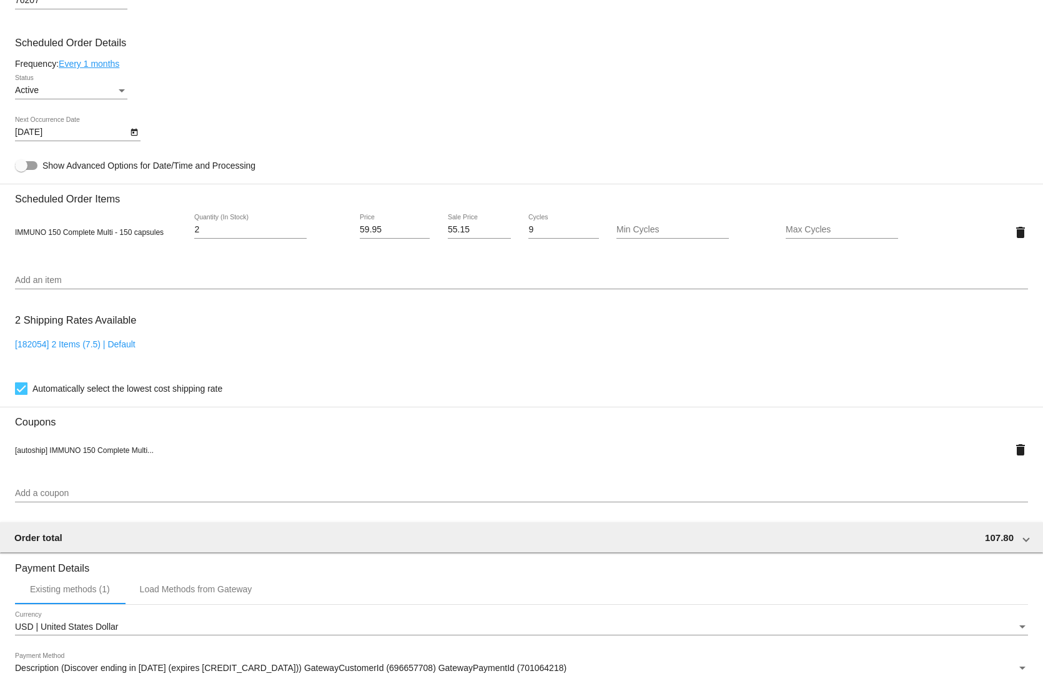
scroll to position [812, 0]
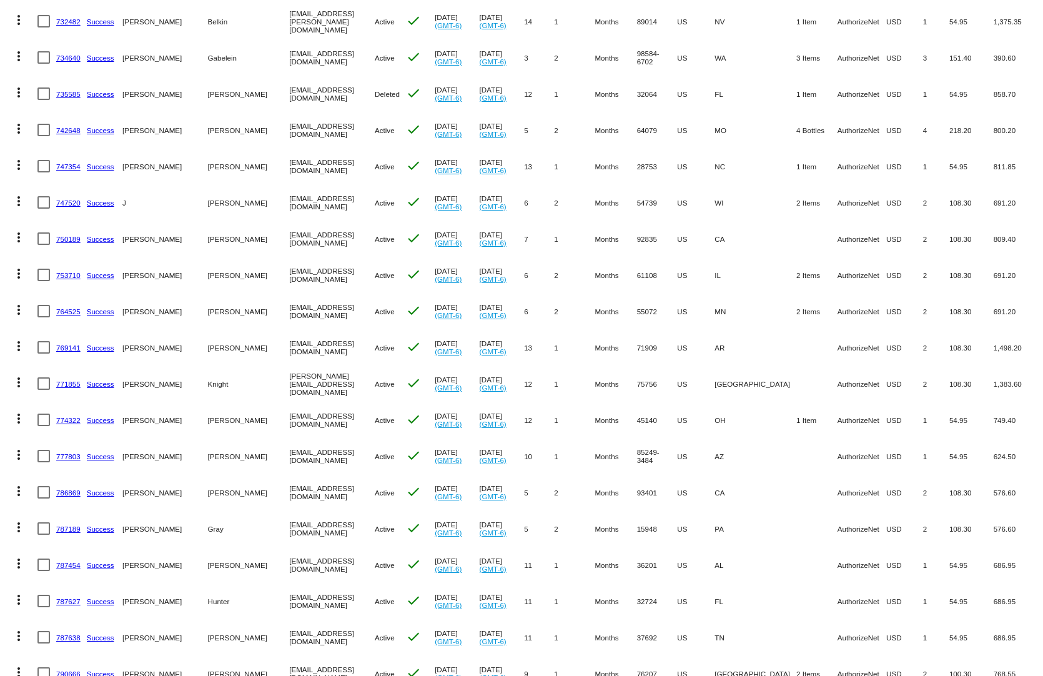
scroll to position [3135, 0]
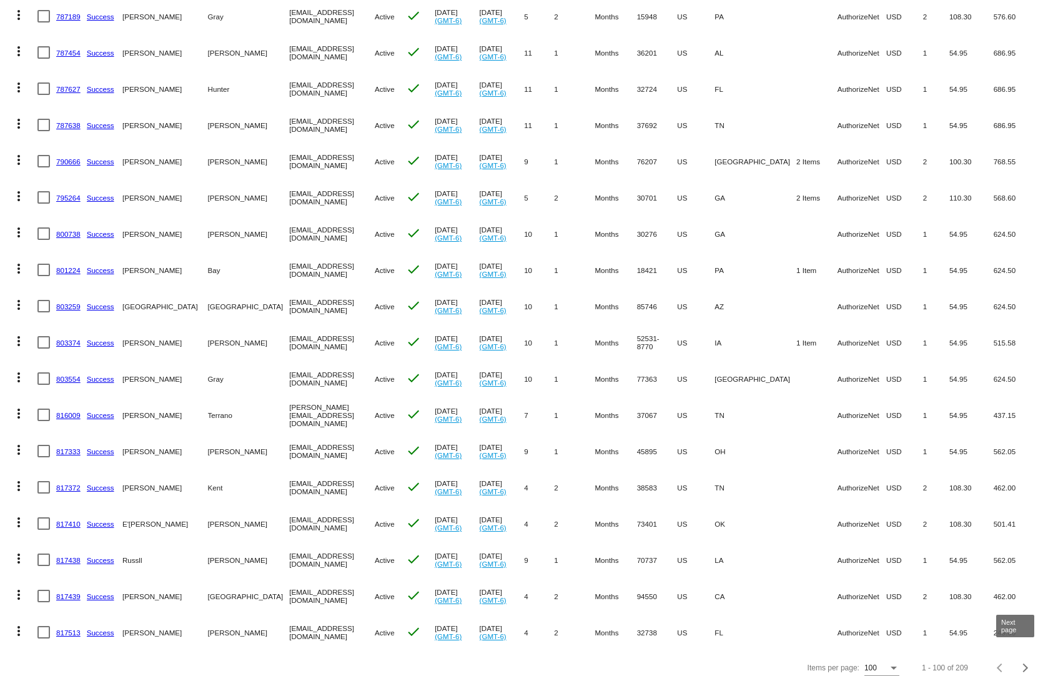
click at [1019, 663] on div "Next page" at bounding box center [1023, 667] width 9 height 9
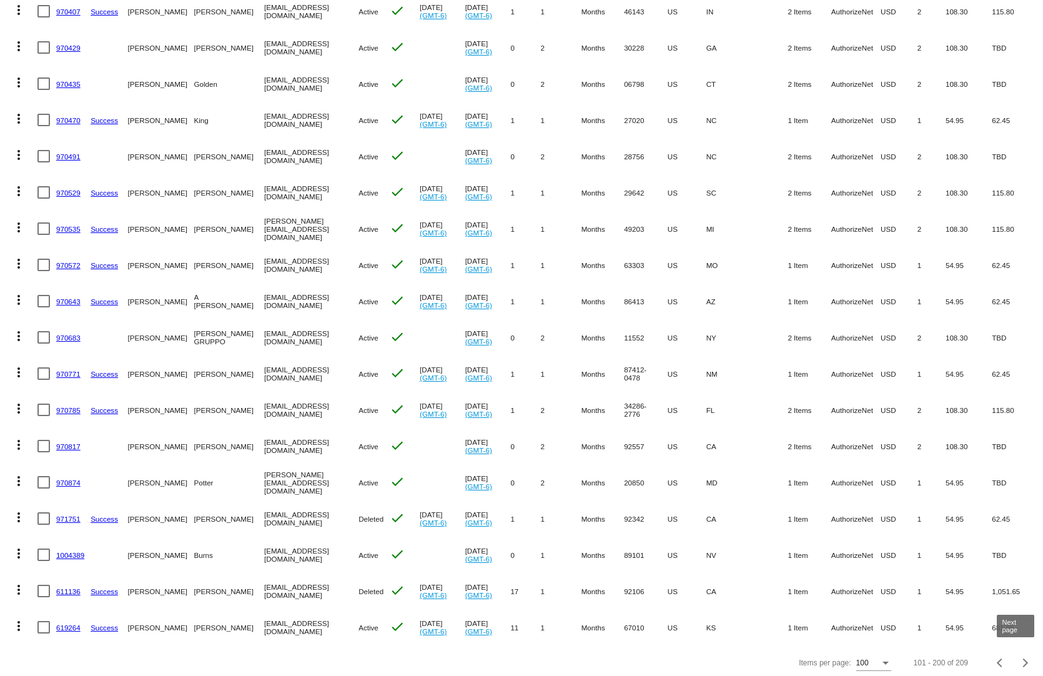
click at [1013, 659] on span "Next page" at bounding box center [1025, 662] width 25 height 6
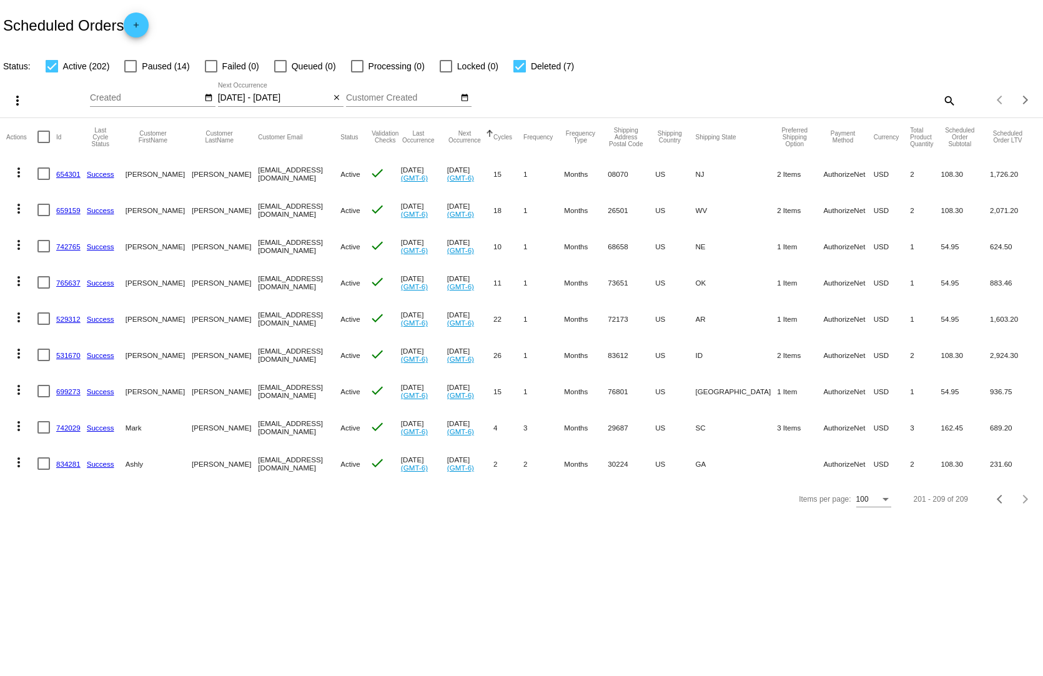
scroll to position [0, 0]
click at [998, 498] on div "Previous page" at bounding box center [1001, 499] width 9 height 9
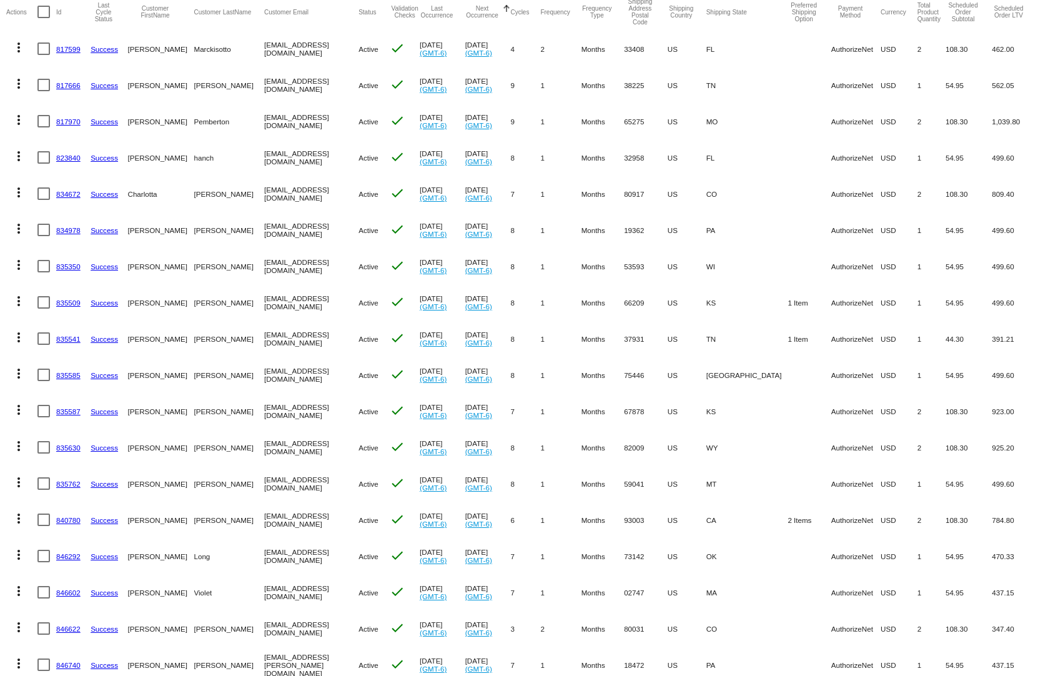
scroll to position [250, 0]
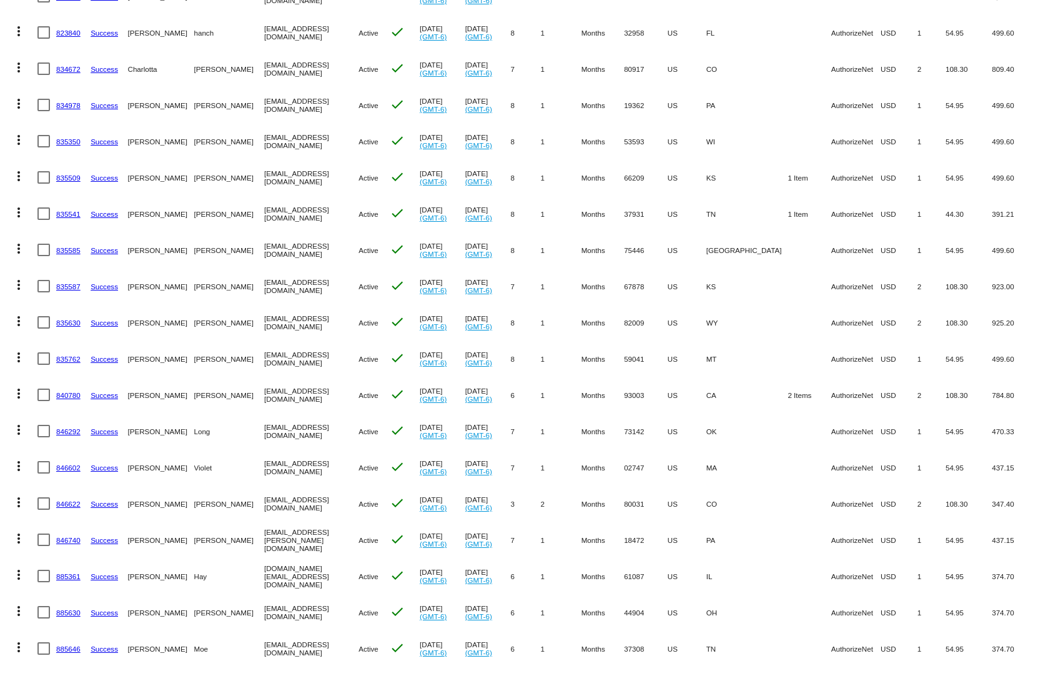
drag, startPoint x: 903, startPoint y: 570, endPoint x: 659, endPoint y: 575, distance: 244.2
click at [659, 577] on mat-row "more_vert 885361 Success [PERSON_NAME] [DOMAIN_NAME][EMAIL_ADDRESS][DOMAIN_NAME…" at bounding box center [521, 576] width 1030 height 36
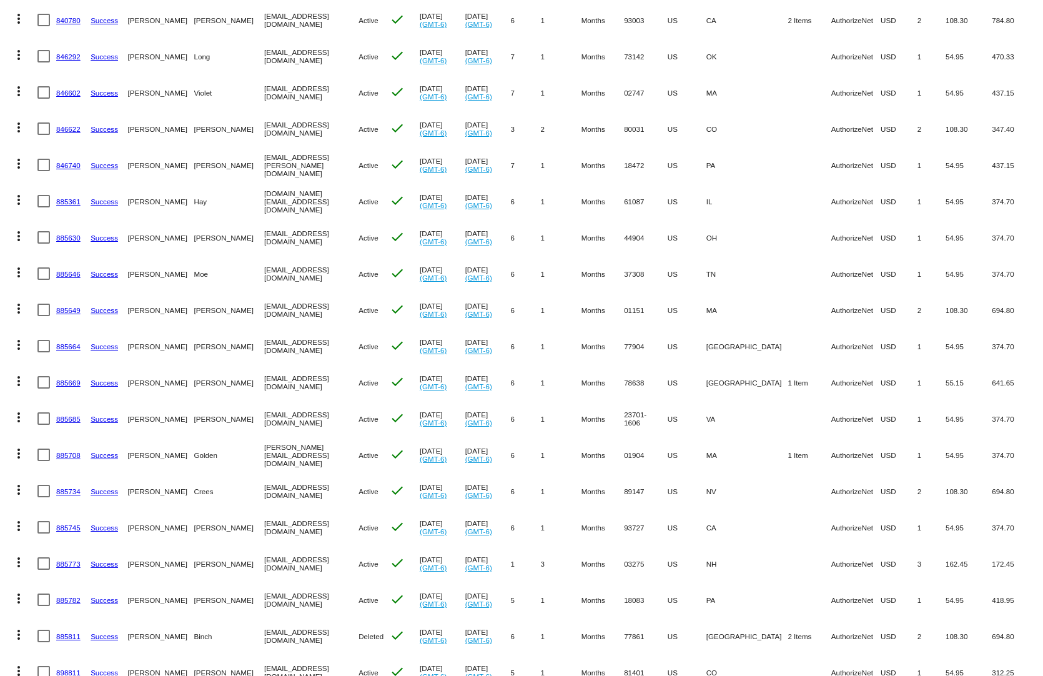
scroll to position [749, 0]
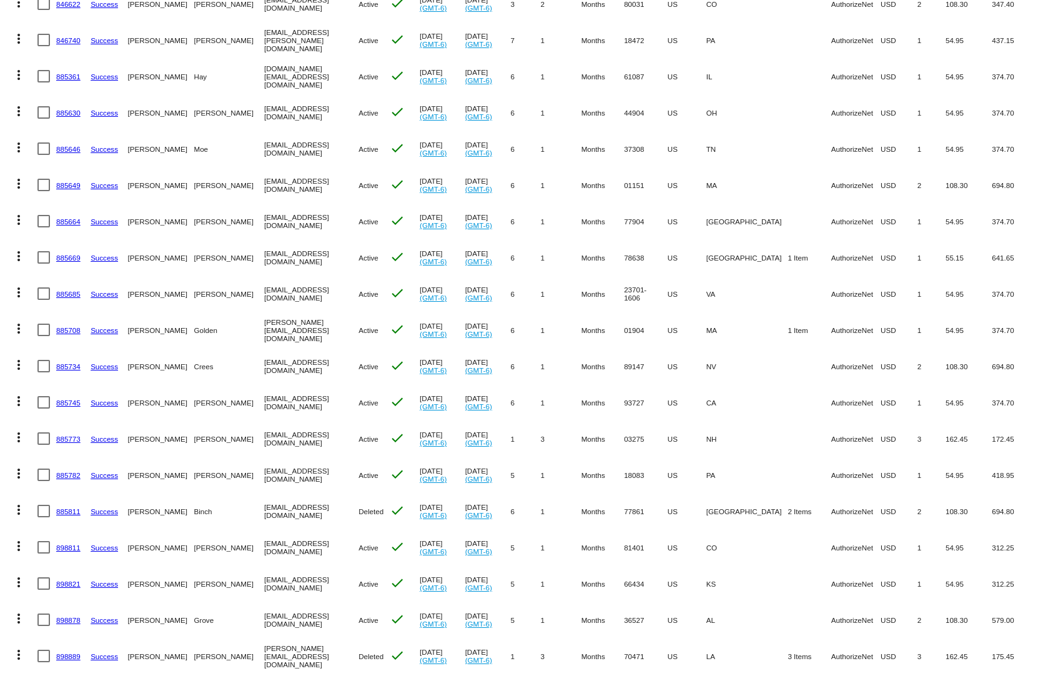
drag, startPoint x: 890, startPoint y: 606, endPoint x: 704, endPoint y: 606, distance: 186.1
click at [708, 607] on mat-row "more_vert 898878 Success [PERSON_NAME][GEOGRAPHIC_DATA] [EMAIL_ADDRESS][DOMAIN_…" at bounding box center [521, 619] width 1030 height 36
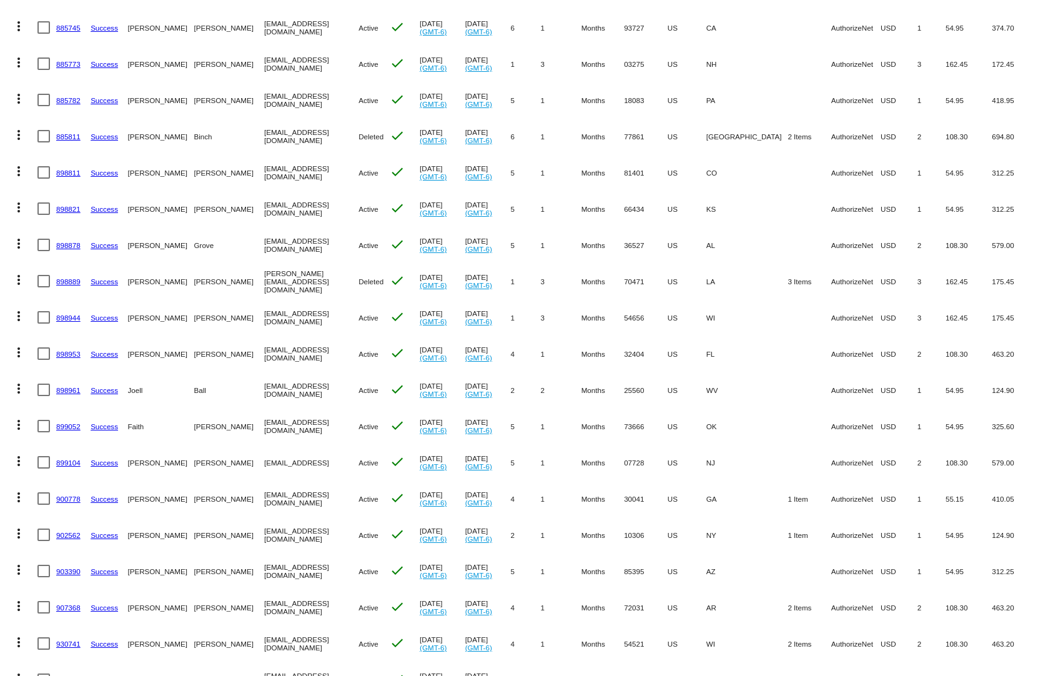
scroll to position [1186, 0]
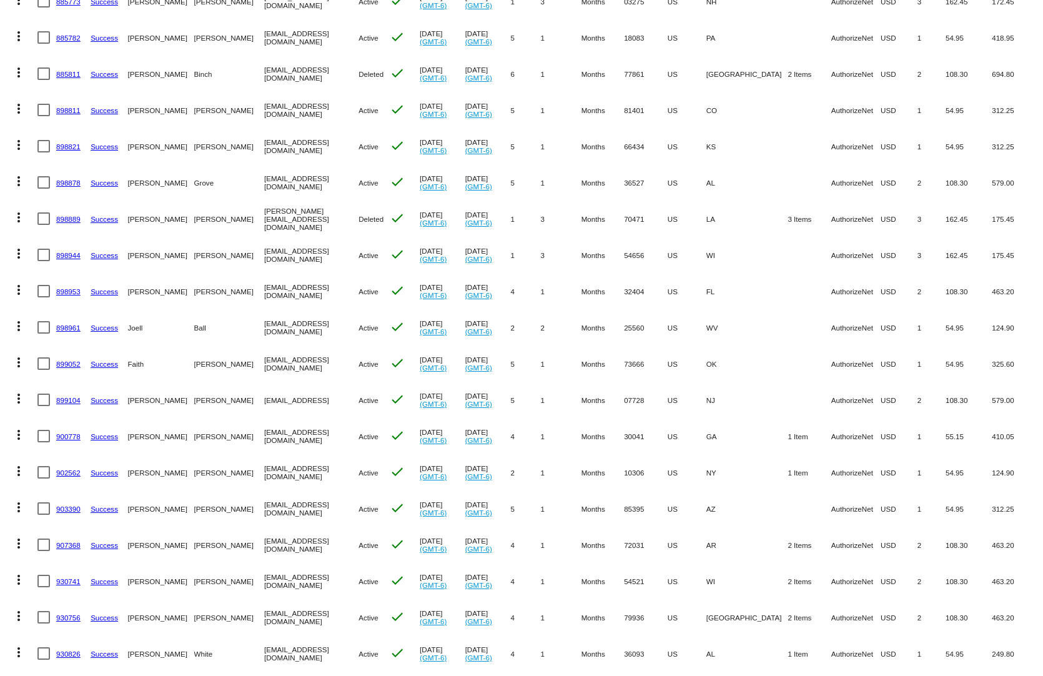
drag, startPoint x: 819, startPoint y: 611, endPoint x: 584, endPoint y: 599, distance: 235.1
click at [585, 599] on mat-row "more_vert 930756 Success [GEOGRAPHIC_DATA][PERSON_NAME] [EMAIL_ADDRESS][DOMAIN_…" at bounding box center [521, 617] width 1030 height 36
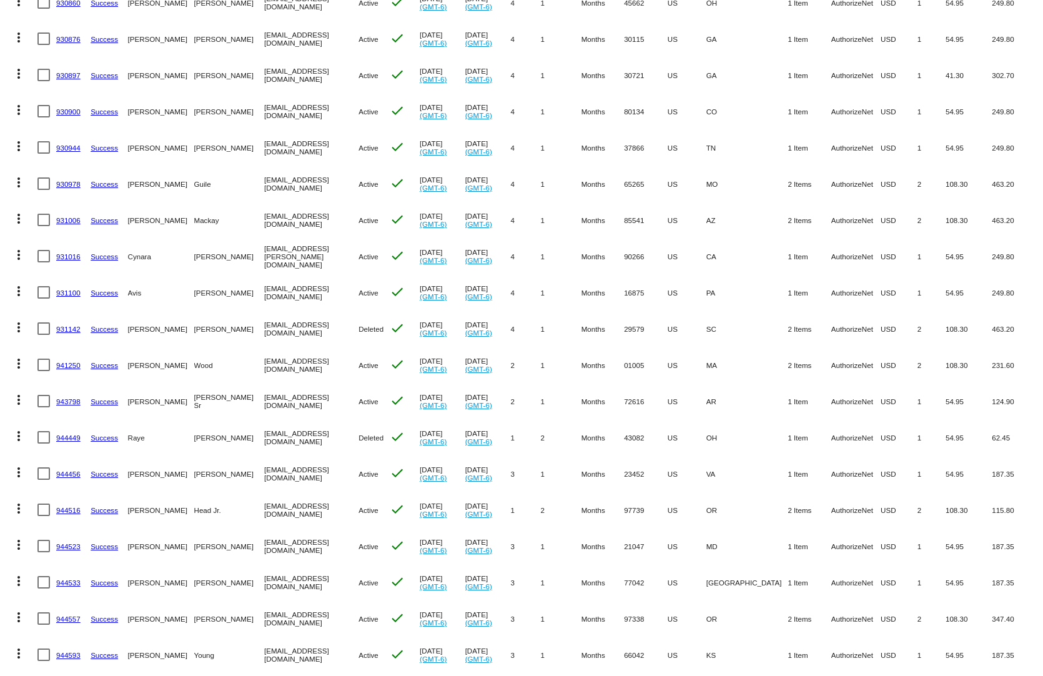
scroll to position [1936, 0]
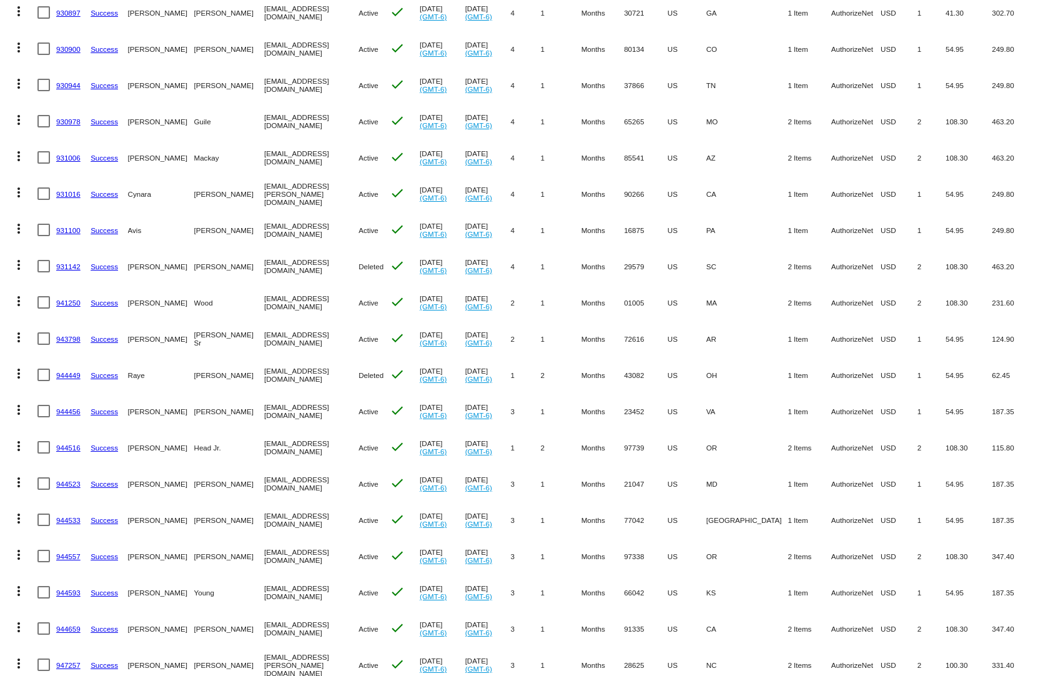
drag, startPoint x: 589, startPoint y: 491, endPoint x: 552, endPoint y: 496, distance: 37.2
click at [551, 496] on mat-table "Actions Id Last Cycle Status Customer FirstName Customer LastName Customer Emai…" at bounding box center [521, 13] width 1043 height 3662
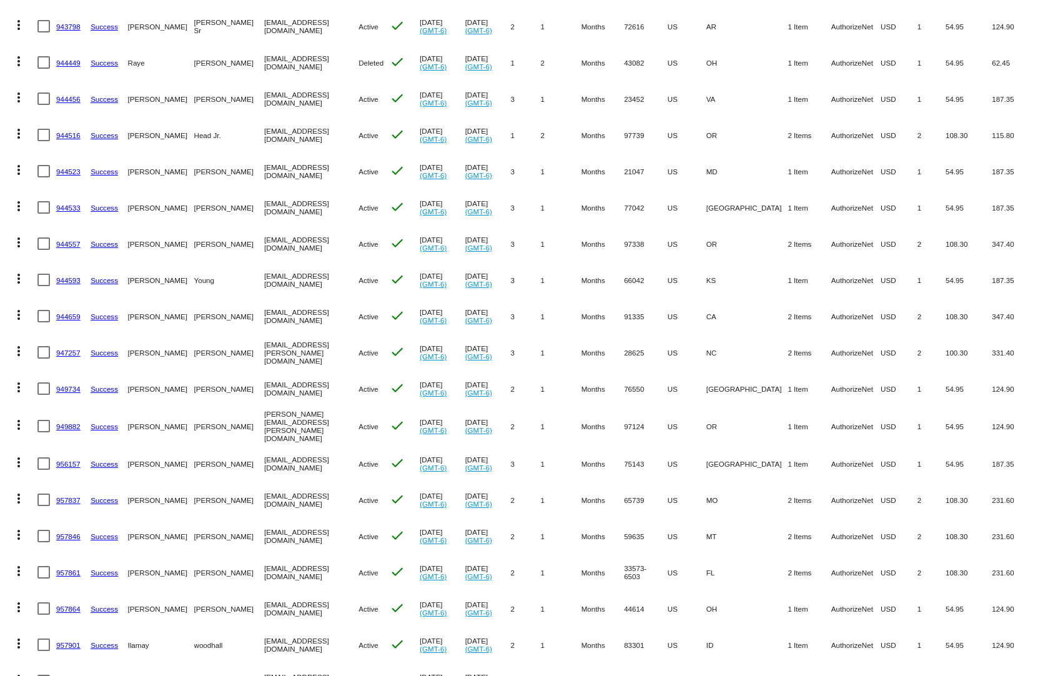
scroll to position [2435, 0]
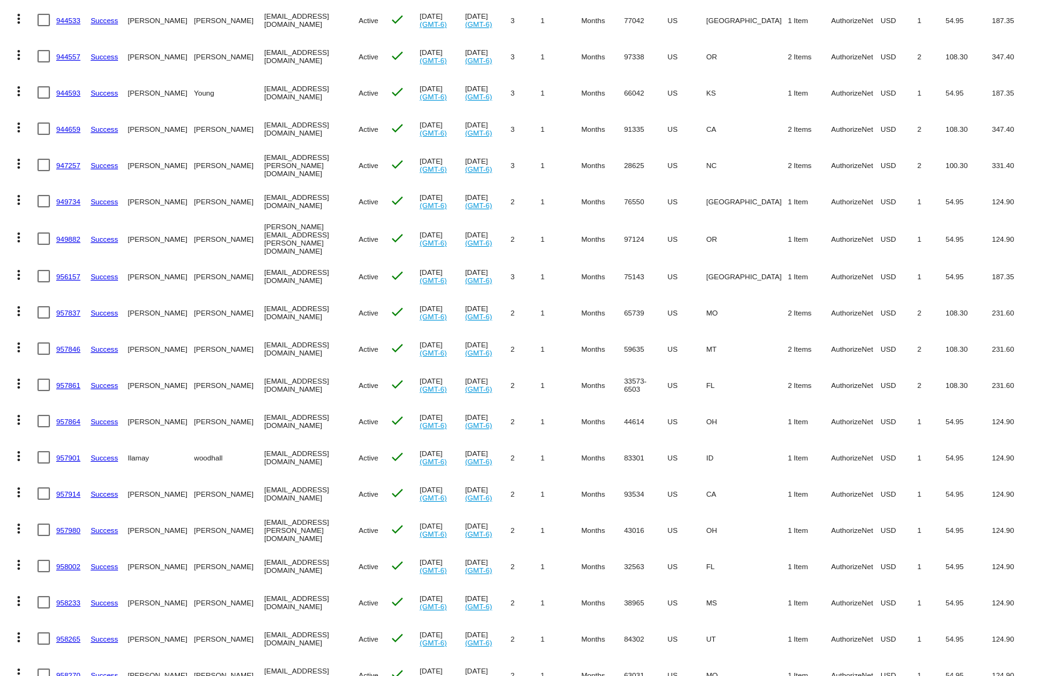
drag, startPoint x: 874, startPoint y: 598, endPoint x: 701, endPoint y: 602, distance: 172.4
click at [701, 602] on mat-row "more_vert 958233 Success [PERSON_NAME] [EMAIL_ADDRESS][DOMAIN_NAME] Active chec…" at bounding box center [521, 602] width 1030 height 36
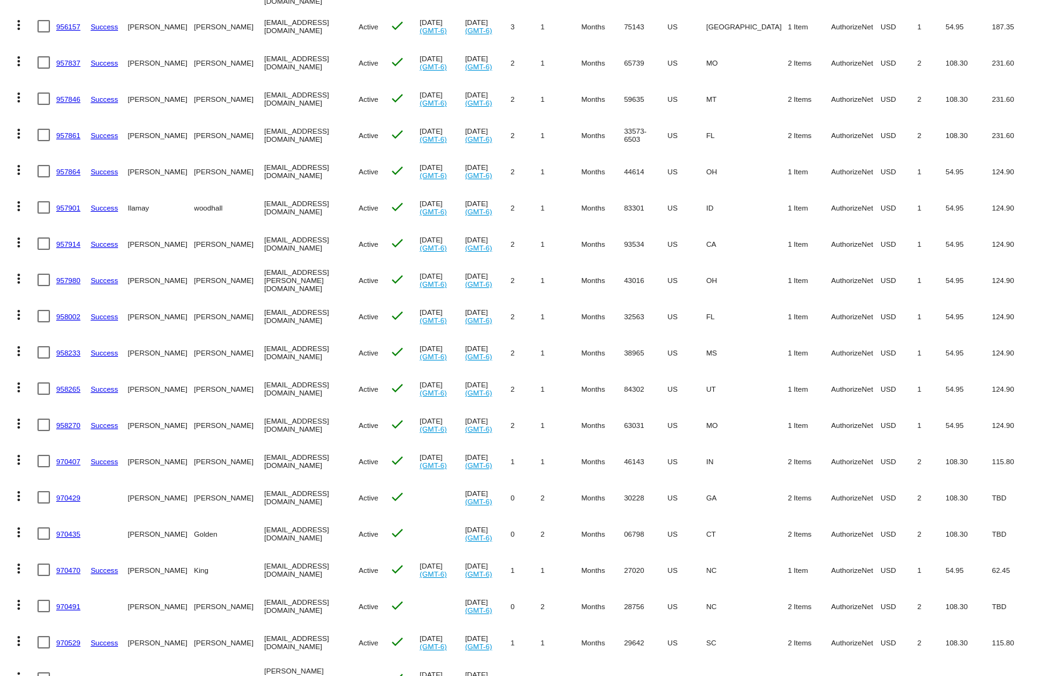
scroll to position [2810, 0]
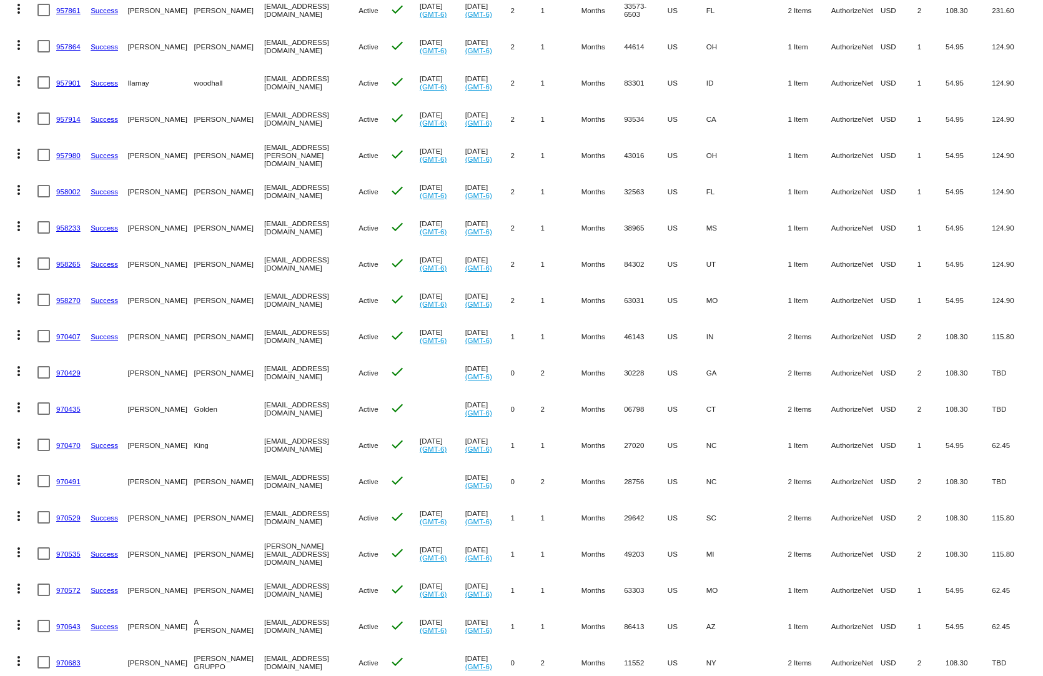
drag, startPoint x: 889, startPoint y: 589, endPoint x: 733, endPoint y: 598, distance: 156.3
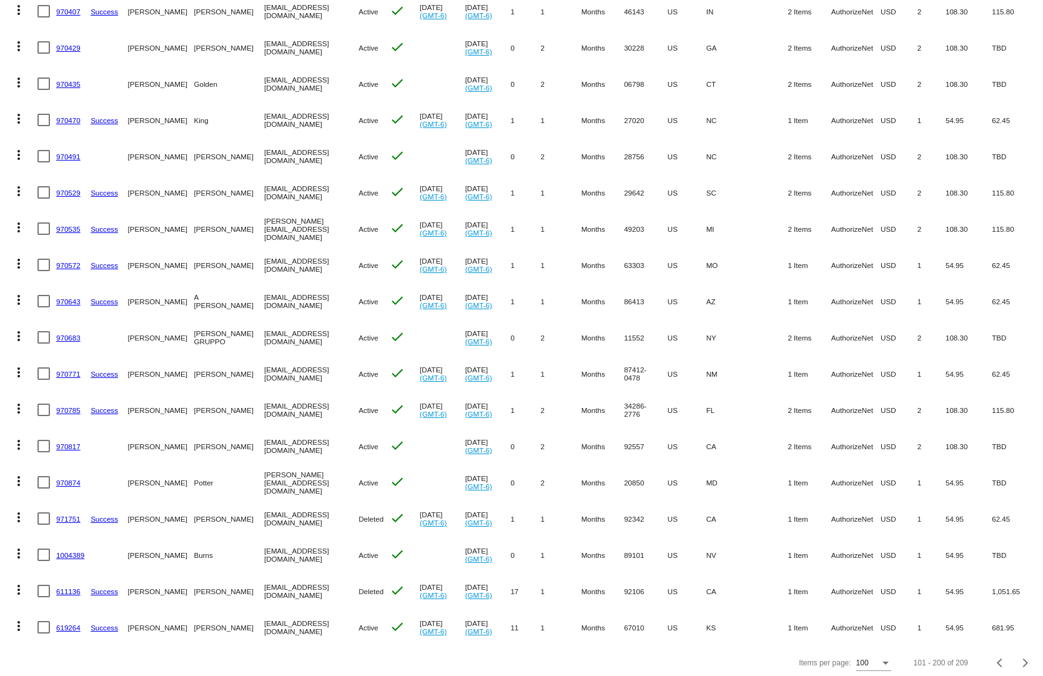
drag, startPoint x: 854, startPoint y: 578, endPoint x: 772, endPoint y: 578, distance: 81.8
click at [772, 578] on mat-row "more_vert 611136 Success [PERSON_NAME] [EMAIL_ADDRESS][DOMAIN_NAME] Deleted che…" at bounding box center [521, 591] width 1030 height 36
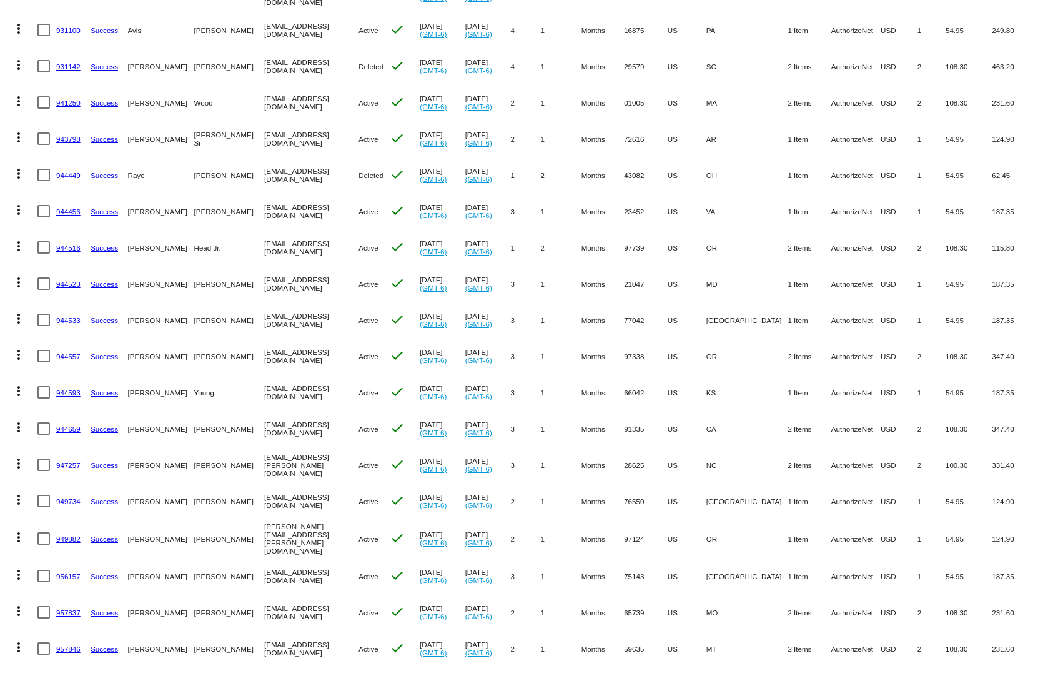
scroll to position [2261, 0]
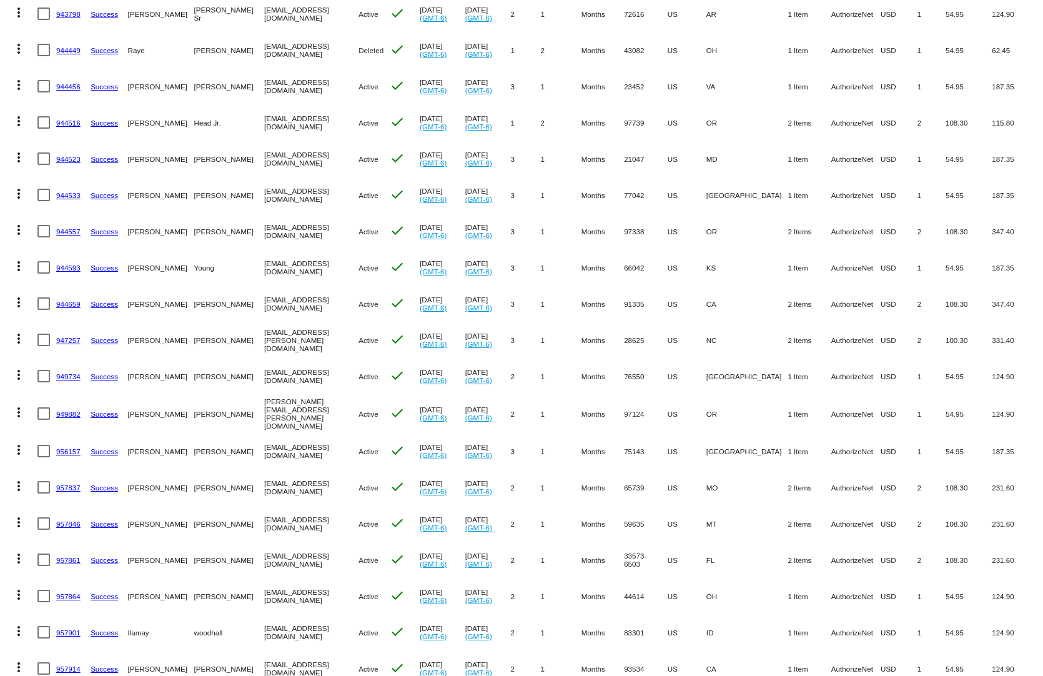
click at [69, 336] on link "947257" at bounding box center [68, 340] width 24 height 8
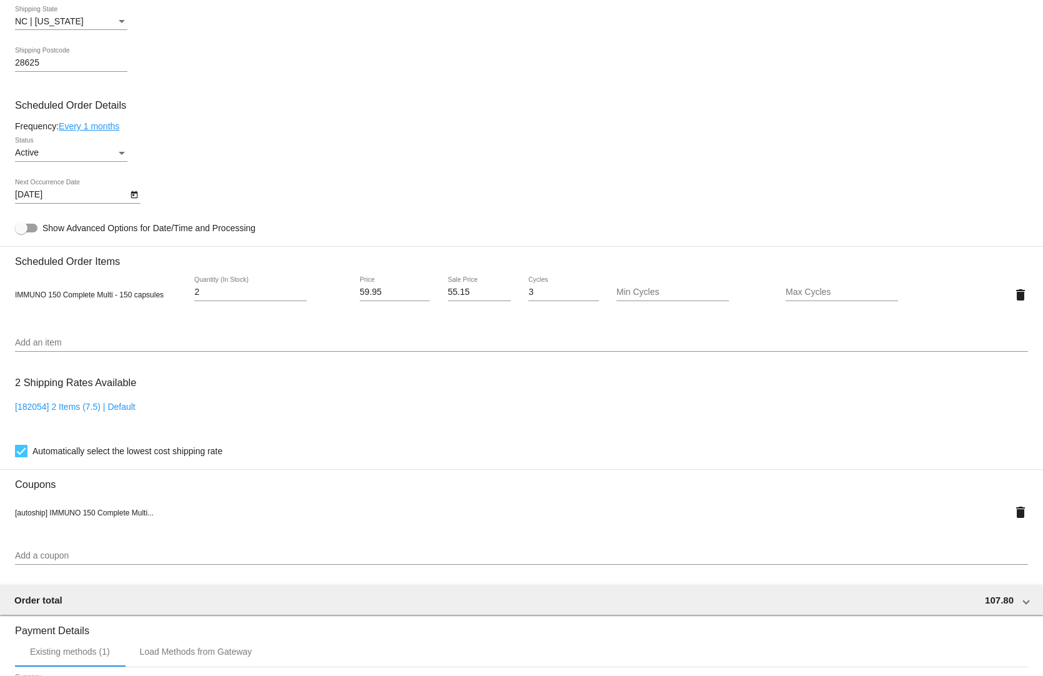
scroll to position [874, 0]
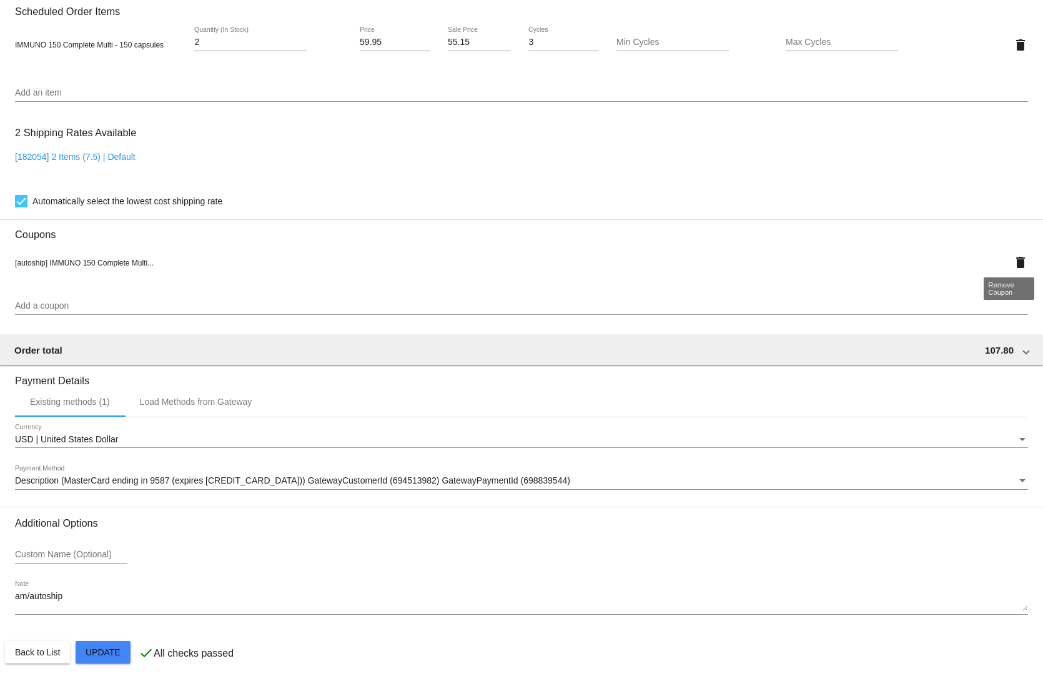
click at [1013, 255] on mat-icon "delete" at bounding box center [1020, 262] width 15 height 15
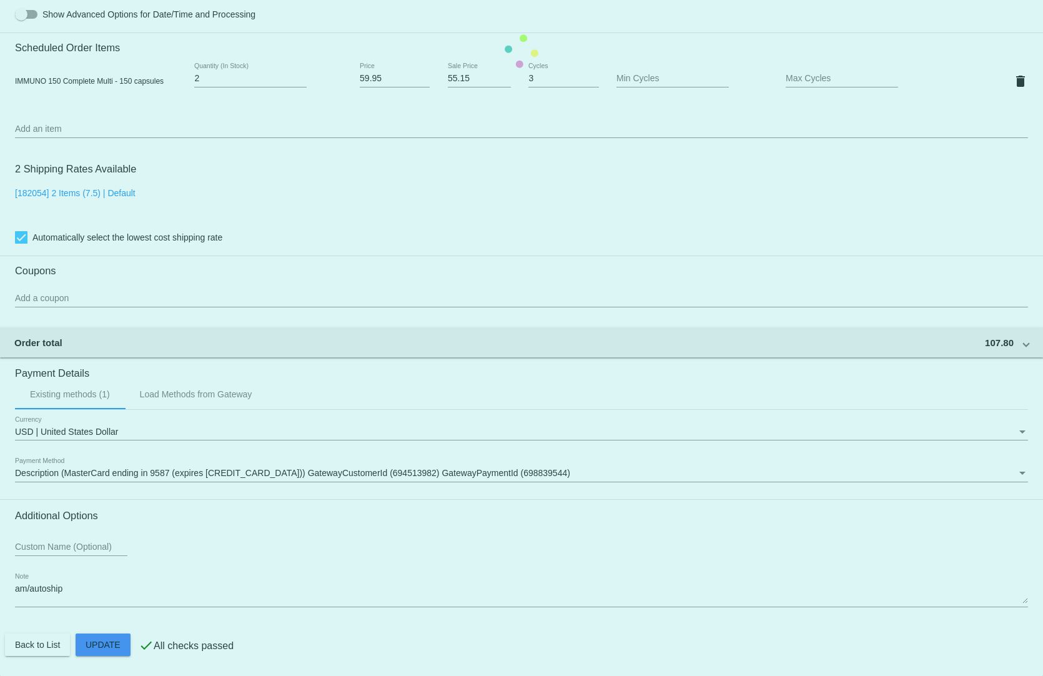
scroll to position [833, 0]
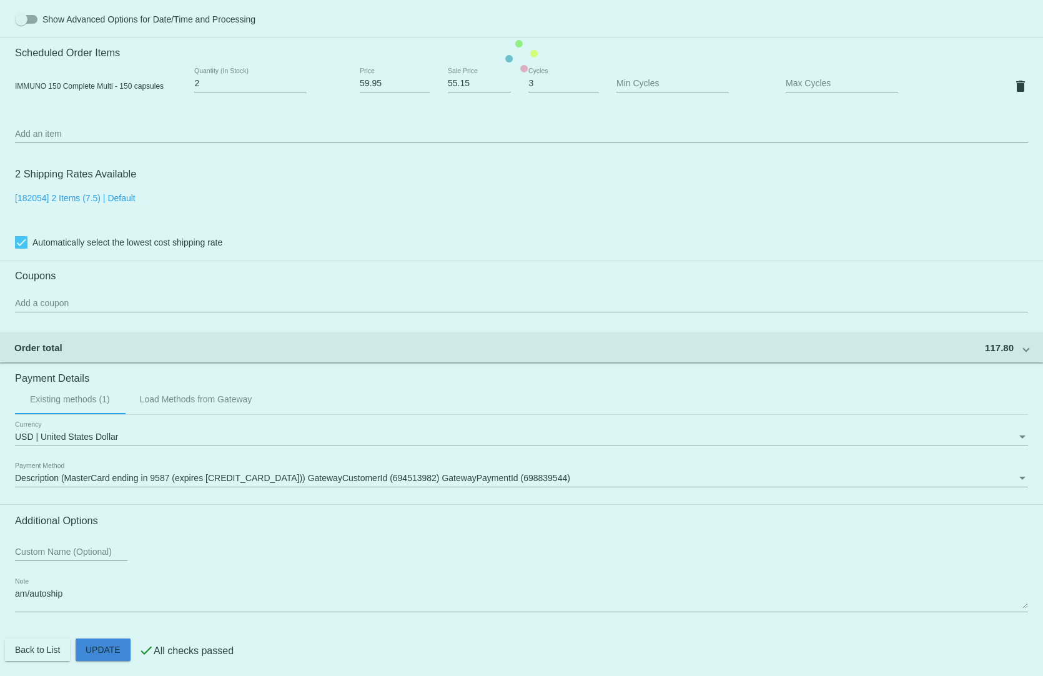
click at [117, 644] on mat-card "Customer 5271500: [PERSON_NAME] [EMAIL_ADDRESS][PERSON_NAME][DOMAIN_NAME] Custo…" at bounding box center [521, 56] width 1043 height 1249
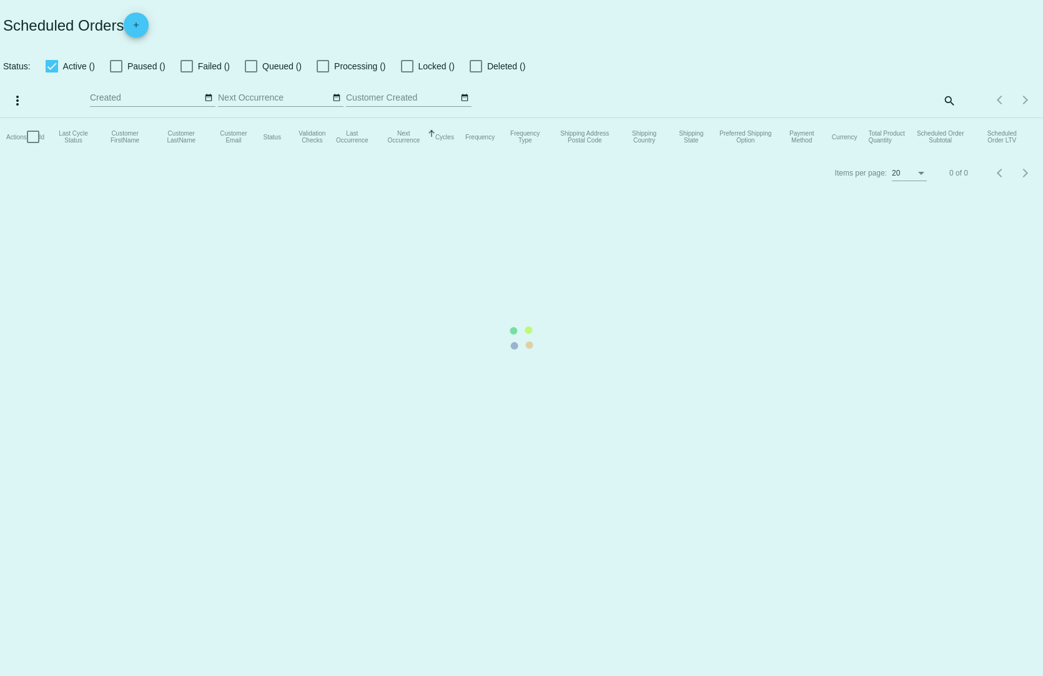
checkbox input "true"
type input "[DATE] - [DATE]"
